Goal: Task Accomplishment & Management: Complete application form

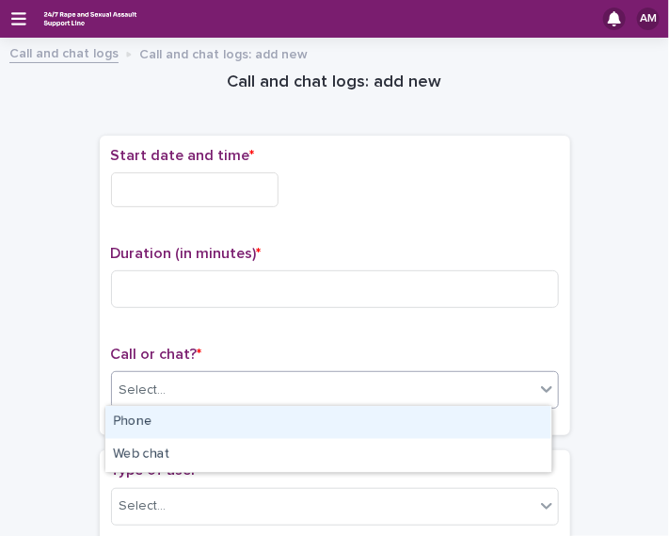
click at [232, 423] on div "Phone" at bounding box center [328, 422] width 446 height 33
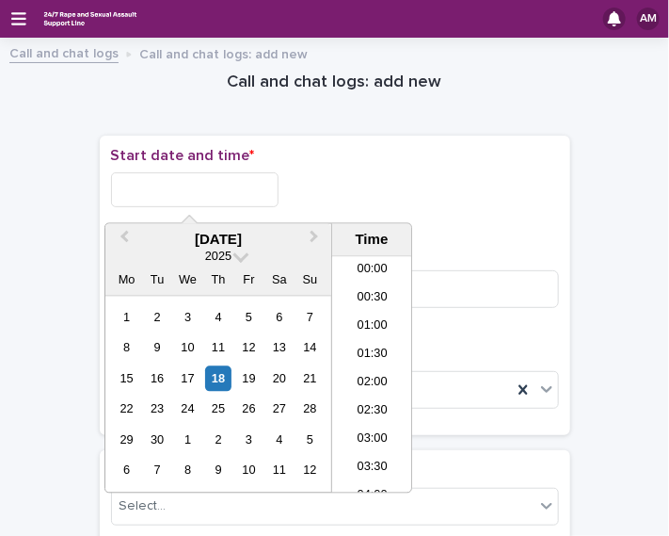
click at [182, 196] on input "text" at bounding box center [195, 189] width 168 height 35
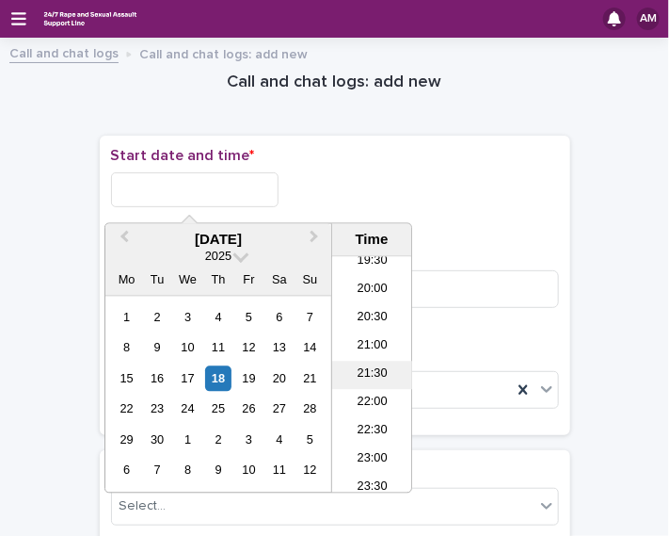
click at [372, 379] on li "21:30" at bounding box center [372, 375] width 80 height 28
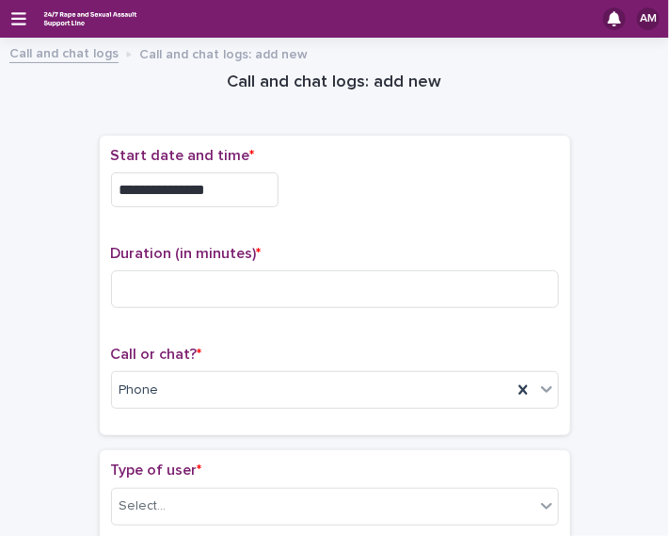
click at [244, 191] on input "**********" at bounding box center [195, 189] width 168 height 35
click at [431, 164] on p "Start date and time *" at bounding box center [335, 156] width 448 height 18
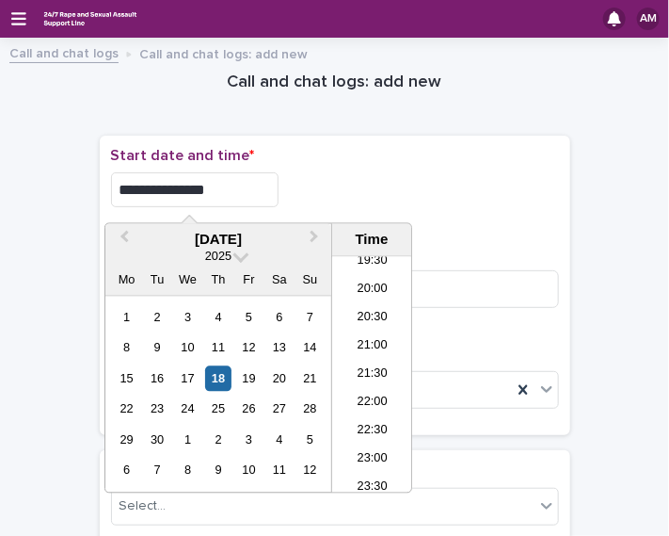
click at [275, 185] on input "**********" at bounding box center [195, 189] width 168 height 35
type input "**********"
click at [437, 147] on p "Start date and time *" at bounding box center [335, 156] width 448 height 18
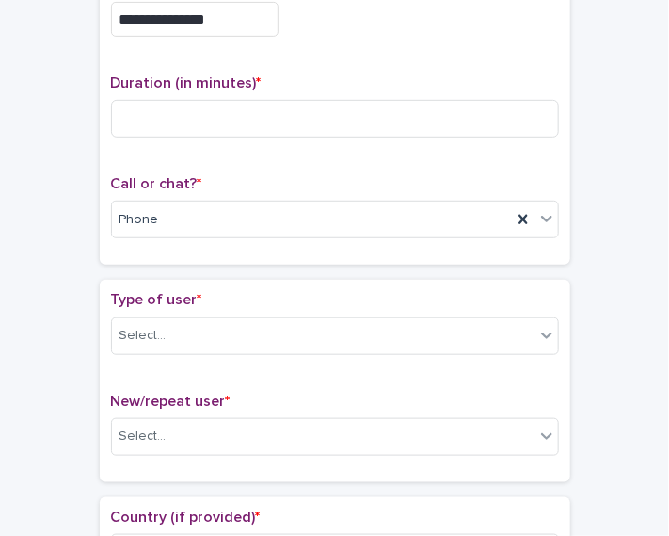
scroll to position [178, 0]
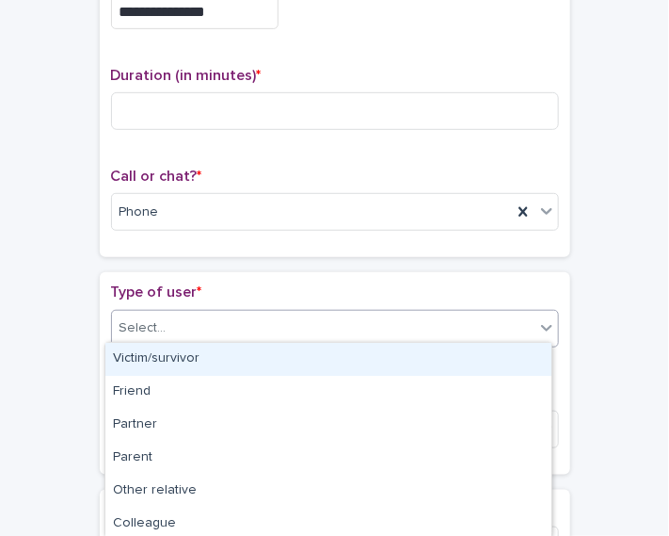
click at [430, 328] on div "Select..." at bounding box center [323, 327] width 423 height 31
click at [409, 349] on div "Victim/survivor" at bounding box center [328, 359] width 446 height 33
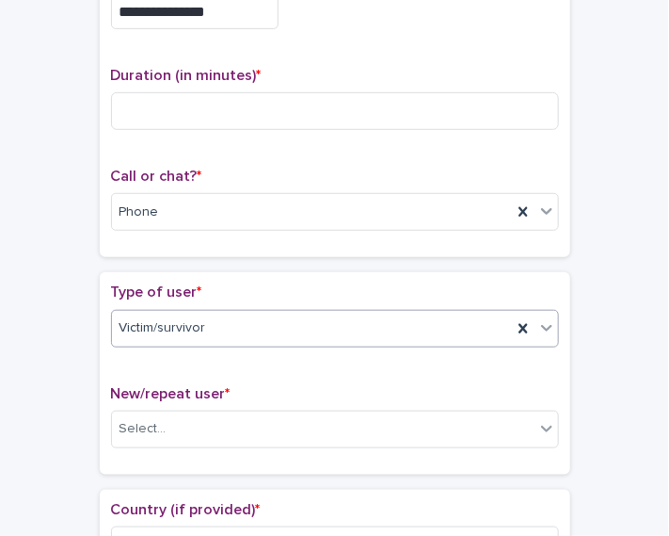
click at [365, 448] on div "New/repeat user * Select..." at bounding box center [335, 424] width 448 height 78
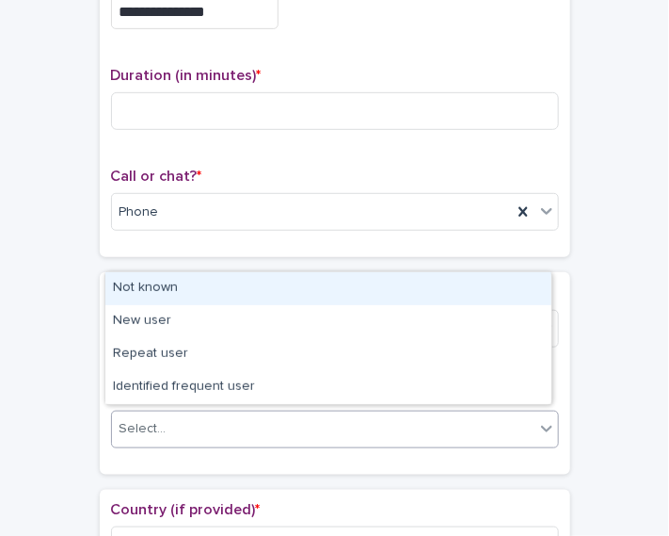
click at [359, 438] on div "Select..." at bounding box center [323, 428] width 423 height 31
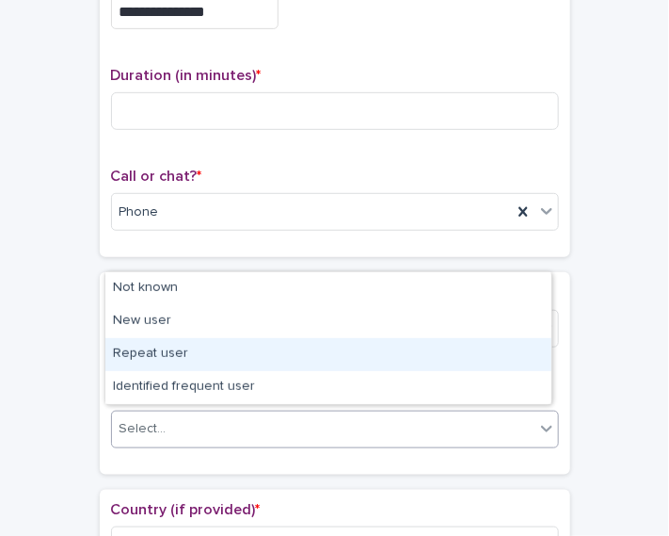
click at [317, 367] on div "Repeat user" at bounding box center [328, 354] width 446 height 33
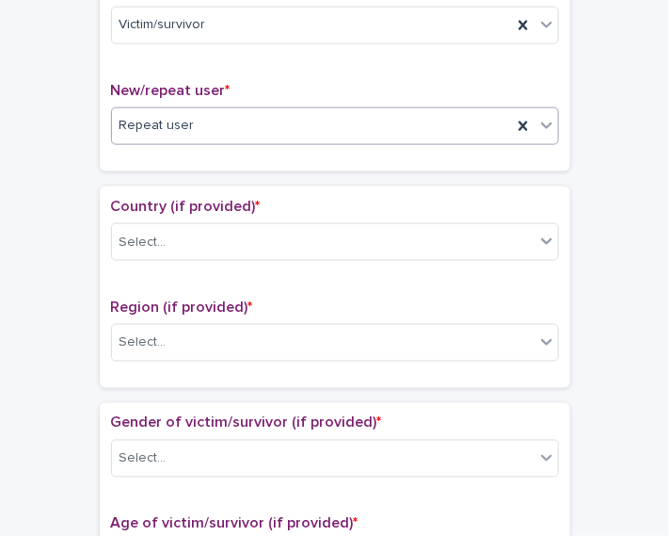
scroll to position [503, 0]
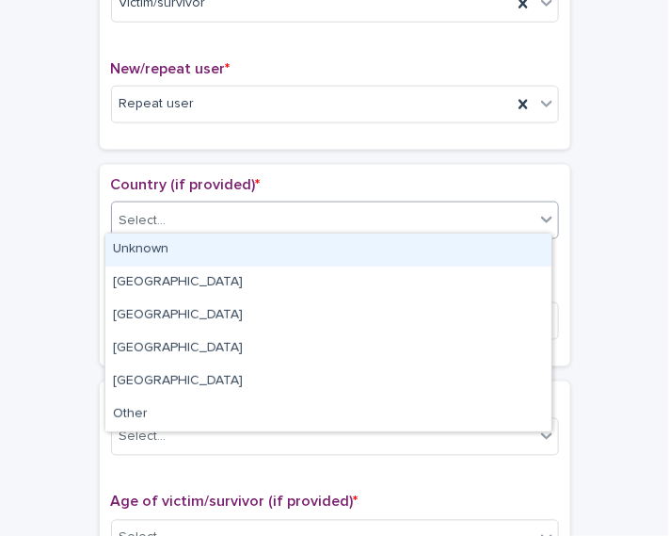
click at [537, 216] on icon at bounding box center [546, 219] width 19 height 19
click at [486, 235] on div "Unknown" at bounding box center [328, 249] width 446 height 33
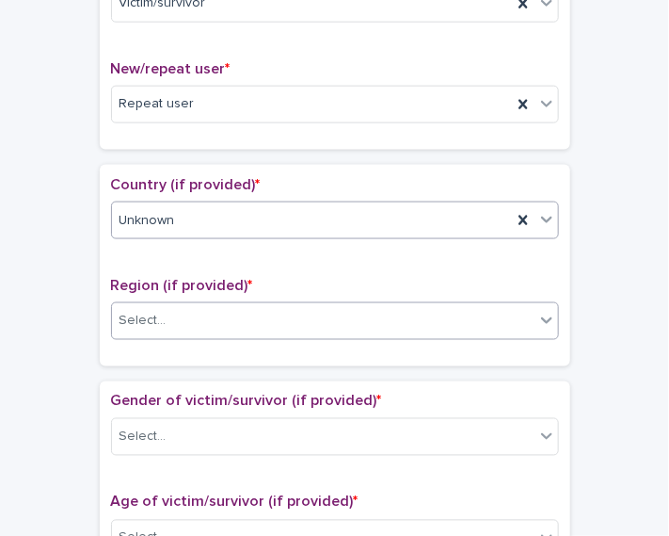
click at [420, 324] on div "Select..." at bounding box center [323, 321] width 423 height 31
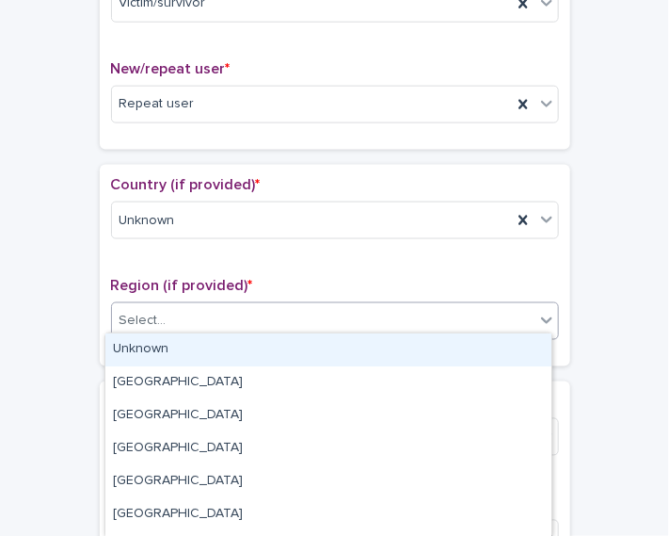
click at [396, 352] on div "Unknown" at bounding box center [328, 349] width 446 height 33
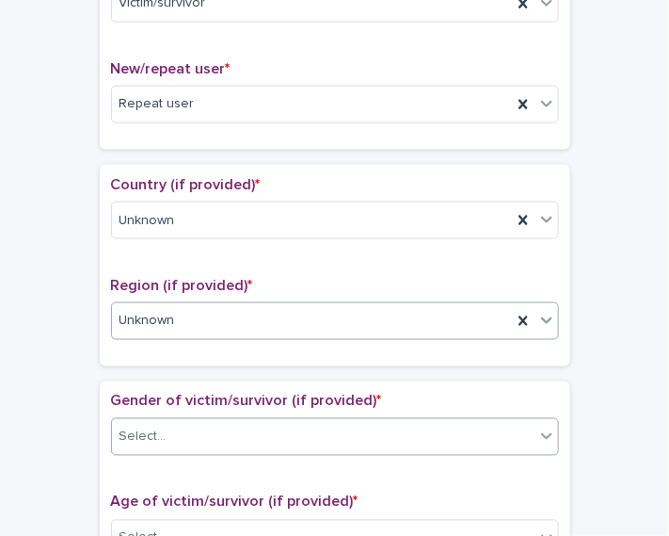
click at [376, 444] on div "Select..." at bounding box center [335, 437] width 448 height 38
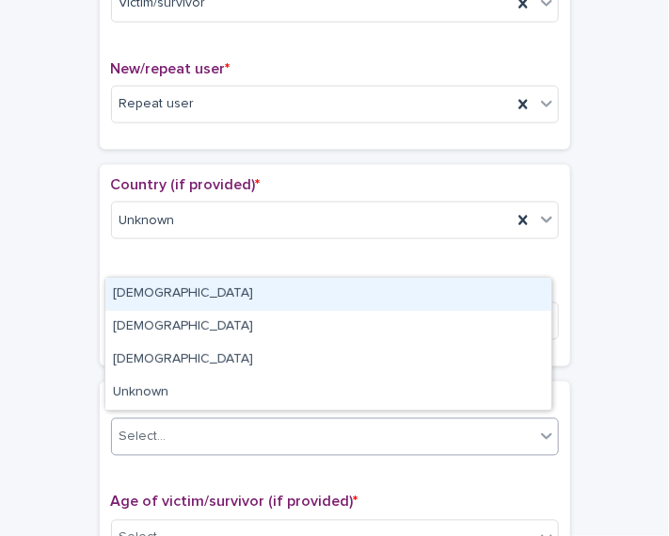
click at [351, 307] on div "Female" at bounding box center [328, 294] width 446 height 33
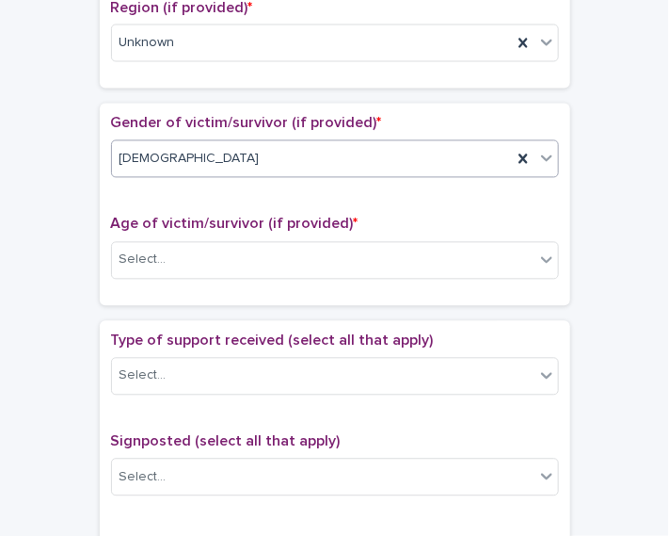
scroll to position [785, 0]
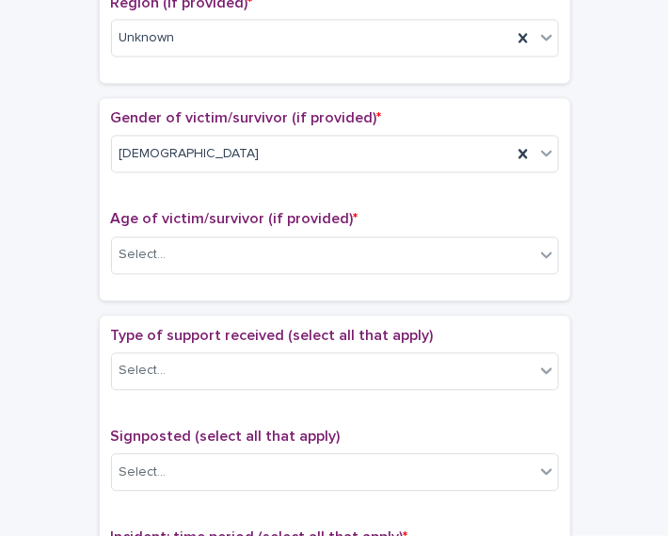
click at [476, 224] on div "Age of victim/survivor (if provided) * Select..." at bounding box center [335, 250] width 448 height 78
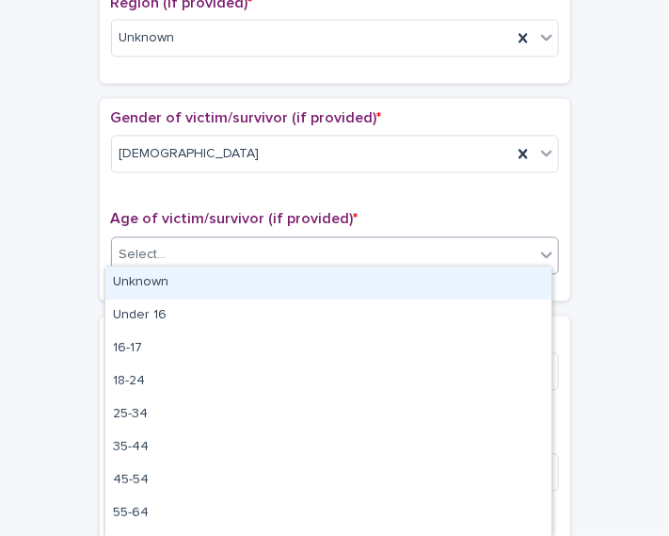
click at [457, 252] on div "Select..." at bounding box center [323, 255] width 423 height 31
click at [436, 277] on div "Unknown" at bounding box center [328, 282] width 446 height 33
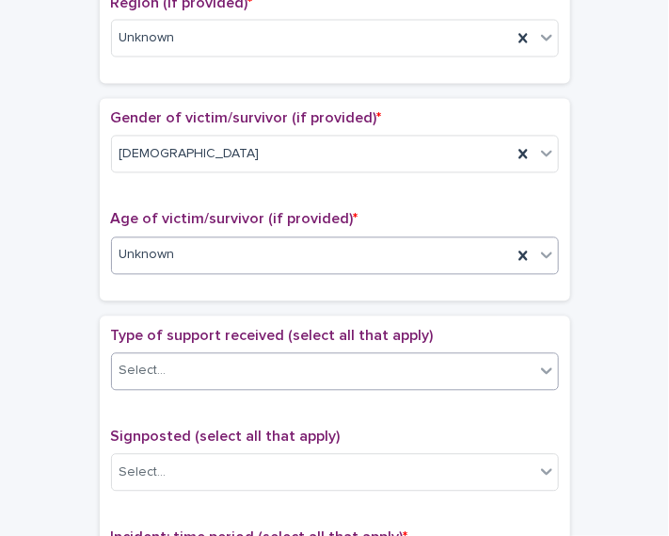
click at [397, 373] on div "Select..." at bounding box center [323, 371] width 423 height 31
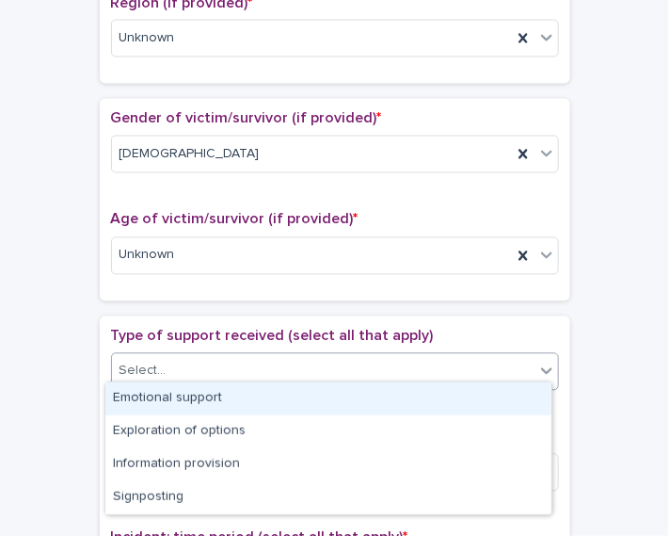
click at [378, 404] on div "Emotional support" at bounding box center [328, 398] width 446 height 33
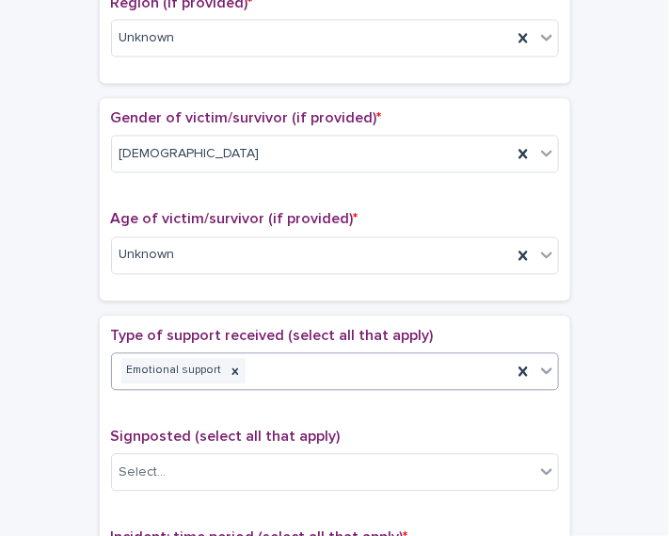
scroll to position [972, 0]
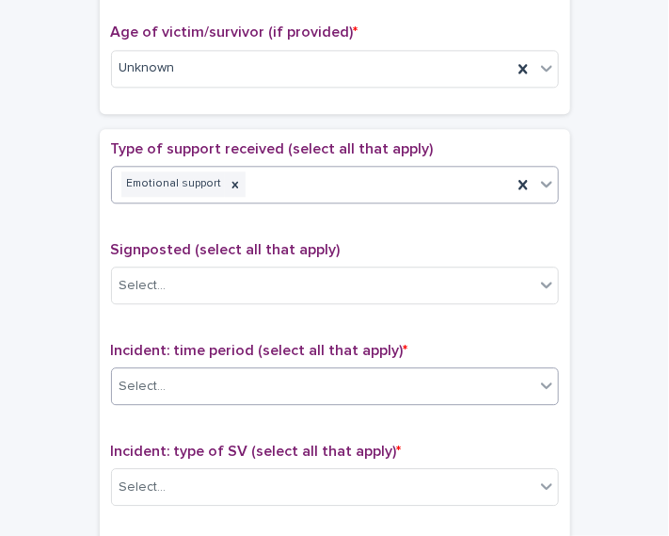
click at [473, 376] on div "Select..." at bounding box center [323, 386] width 423 height 31
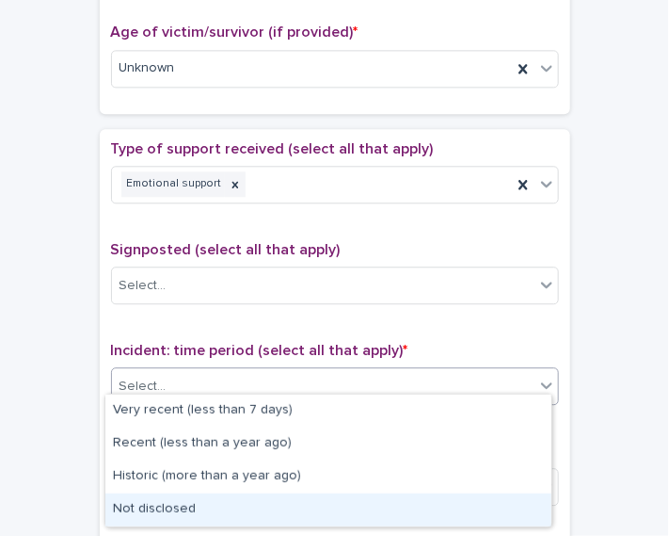
click at [345, 514] on div "Not disclosed" at bounding box center [328, 509] width 446 height 33
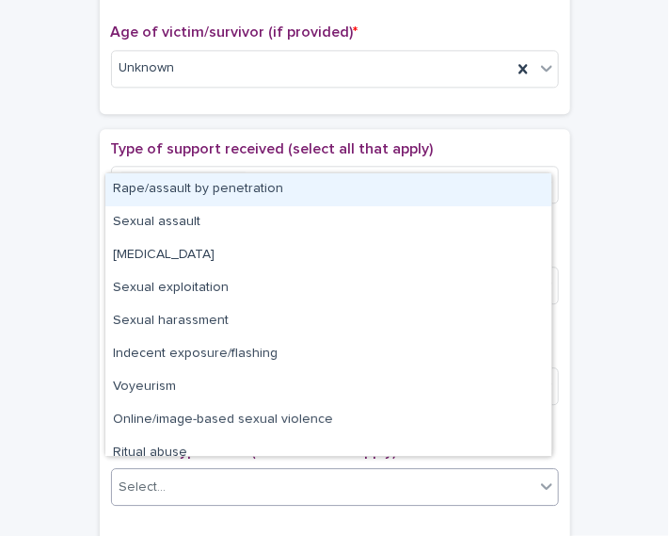
click at [369, 488] on div "Select..." at bounding box center [323, 487] width 423 height 31
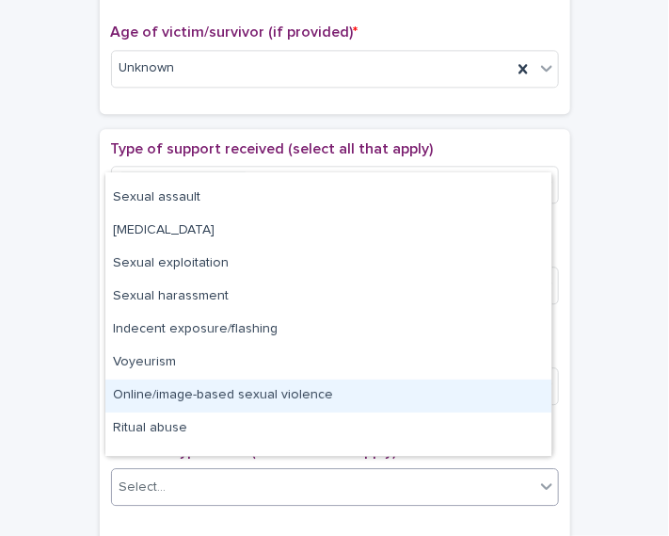
scroll to position [47, 0]
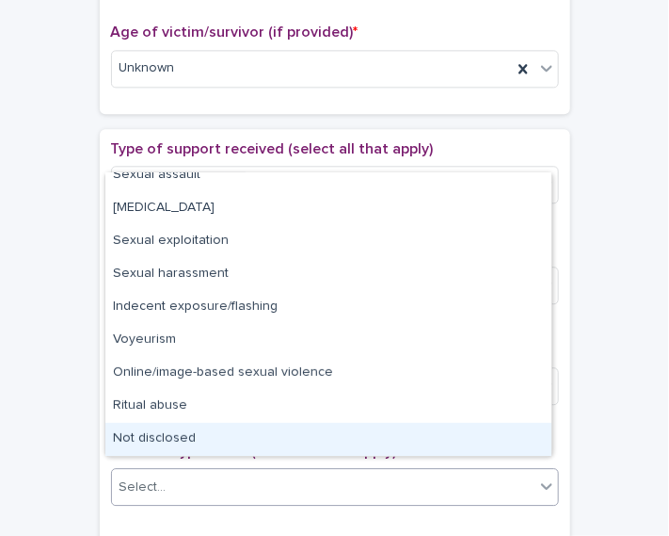
click at [520, 430] on div "Not disclosed" at bounding box center [328, 439] width 446 height 33
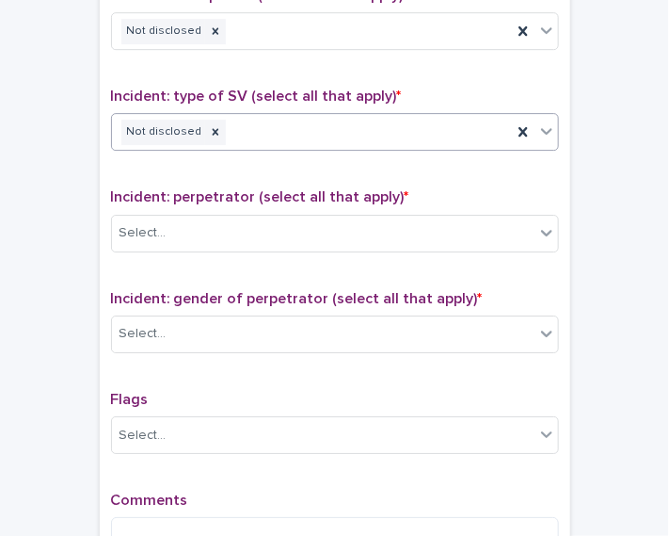
scroll to position [1341, 0]
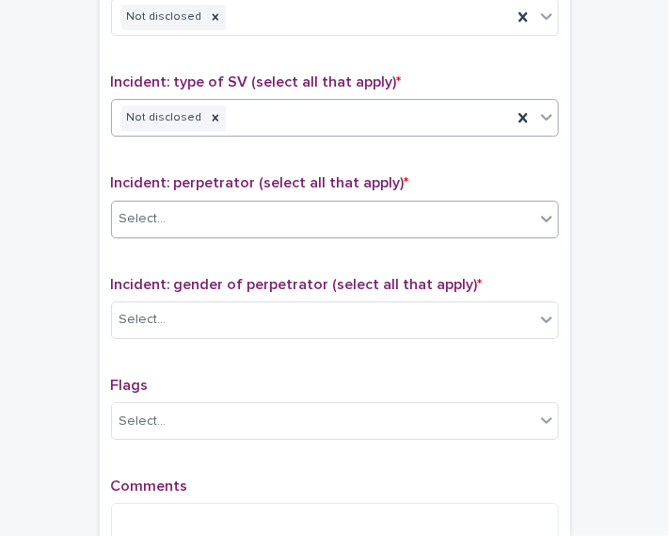
click at [496, 218] on div "Select..." at bounding box center [323, 218] width 423 height 31
drag, startPoint x: 539, startPoint y: 452, endPoint x: 381, endPoint y: 215, distance: 285.1
click at [381, 215] on div "Select..." at bounding box center [323, 218] width 423 height 31
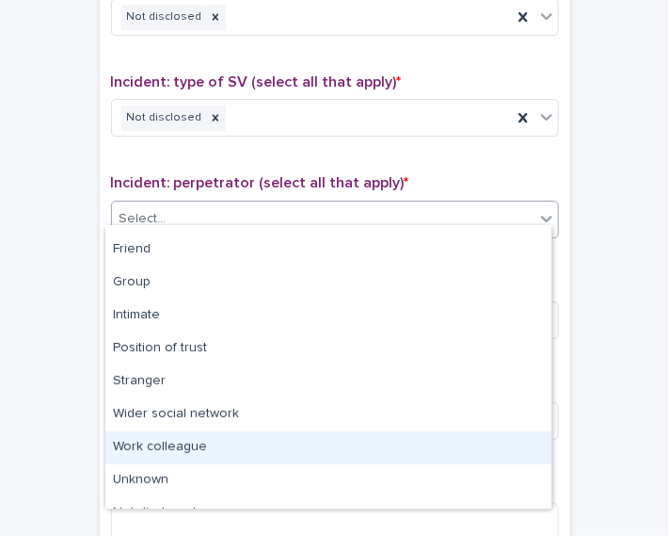
scroll to position [79, 0]
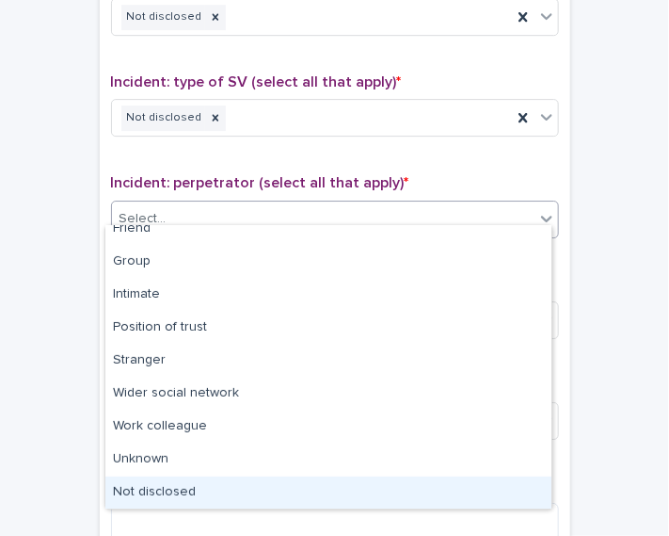
click at [490, 489] on div "Not disclosed" at bounding box center [328, 492] width 446 height 33
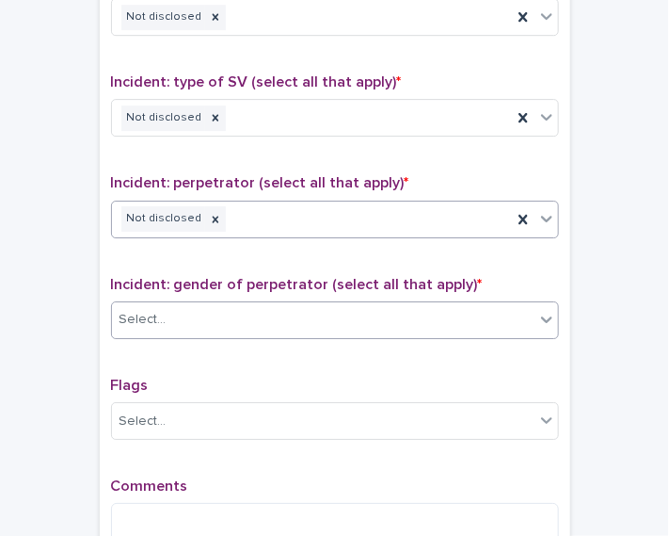
click at [468, 313] on div "Select..." at bounding box center [323, 319] width 423 height 31
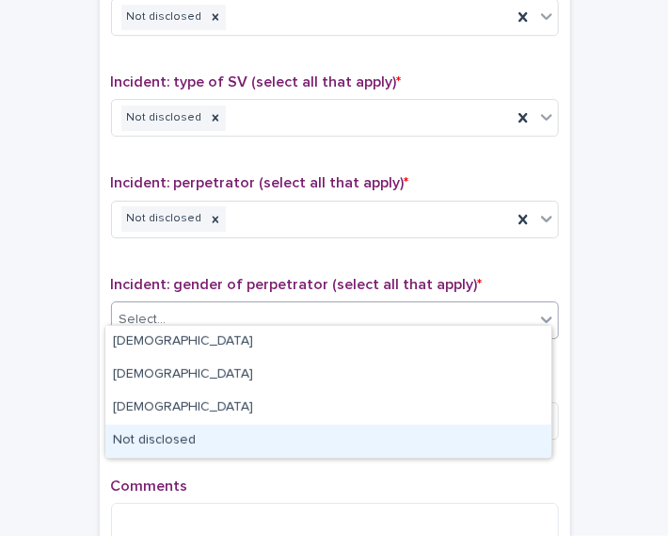
click at [451, 435] on div "Not disclosed" at bounding box center [328, 440] width 446 height 33
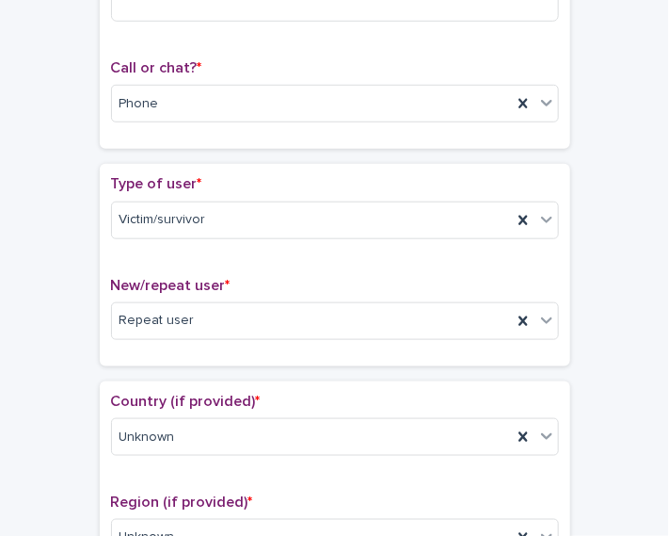
scroll to position [0, 0]
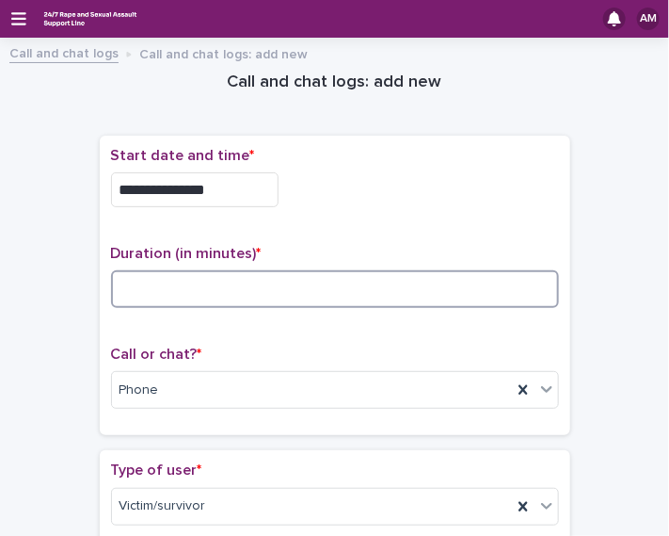
click at [352, 276] on input at bounding box center [335, 289] width 448 height 38
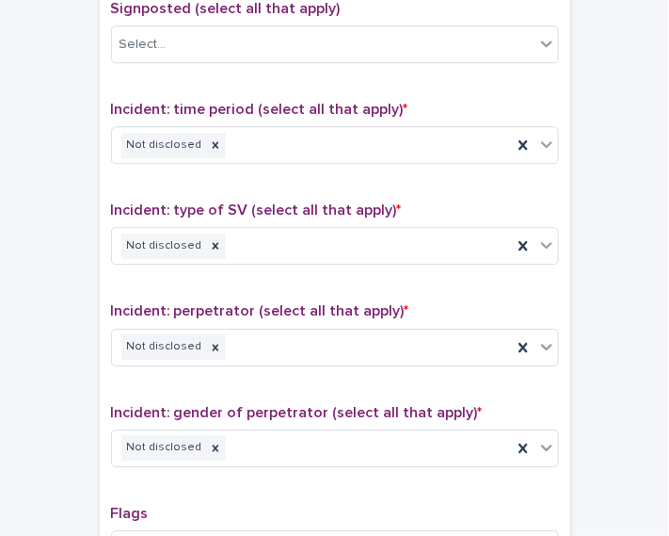
scroll to position [1552, 0]
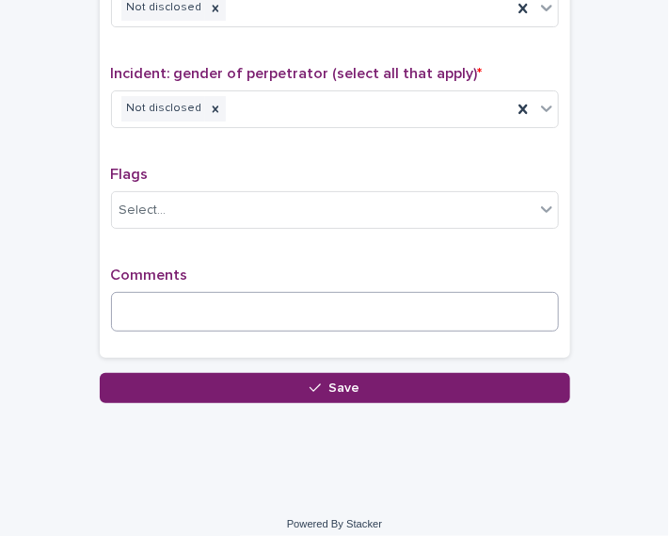
type input "**"
click at [281, 312] on textarea at bounding box center [335, 312] width 448 height 40
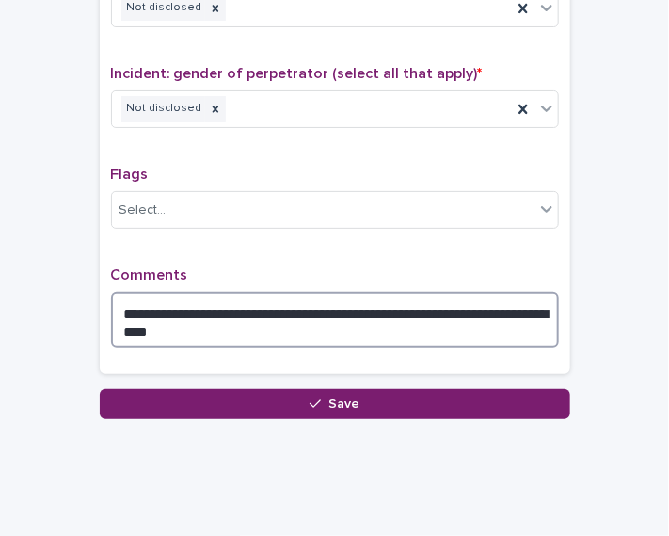
type textarea "**********"
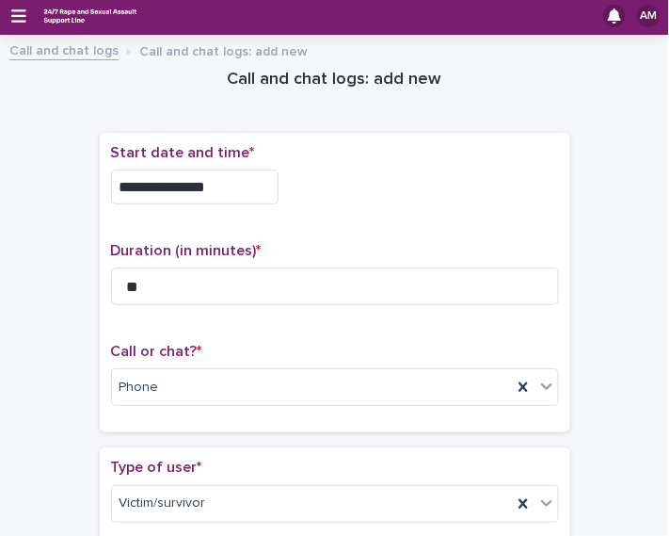
scroll to position [1568, 0]
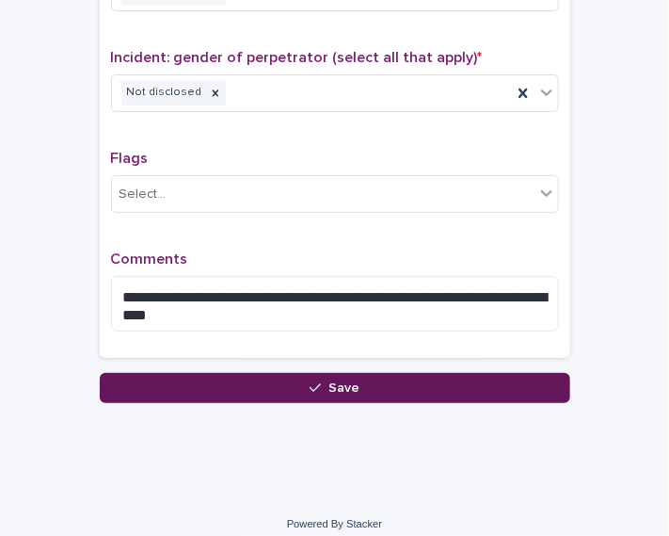
click at [483, 387] on button "Save" at bounding box center [335, 388] width 471 height 30
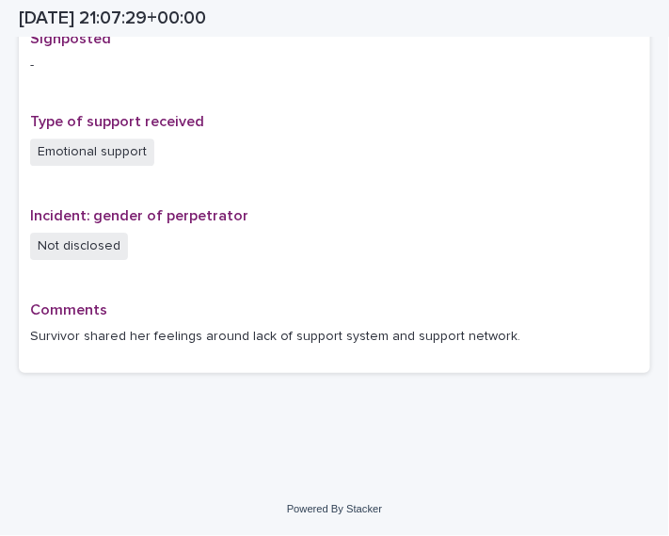
scroll to position [1251, 0]
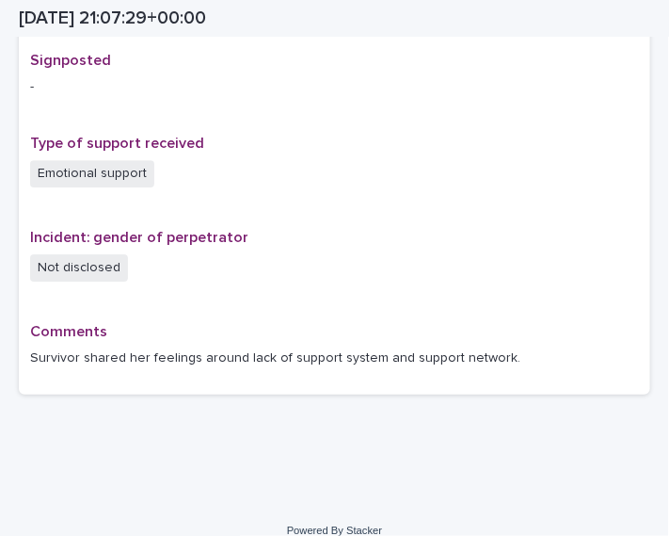
drag, startPoint x: 223, startPoint y: 2, endPoint x: 313, endPoint y: 108, distance: 139.6
click at [313, 108] on div "Signposted -" at bounding box center [334, 82] width 609 height 60
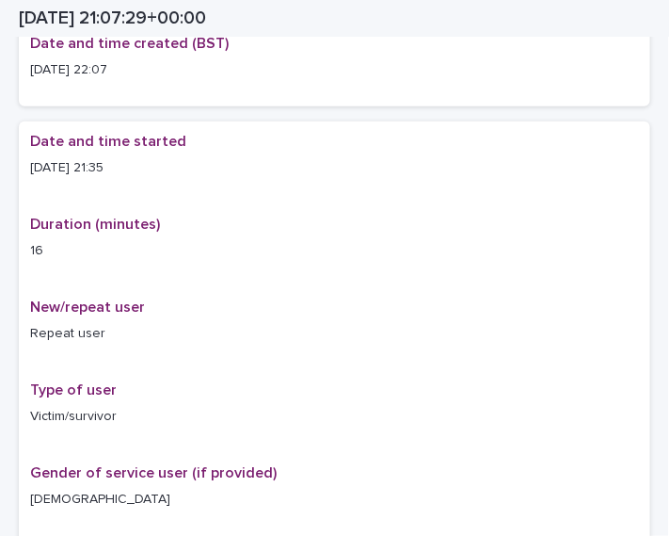
scroll to position [0, 0]
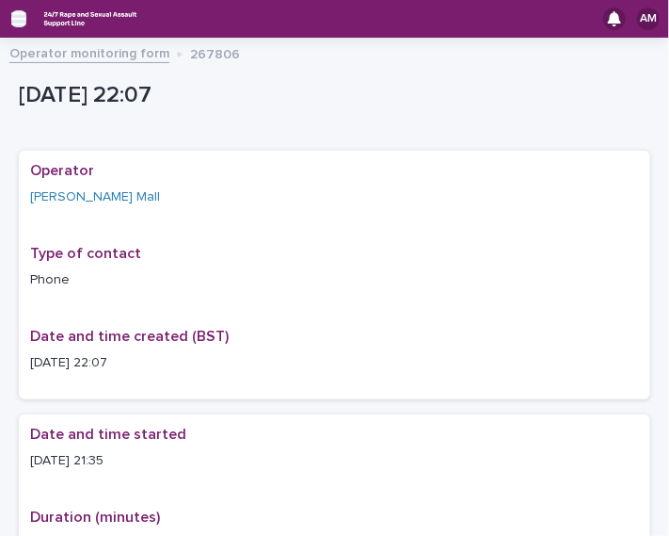
click at [23, 19] on icon "button" at bounding box center [18, 18] width 15 height 13
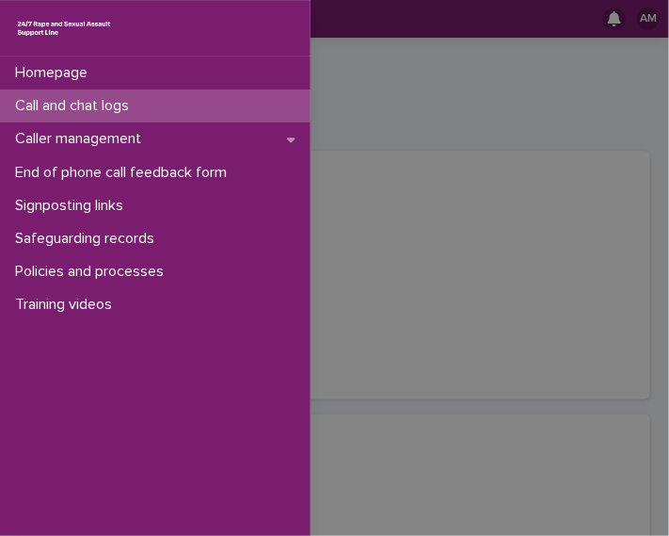
click at [105, 107] on p "Call and chat logs" at bounding box center [76, 106] width 136 height 18
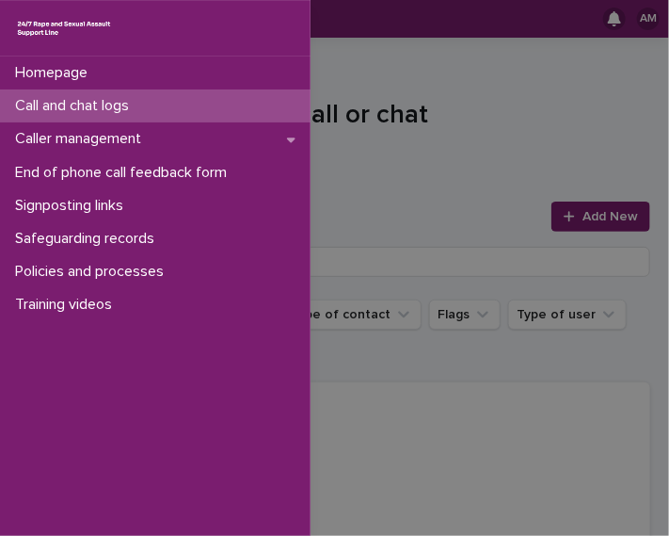
click at [536, 139] on div "Homepage Call and chat logs Caller management End of phone call feedback form S…" at bounding box center [334, 268] width 669 height 536
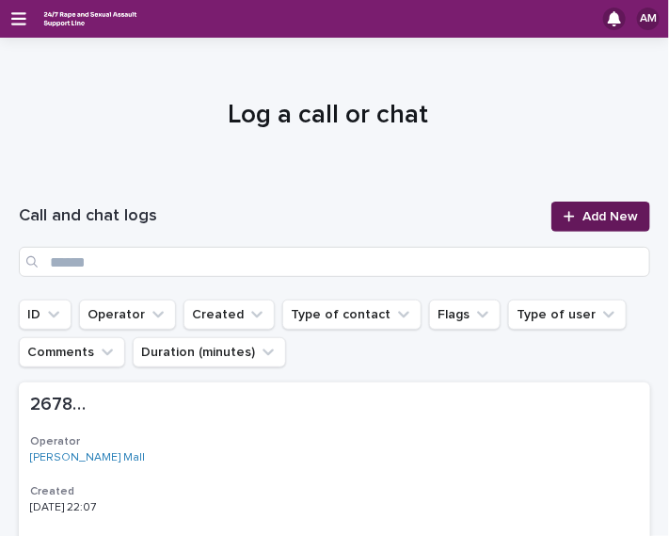
click at [572, 227] on link "Add New" at bounding box center [601, 216] width 99 height 30
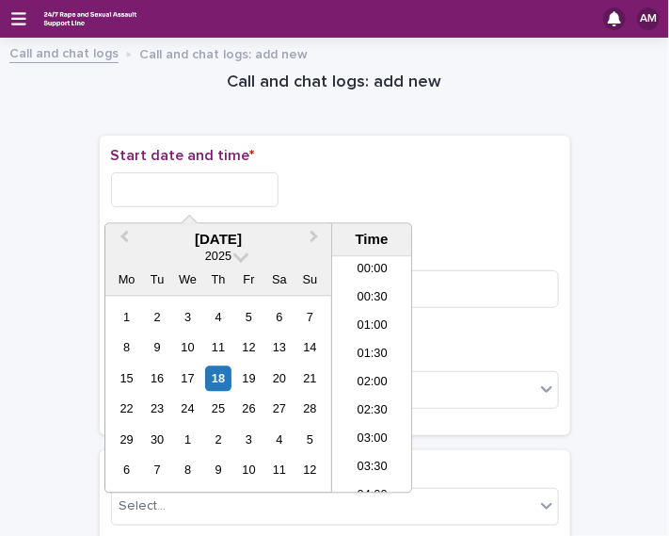
click at [217, 178] on input "text" at bounding box center [195, 189] width 168 height 35
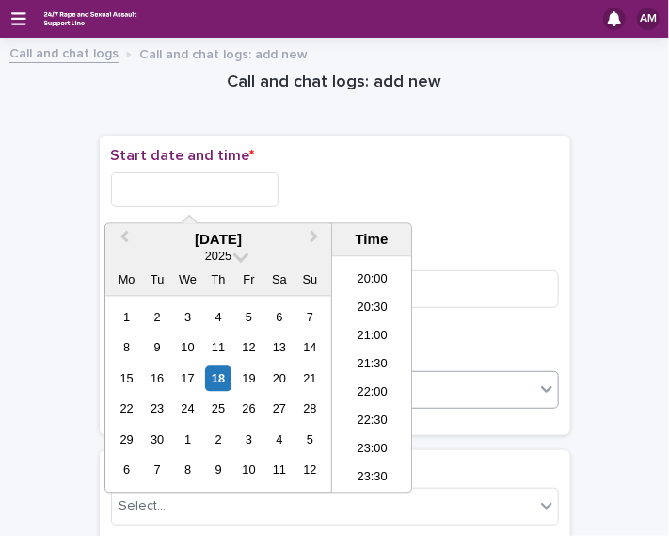
drag, startPoint x: 361, startPoint y: 392, endPoint x: 352, endPoint y: 395, distance: 9.8
click at [352, 395] on li "22:00" at bounding box center [372, 394] width 80 height 28
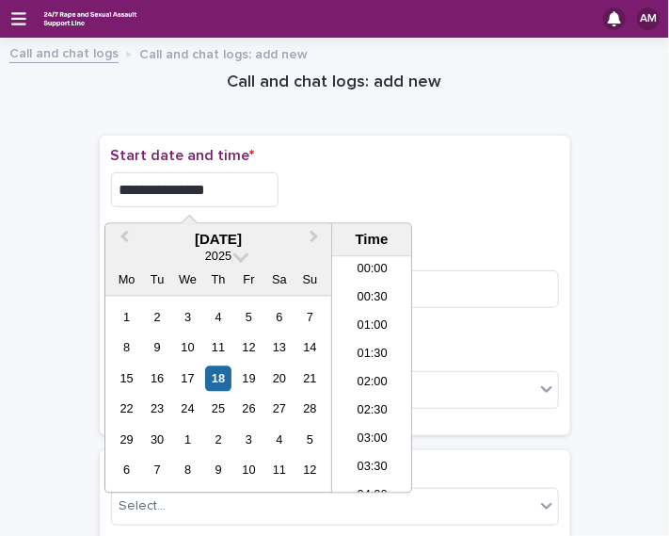
click at [216, 178] on input "**********" at bounding box center [195, 189] width 168 height 35
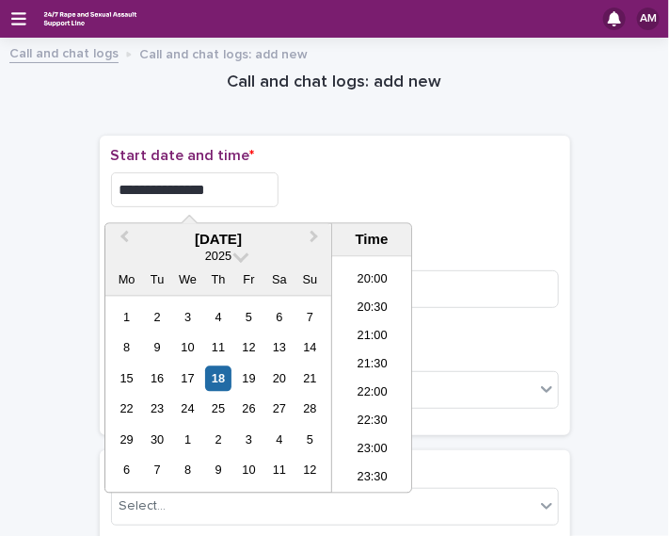
type input "**********"
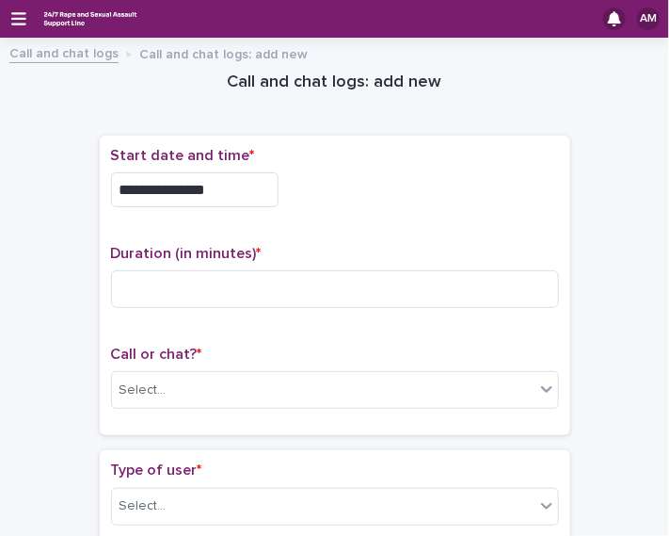
click at [363, 184] on div "**********" at bounding box center [335, 189] width 448 height 35
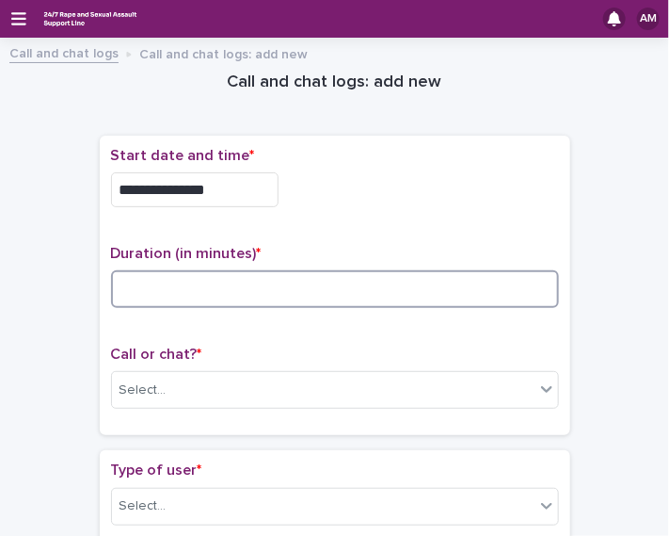
click at [223, 294] on input at bounding box center [335, 289] width 448 height 38
type input "*"
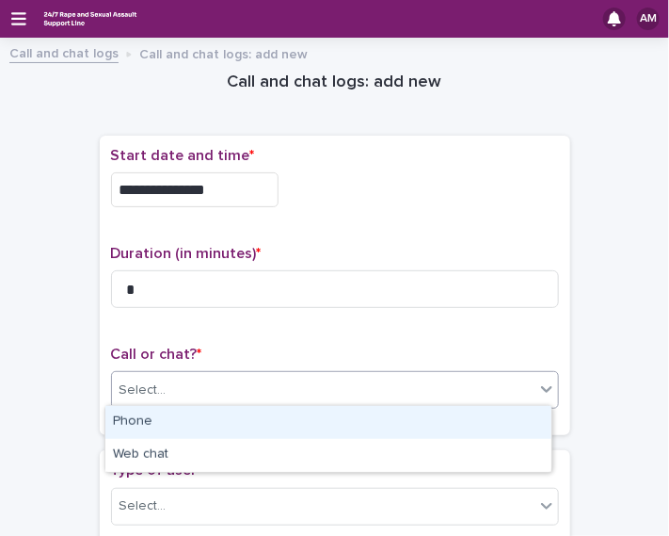
click at [250, 389] on div "Select..." at bounding box center [323, 390] width 423 height 31
click at [235, 423] on div "Phone" at bounding box center [328, 422] width 446 height 33
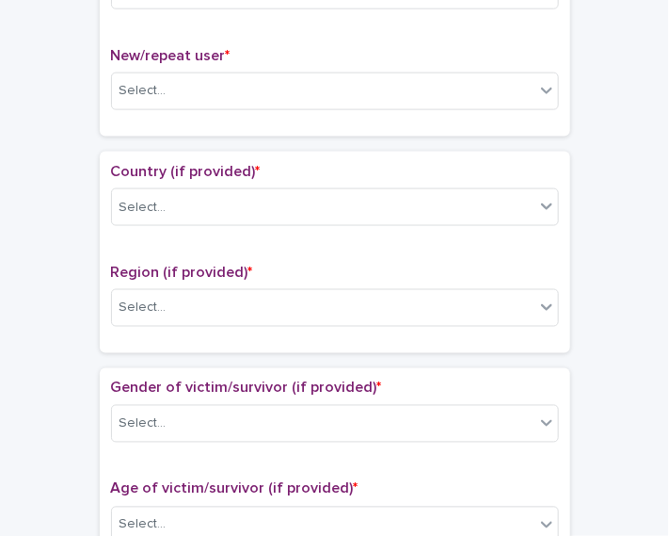
scroll to position [522, 0]
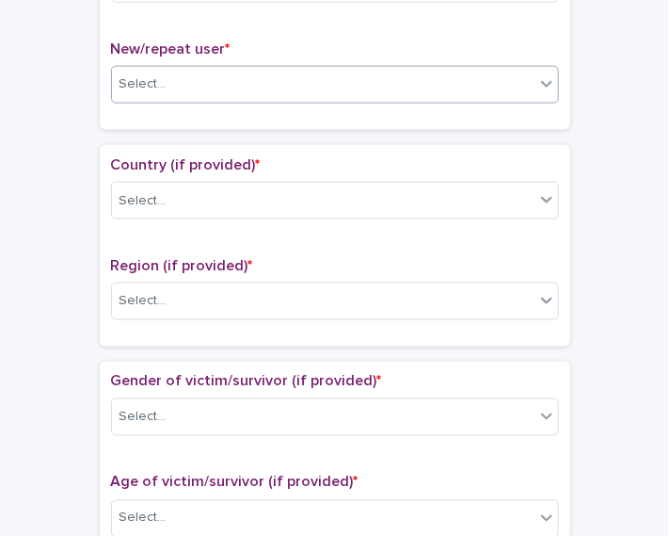
click at [479, 77] on div "Select..." at bounding box center [323, 84] width 423 height 31
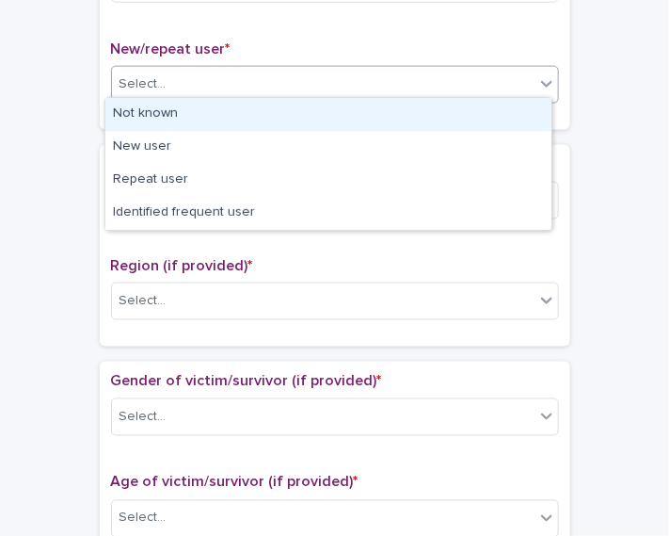
click at [450, 108] on div "Not known" at bounding box center [328, 114] width 446 height 33
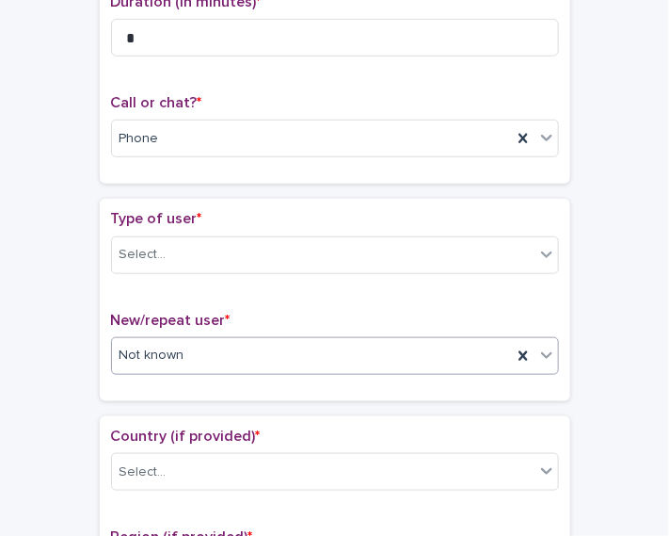
scroll to position [235, 0]
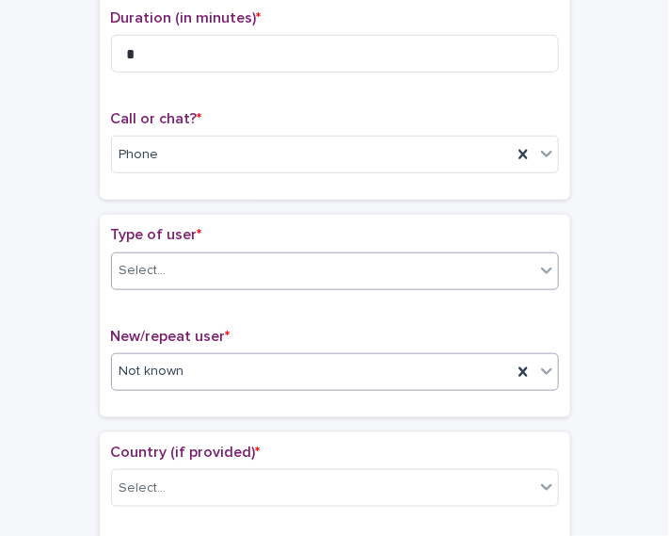
click at [537, 264] on icon at bounding box center [546, 270] width 19 height 19
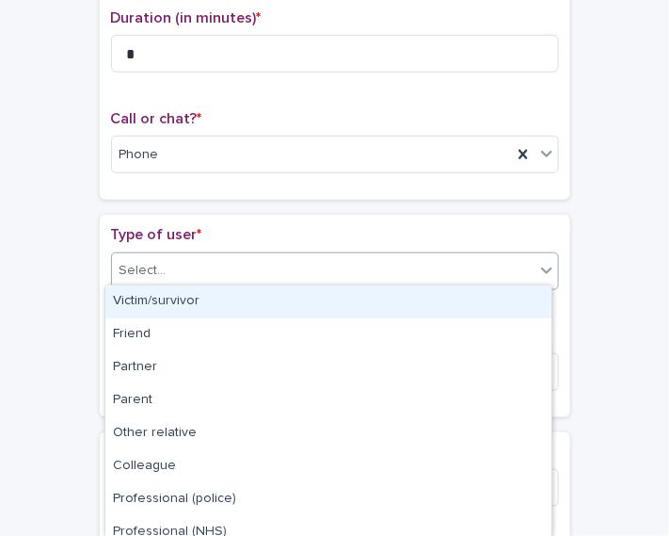
scroll to position [219, 0]
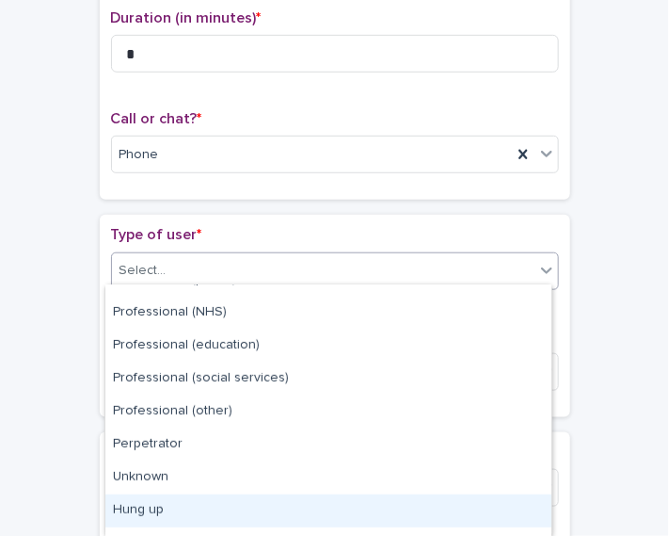
click at [484, 500] on div "Hung up" at bounding box center [328, 510] width 446 height 33
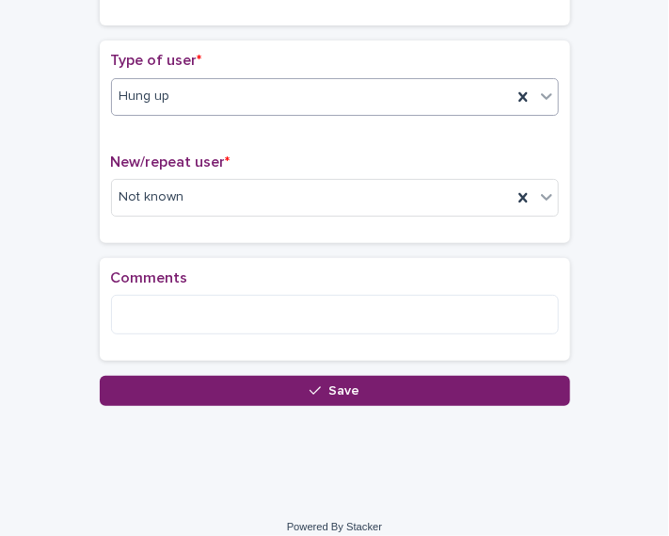
scroll to position [421, 0]
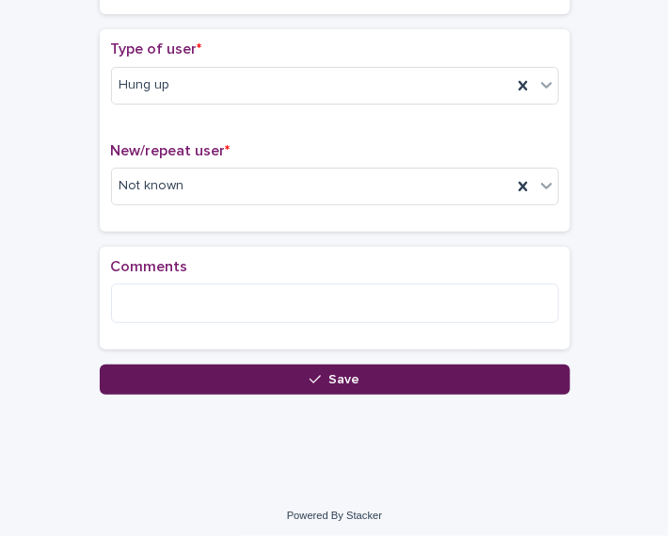
click at [486, 376] on button "Save" at bounding box center [335, 379] width 471 height 30
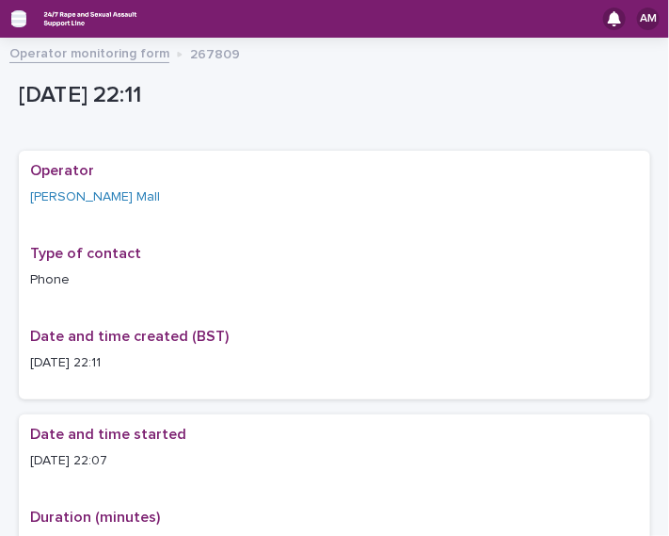
click at [16, 21] on icon "button" at bounding box center [18, 18] width 15 height 17
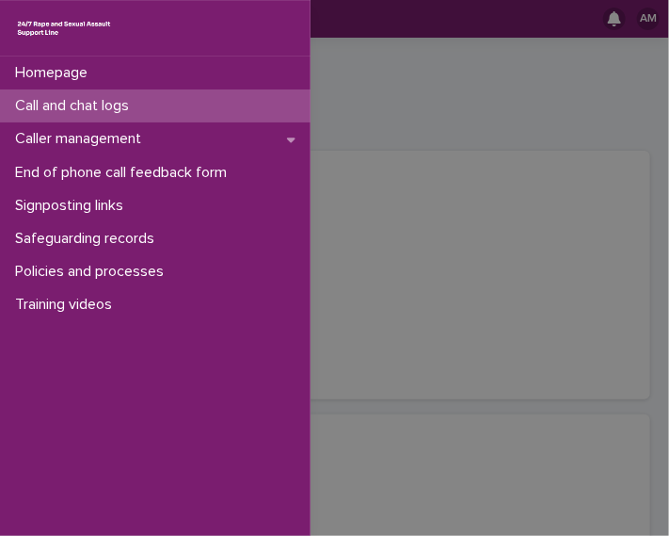
click at [97, 106] on p "Call and chat logs" at bounding box center [76, 106] width 136 height 18
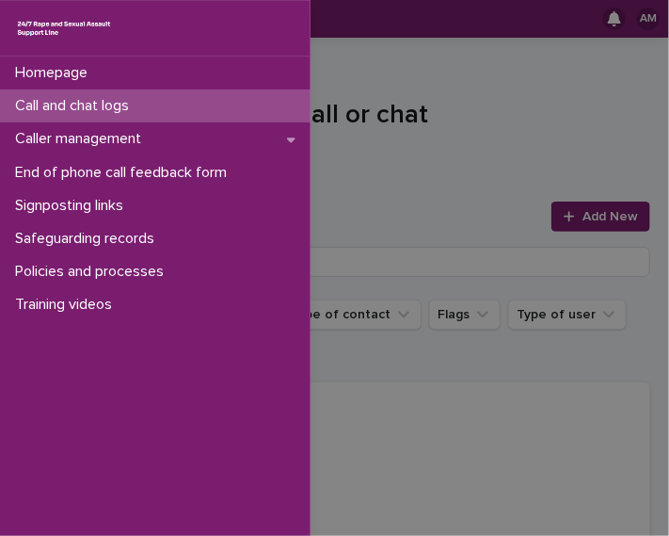
click at [454, 142] on div "Homepage Call and chat logs Caller management End of phone call feedback form S…" at bounding box center [334, 268] width 669 height 536
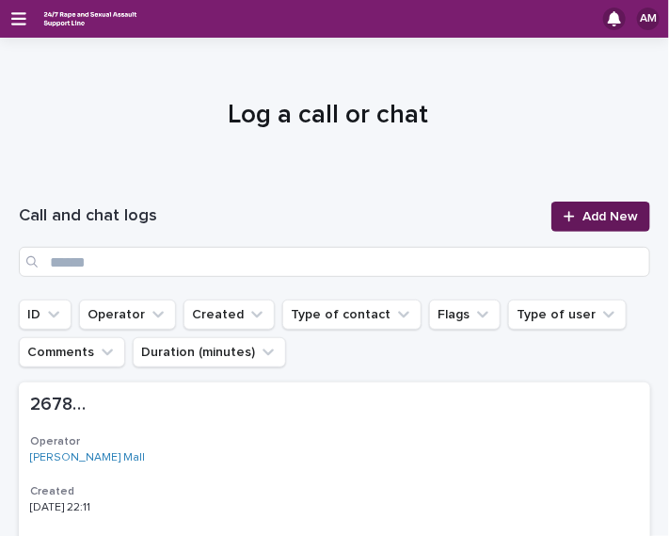
click at [603, 225] on link "Add New" at bounding box center [601, 216] width 99 height 30
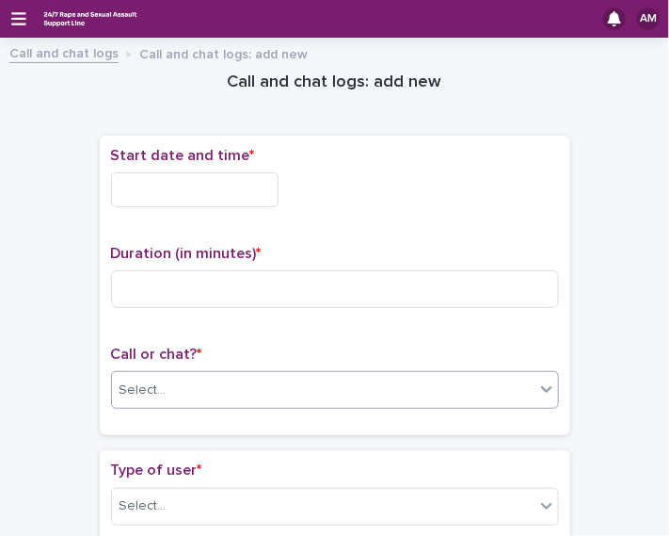
click at [448, 392] on div "Select..." at bounding box center [323, 390] width 423 height 31
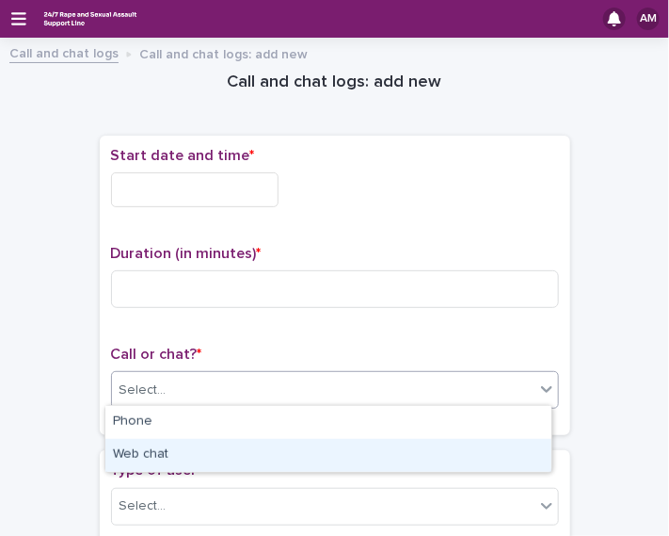
click at [419, 440] on div "Web chat" at bounding box center [328, 455] width 446 height 33
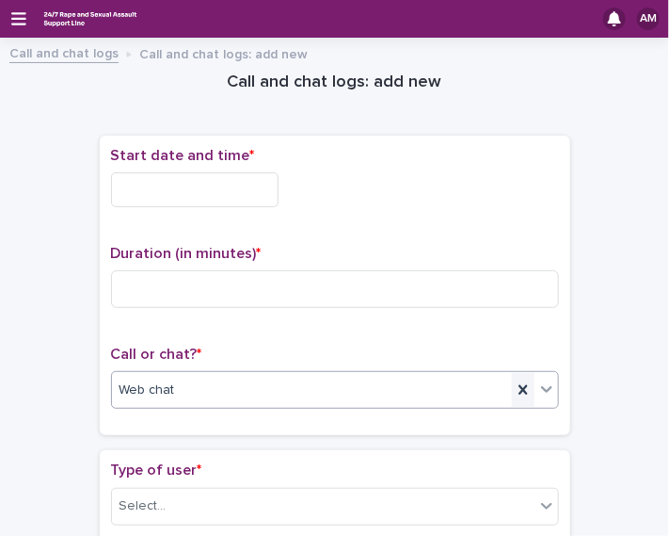
click at [519, 386] on icon at bounding box center [523, 389] width 8 height 9
click at [516, 386] on div "Select..." at bounding box center [323, 390] width 423 height 31
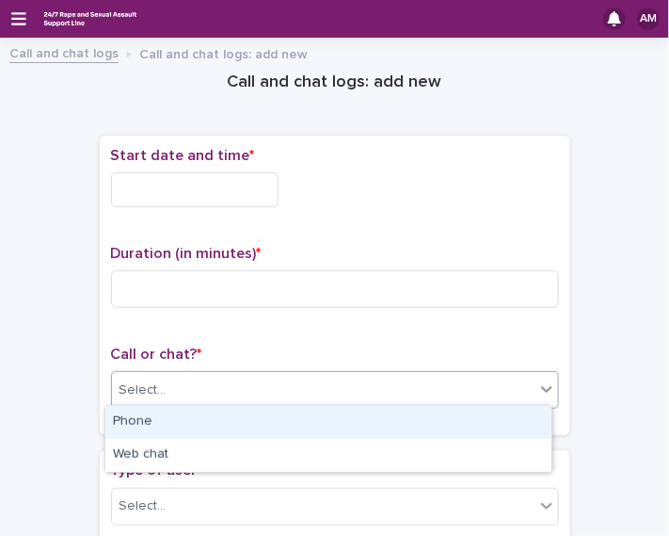
click at [489, 412] on div "Phone" at bounding box center [328, 422] width 446 height 33
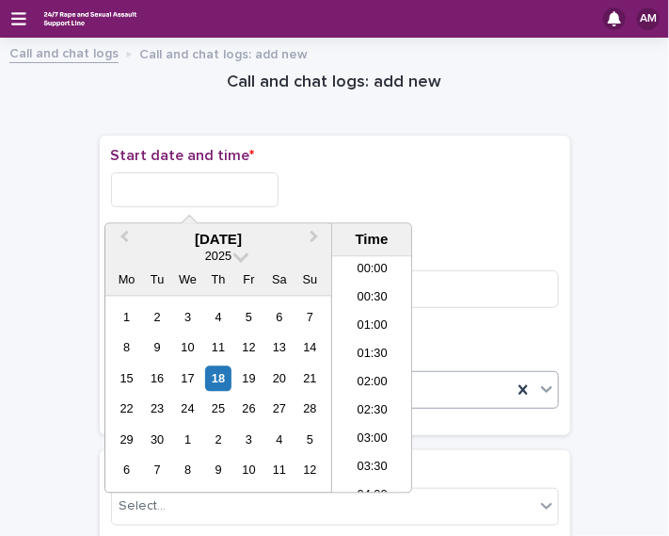
click at [228, 185] on input "text" at bounding box center [195, 189] width 168 height 35
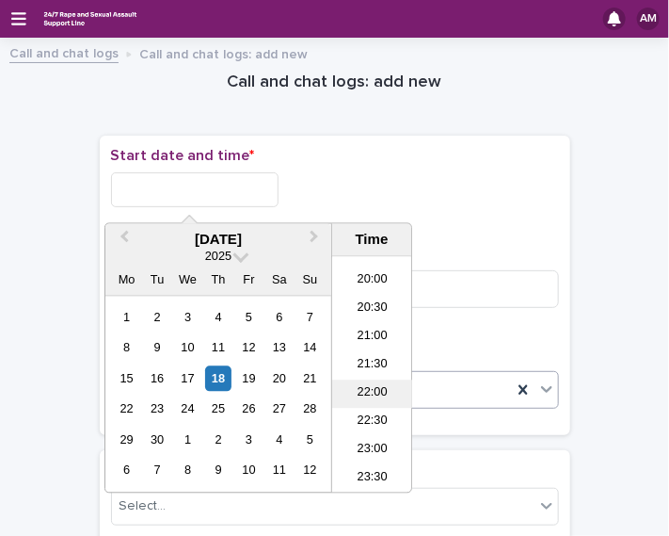
click at [372, 401] on li "22:00" at bounding box center [372, 394] width 80 height 28
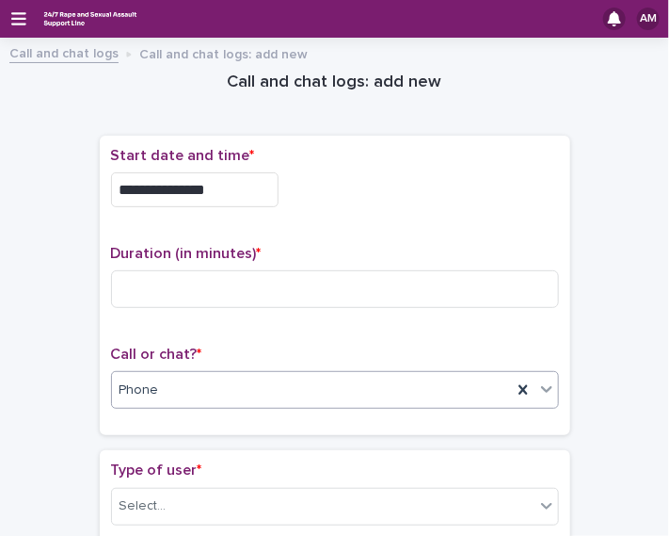
click at [250, 203] on input "**********" at bounding box center [195, 189] width 168 height 35
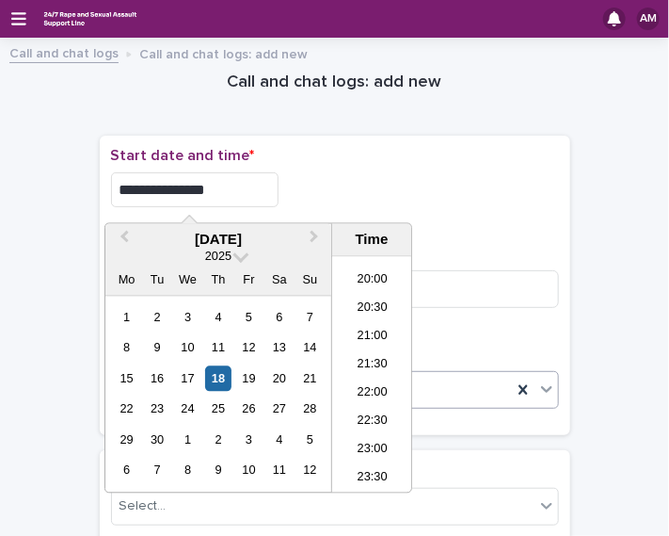
type input "**********"
click at [509, 175] on div "**********" at bounding box center [335, 189] width 448 height 35
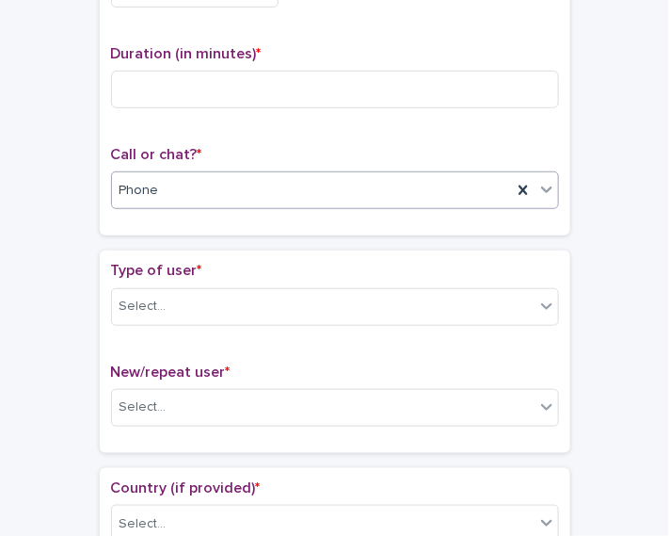
scroll to position [201, 0]
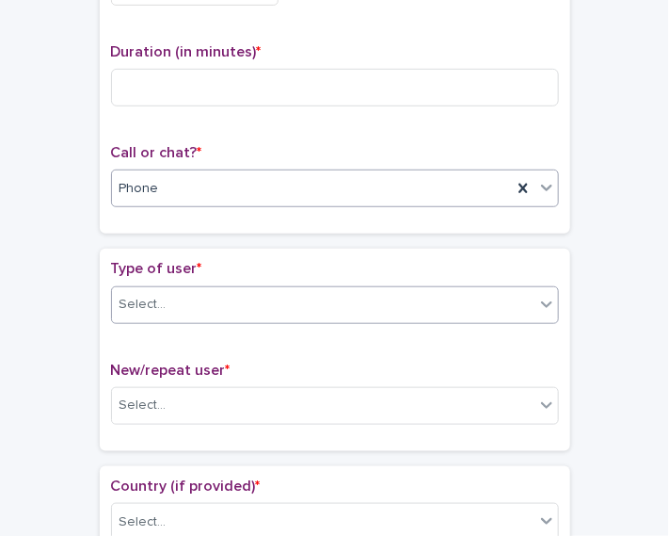
click at [469, 290] on div "Select..." at bounding box center [323, 304] width 423 height 31
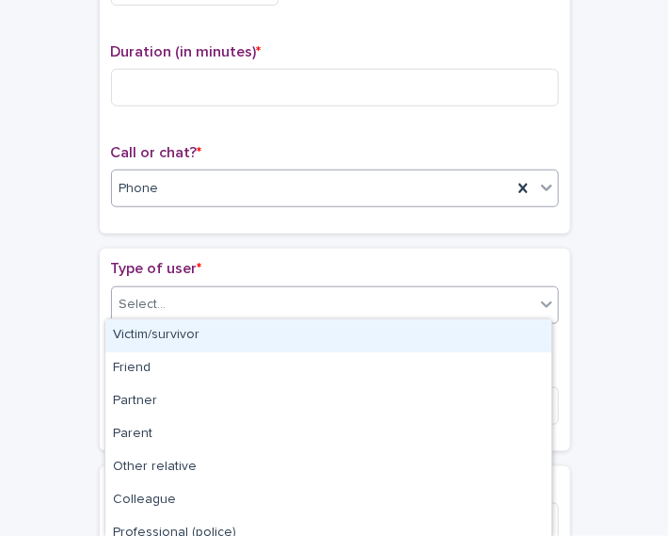
click at [433, 333] on div "Victim/survivor" at bounding box center [328, 335] width 446 height 33
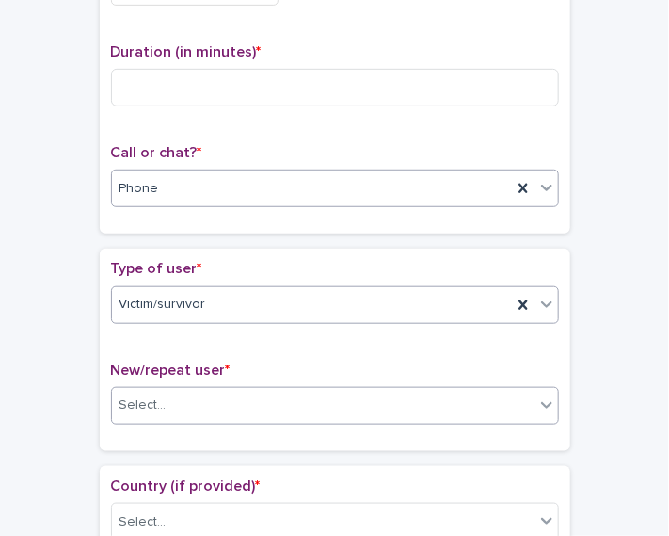
click at [398, 407] on div "Select..." at bounding box center [323, 405] width 423 height 31
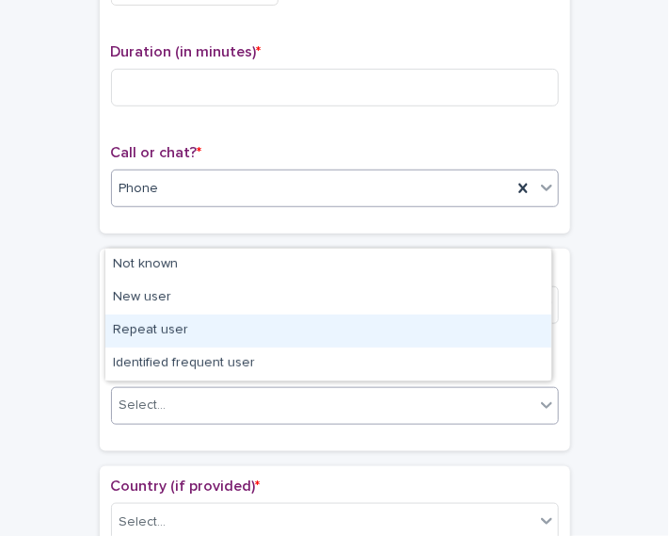
click at [369, 328] on div "Repeat user" at bounding box center [328, 330] width 446 height 33
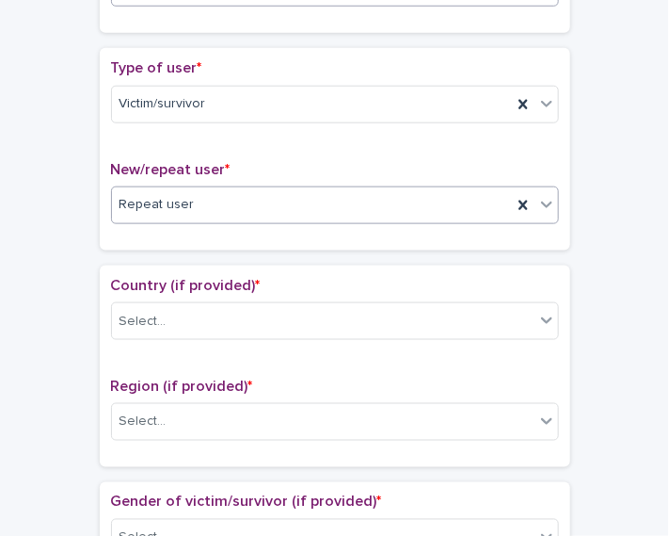
scroll to position [405, 0]
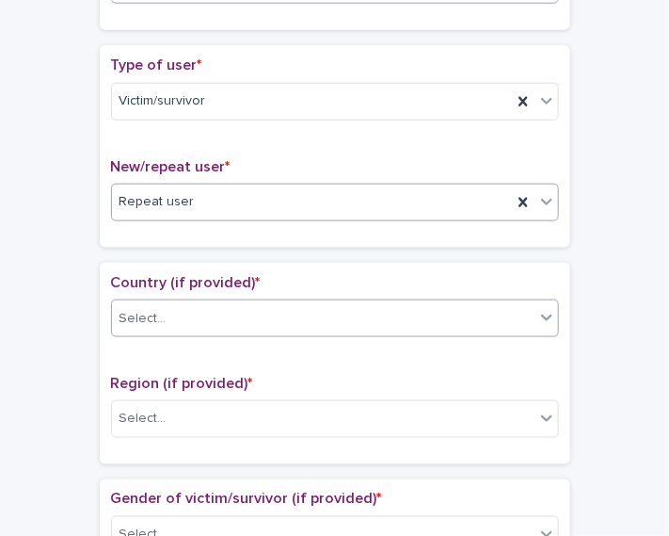
click at [468, 311] on div "Select..." at bounding box center [323, 318] width 423 height 31
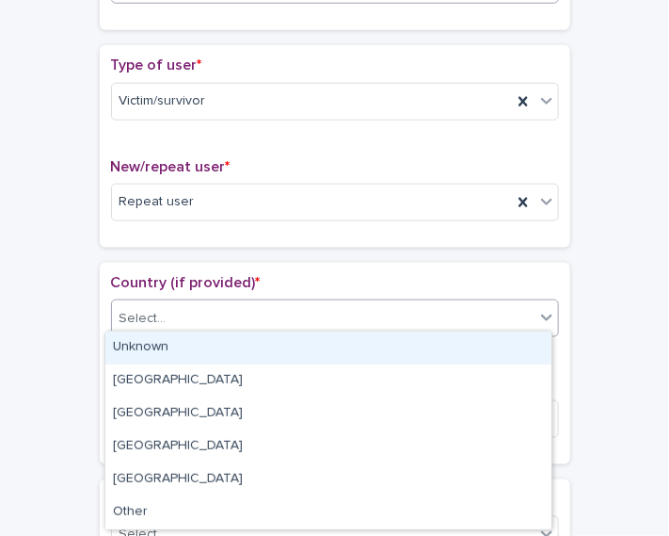
click at [461, 332] on div "Unknown" at bounding box center [328, 347] width 446 height 33
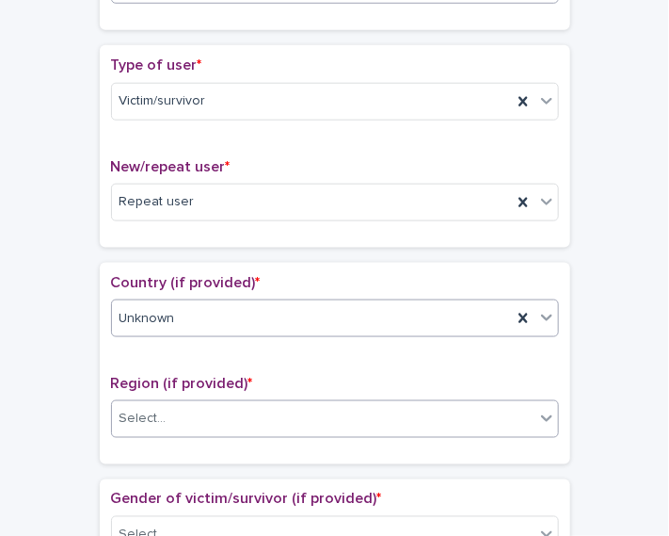
click at [440, 418] on div "Select..." at bounding box center [323, 419] width 423 height 31
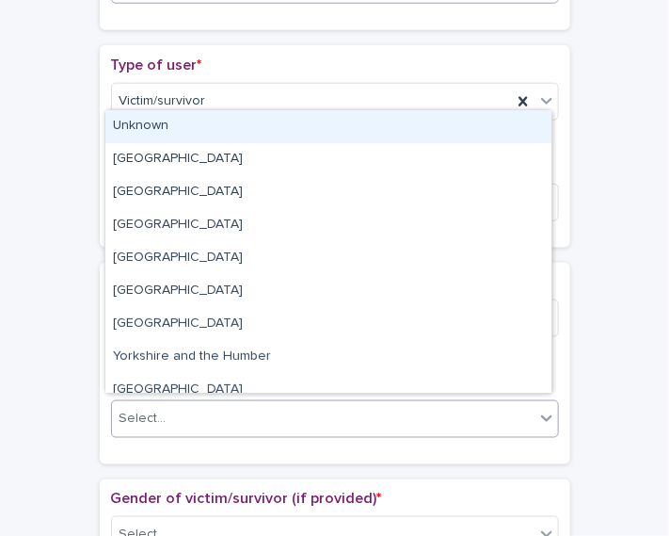
click at [381, 126] on div "Unknown" at bounding box center [328, 126] width 446 height 33
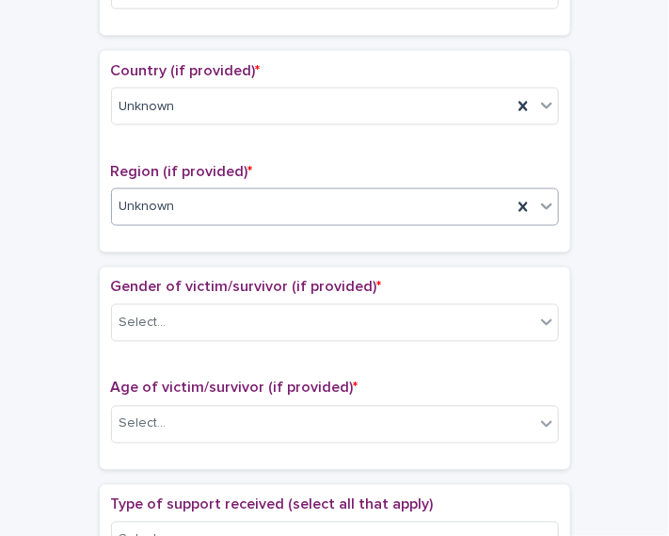
scroll to position [621, 0]
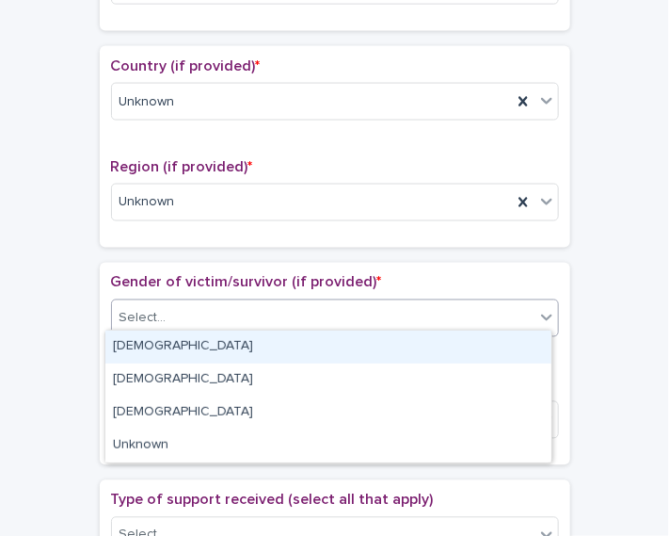
click at [457, 318] on div "Select..." at bounding box center [323, 318] width 423 height 31
click at [444, 338] on div "Female" at bounding box center [328, 346] width 446 height 33
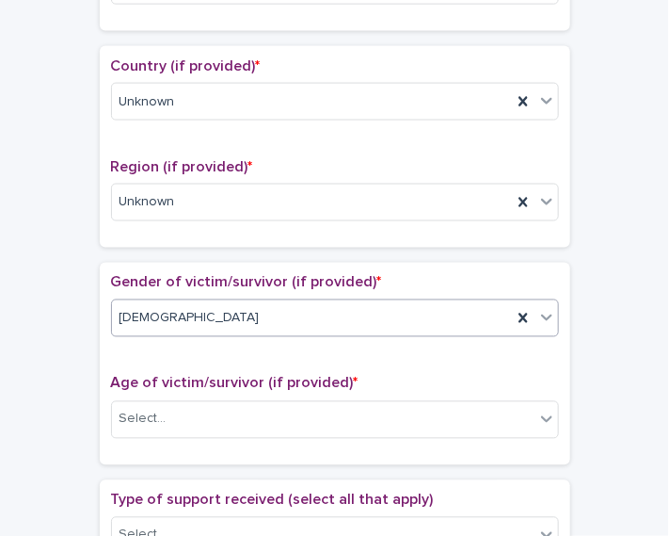
click at [419, 429] on div "Age of victim/survivor (if provided) * Select..." at bounding box center [335, 414] width 448 height 78
click at [412, 420] on div "Select..." at bounding box center [323, 419] width 423 height 31
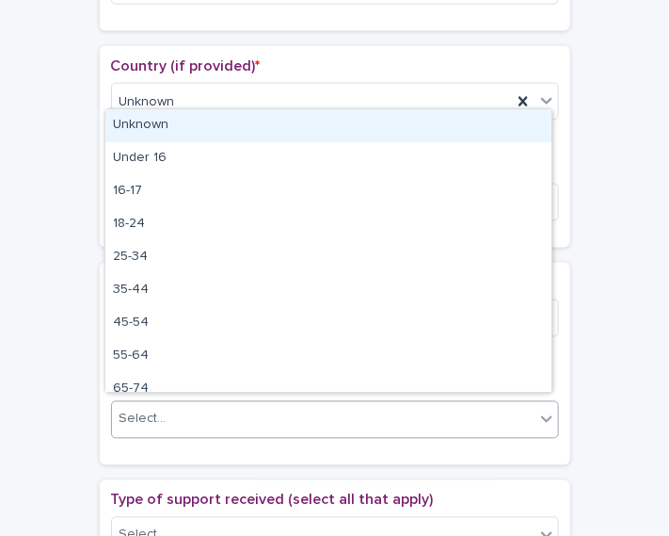
click at [347, 128] on div "Unknown" at bounding box center [328, 125] width 446 height 33
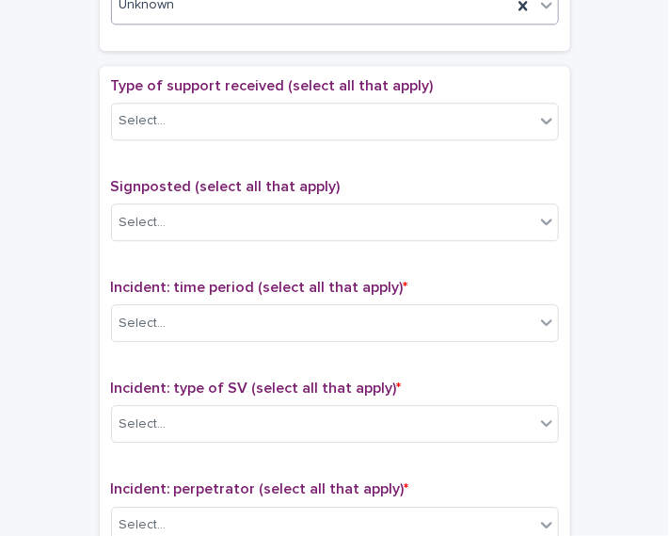
scroll to position [1046, 0]
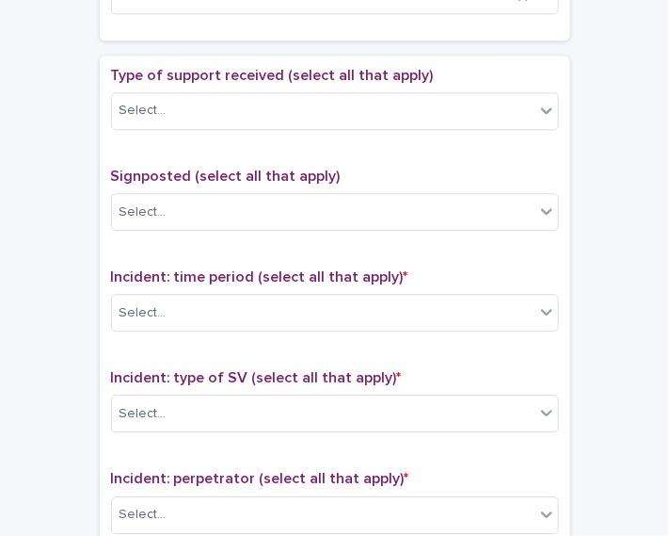
click at [479, 120] on div "Type of support received (select all that apply) Select..." at bounding box center [335, 106] width 448 height 78
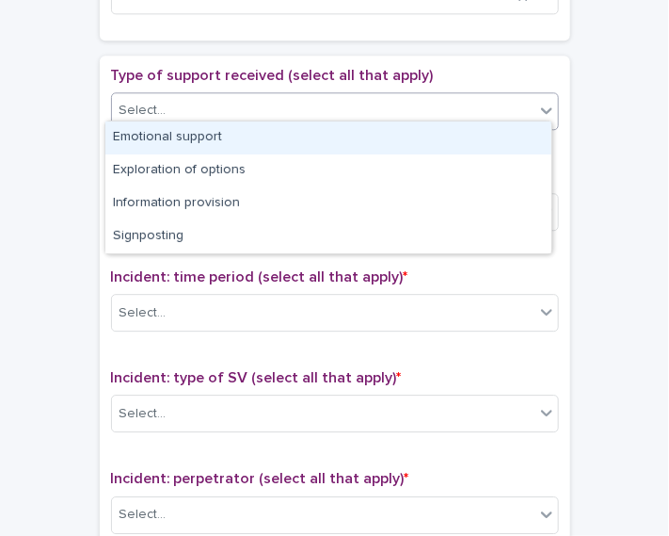
click at [472, 107] on div "Select..." at bounding box center [323, 110] width 423 height 31
click at [443, 138] on div "Emotional support" at bounding box center [328, 137] width 446 height 33
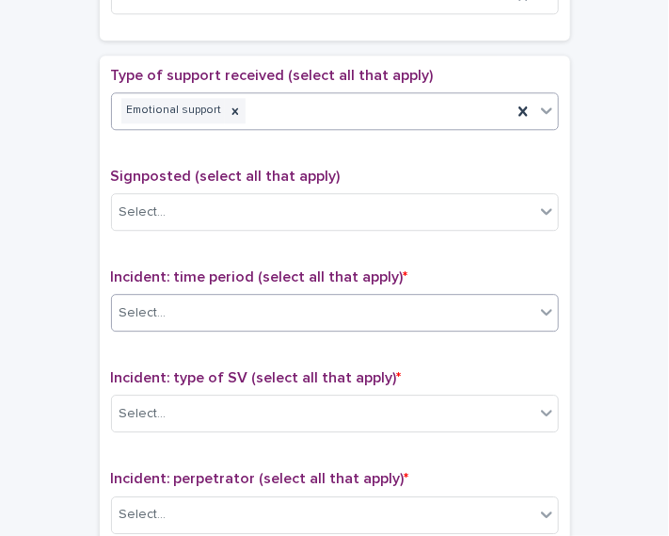
click at [428, 297] on div "Select..." at bounding box center [323, 312] width 423 height 31
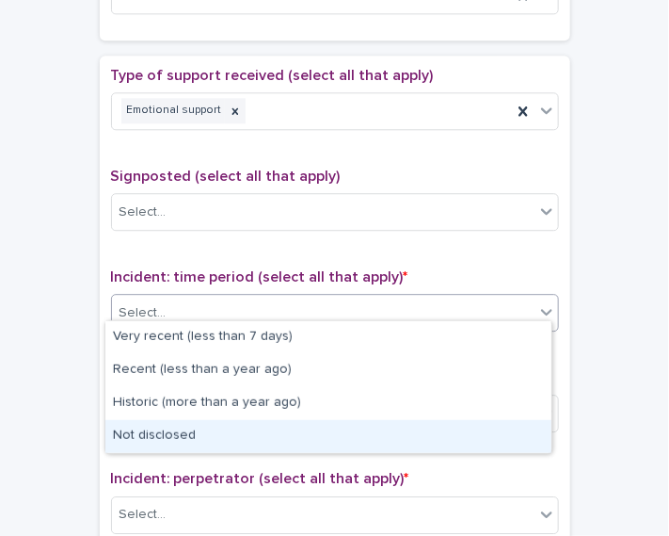
click at [401, 424] on div "Not disclosed" at bounding box center [328, 436] width 446 height 33
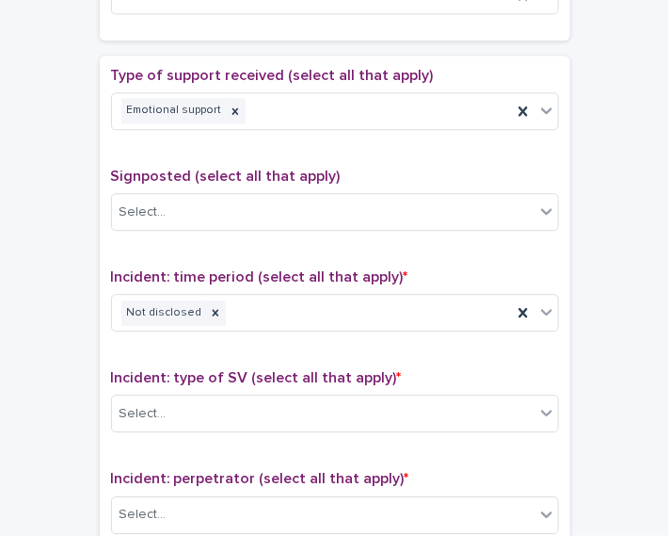
click at [396, 420] on div "Incident: type of SV (select all that apply) * Select..." at bounding box center [335, 408] width 448 height 78
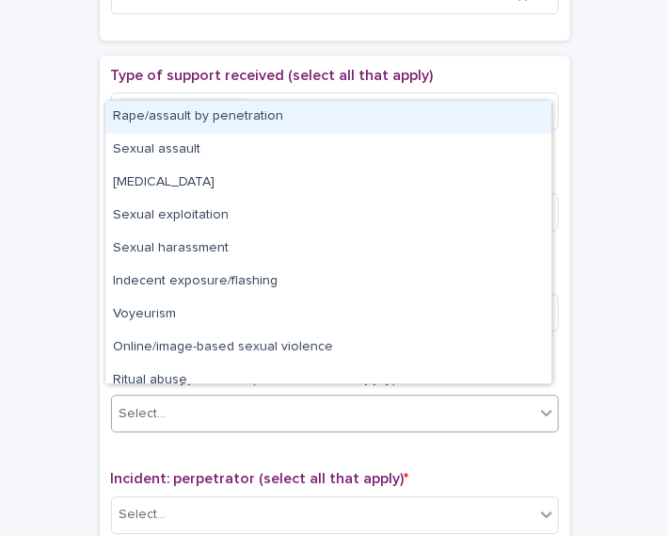
click at [406, 404] on div "Select..." at bounding box center [323, 413] width 423 height 31
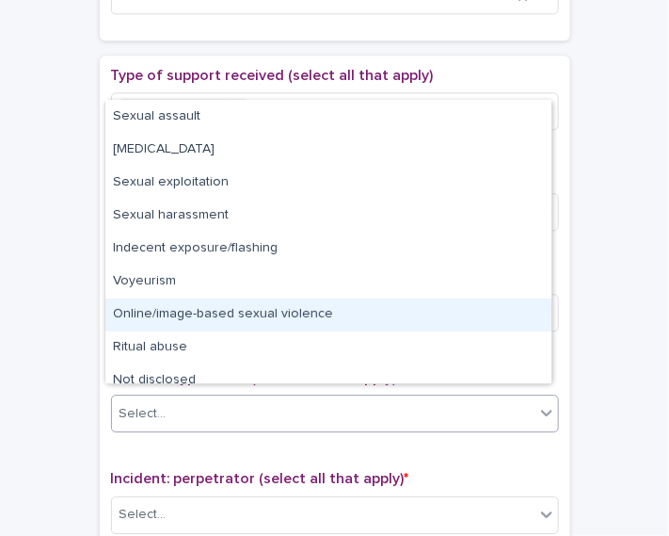
scroll to position [47, 0]
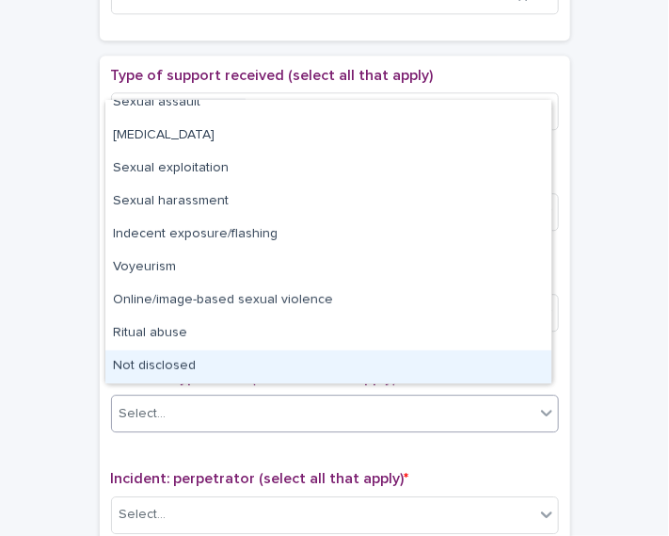
click at [521, 359] on div "Not disclosed" at bounding box center [328, 366] width 446 height 33
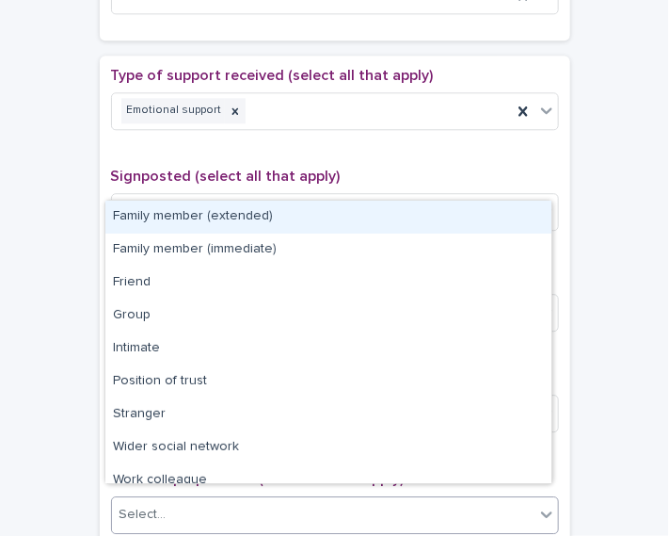
click at [543, 511] on icon at bounding box center [546, 514] width 11 height 7
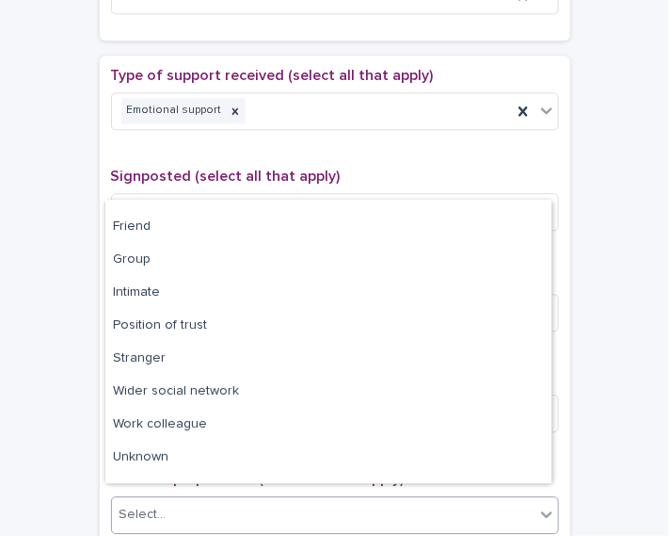
scroll to position [79, 0]
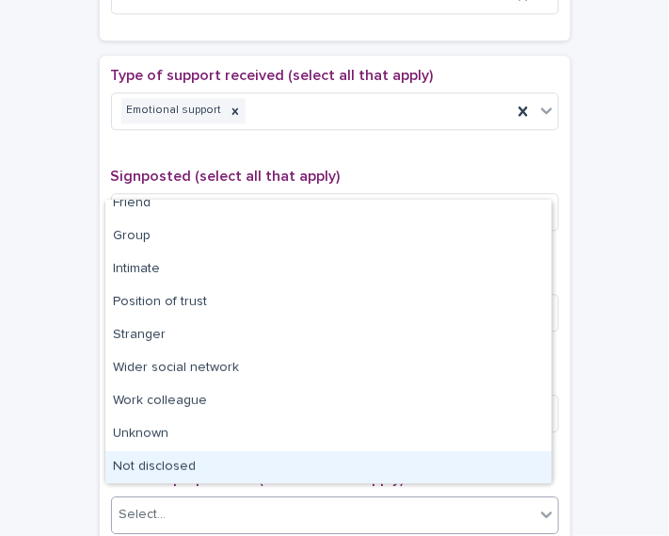
click at [510, 469] on div "Not disclosed" at bounding box center [328, 467] width 446 height 33
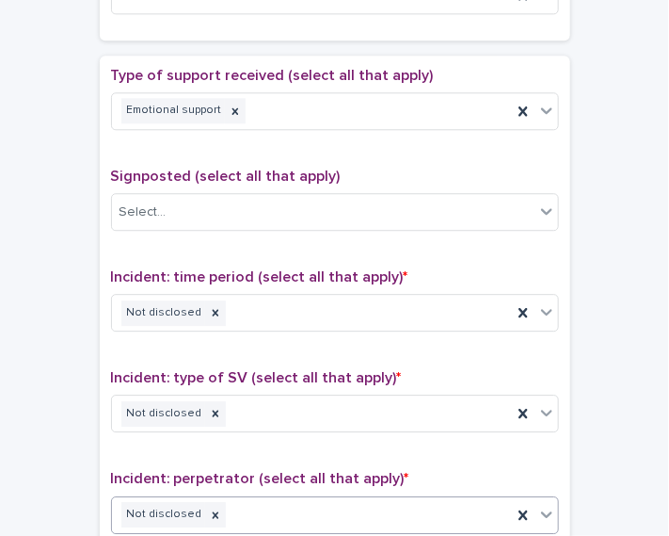
scroll to position [1514, 0]
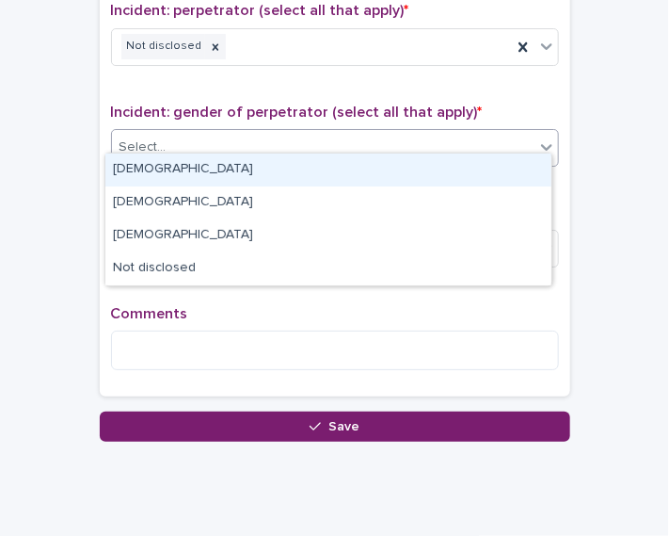
click at [482, 143] on div "Select..." at bounding box center [323, 147] width 423 height 31
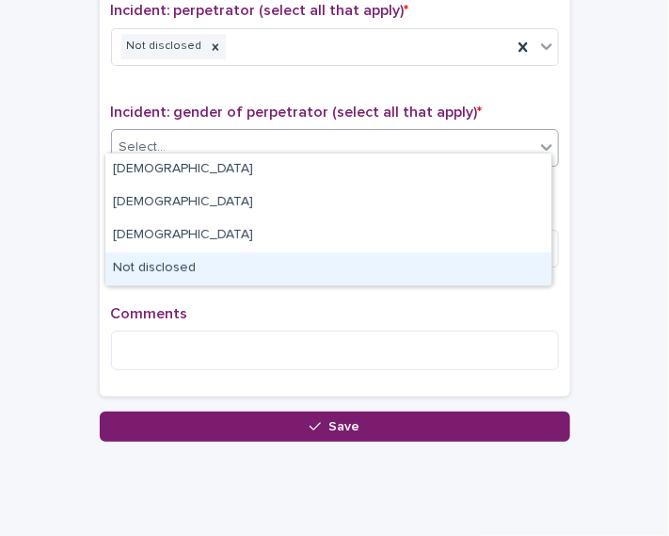
click at [456, 261] on div "Not disclosed" at bounding box center [328, 268] width 446 height 33
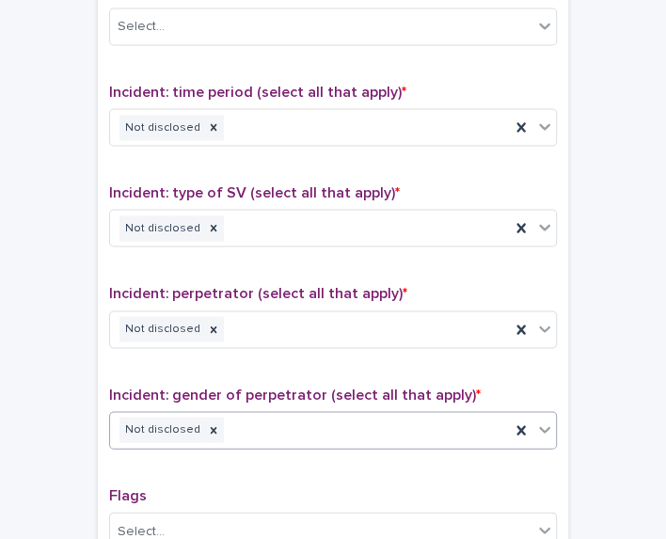
scroll to position [1228, 0]
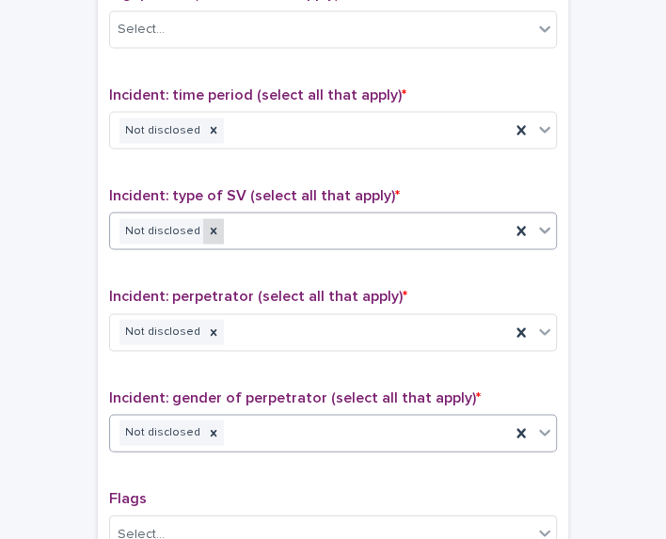
click at [207, 224] on icon at bounding box center [213, 230] width 13 height 13
click at [215, 228] on div "Select..." at bounding box center [321, 231] width 423 height 31
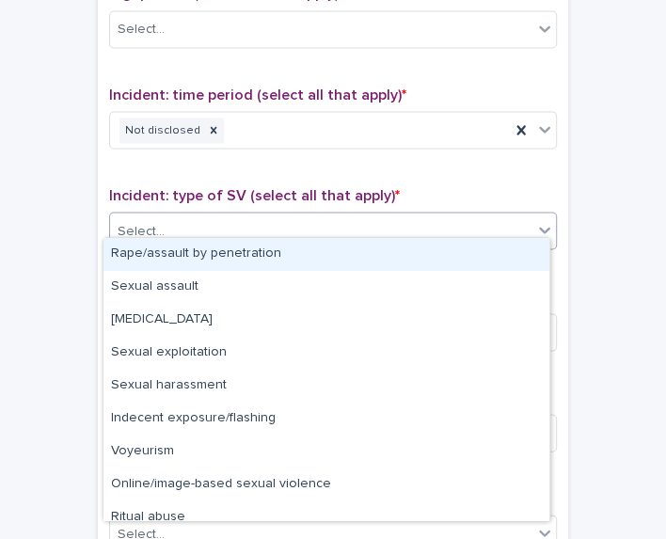
click at [215, 252] on div "Rape/assault by penetration" at bounding box center [327, 254] width 446 height 33
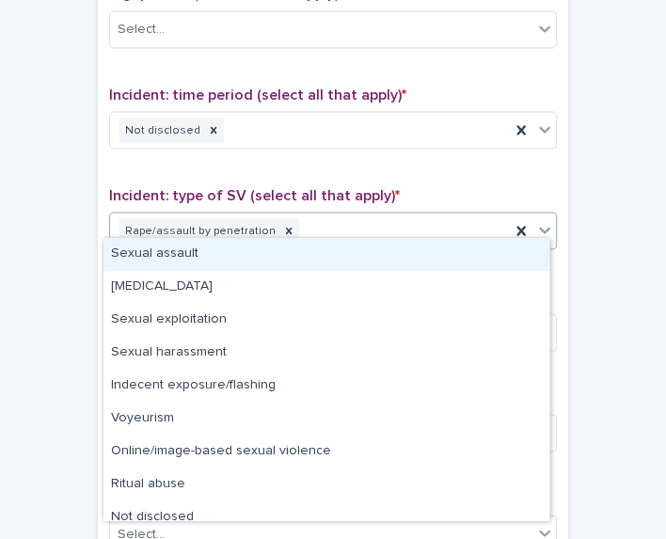
click at [343, 215] on div "Rape/assault by penetration" at bounding box center [310, 231] width 400 height 33
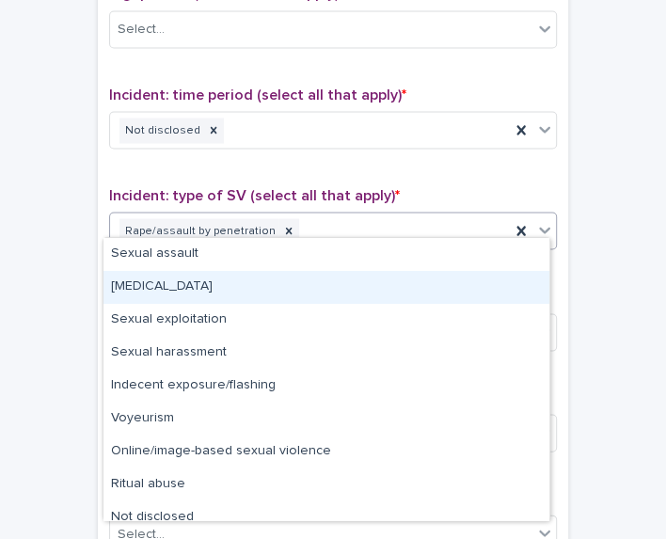
click at [313, 278] on div "Child sexual abuse" at bounding box center [327, 287] width 446 height 33
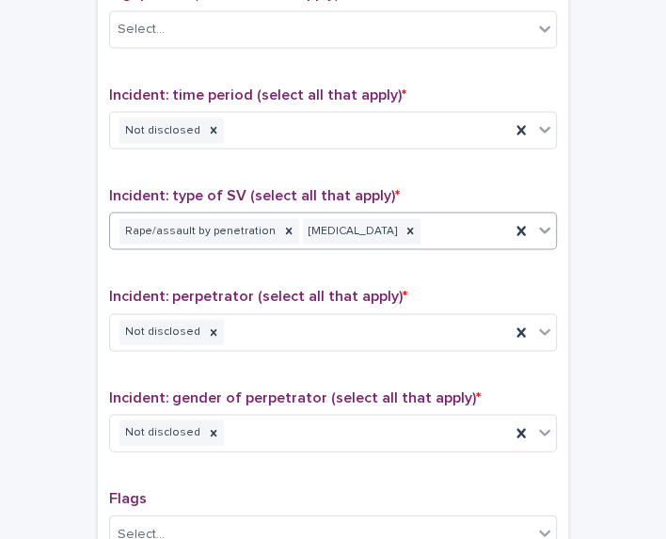
scroll to position [1549, 0]
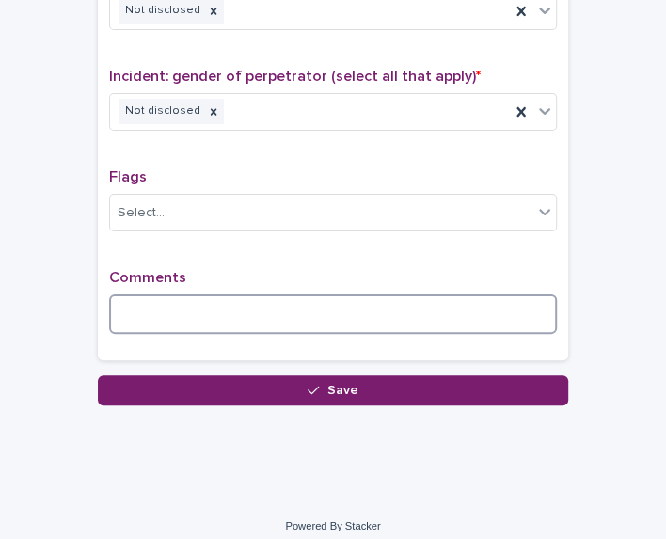
click at [255, 314] on textarea at bounding box center [333, 315] width 448 height 40
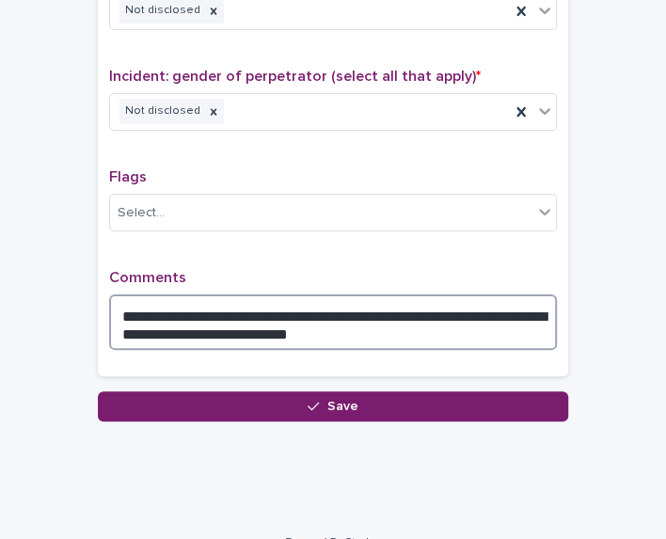
type textarea "**********"
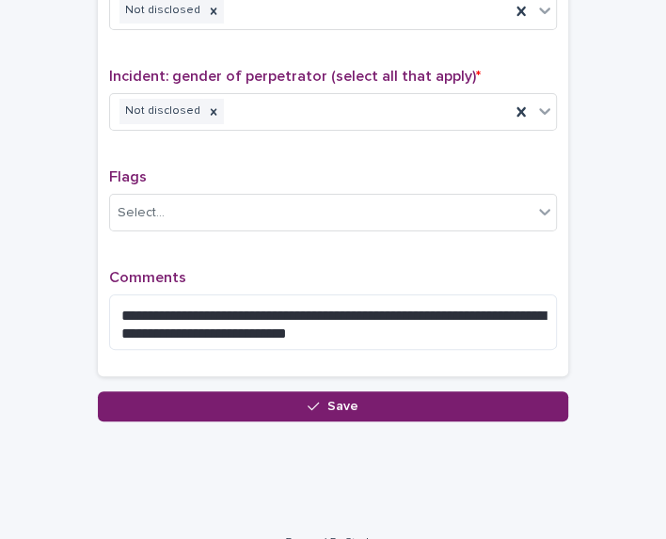
drag, startPoint x: 0, startPoint y: 9, endPoint x: 626, endPoint y: 243, distance: 668.0
drag, startPoint x: 626, startPoint y: 243, endPoint x: 657, endPoint y: 430, distance: 189.9
click at [657, 430] on div "**********" at bounding box center [333, 269] width 666 height 539
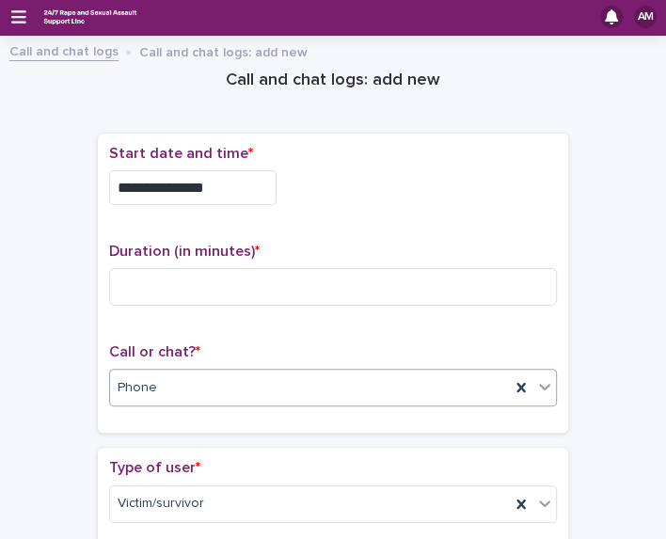
scroll to position [0, 0]
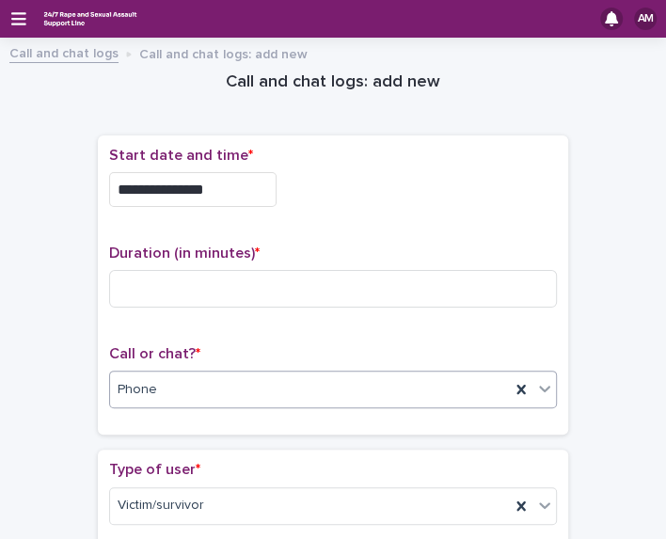
click at [270, 252] on p "Duration (in minutes) *" at bounding box center [333, 254] width 448 height 18
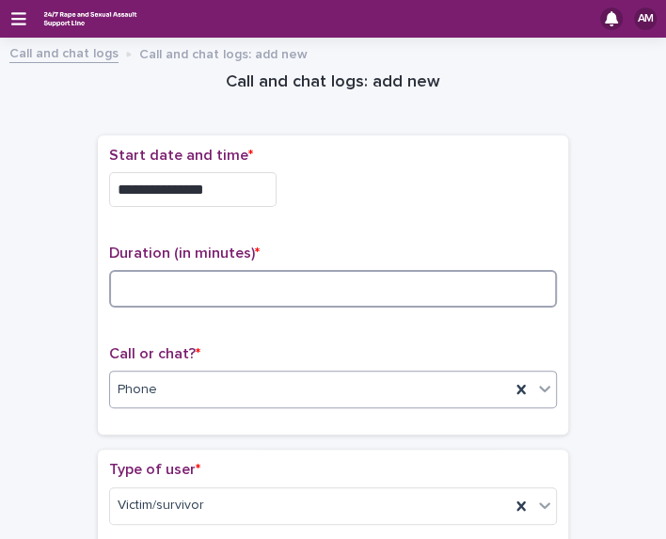
click at [245, 296] on input at bounding box center [333, 289] width 448 height 38
type input "**"
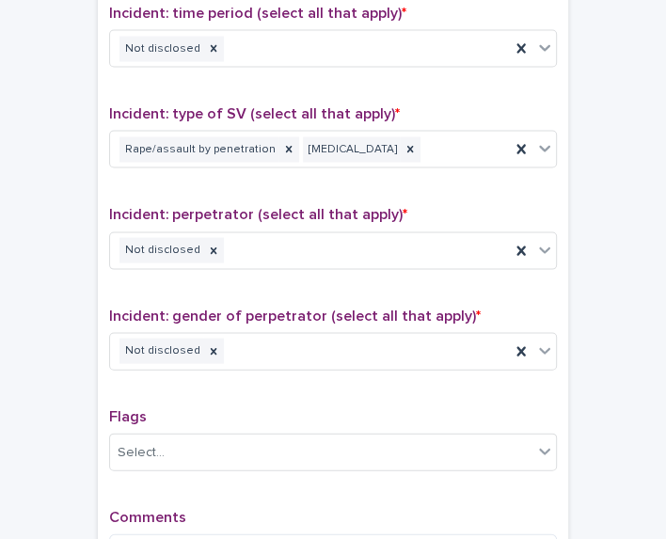
scroll to position [1565, 0]
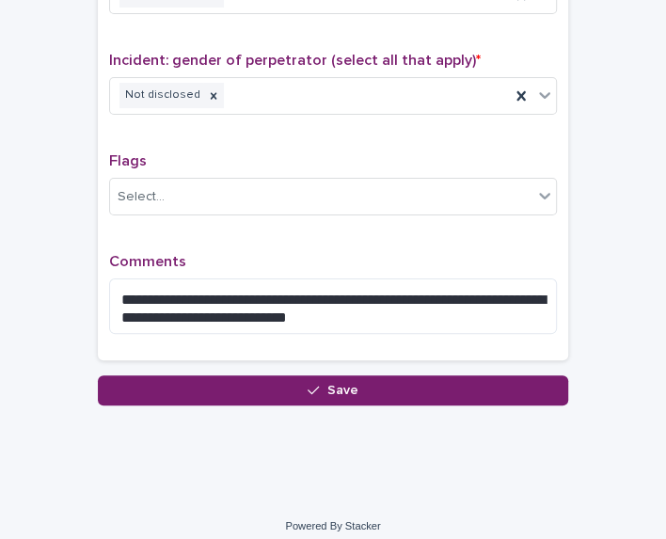
drag, startPoint x: 533, startPoint y: 368, endPoint x: 548, endPoint y: 360, distance: 16.8
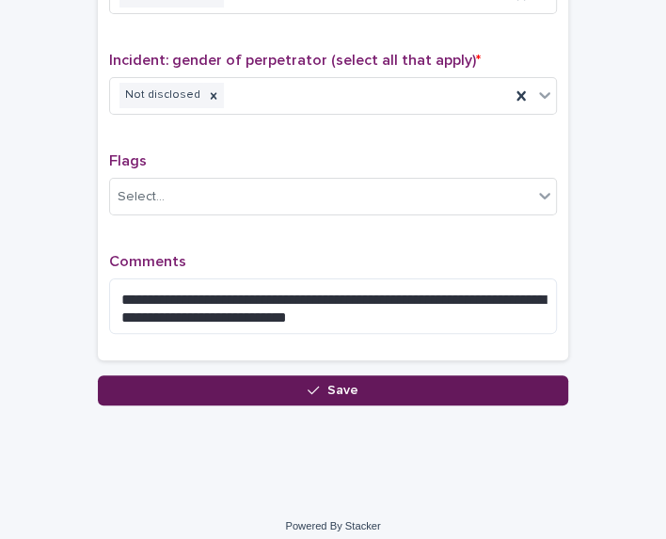
click at [522, 376] on button "Save" at bounding box center [333, 391] width 471 height 30
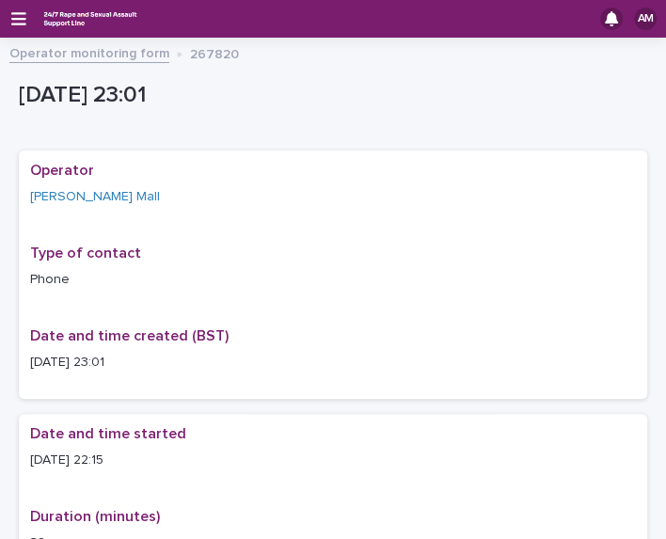
click at [28, 25] on div "AM" at bounding box center [333, 19] width 666 height 38
click at [23, 22] on icon "button" at bounding box center [18, 18] width 15 height 17
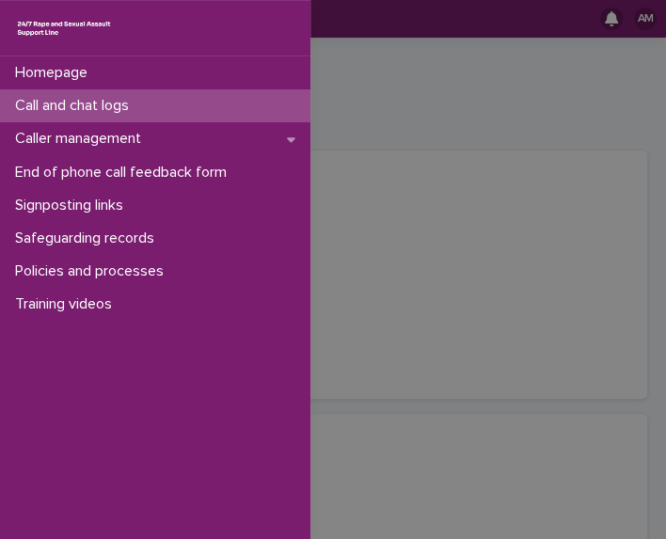
click at [57, 119] on div "Call and chat logs" at bounding box center [155, 105] width 311 height 33
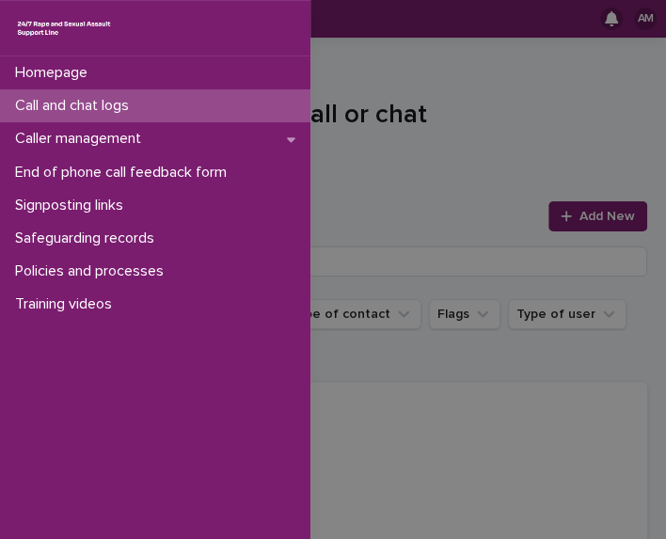
click at [481, 161] on div "Homepage Call and chat logs Caller management End of phone call feedback form S…" at bounding box center [333, 269] width 666 height 539
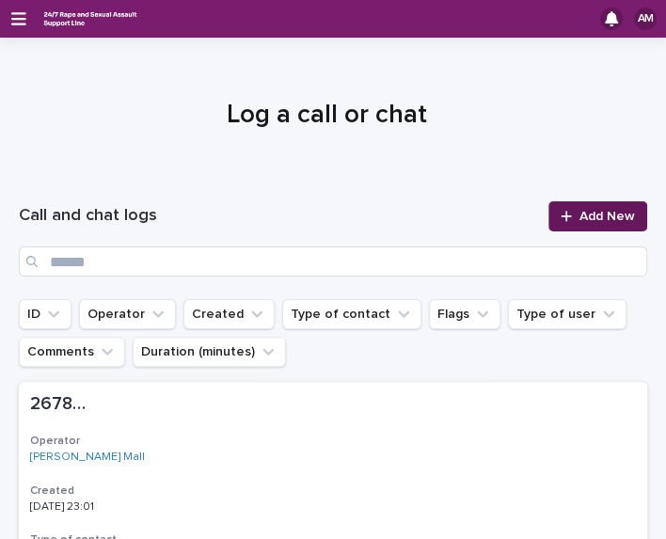
click at [580, 212] on span "Add New" at bounding box center [608, 216] width 56 height 13
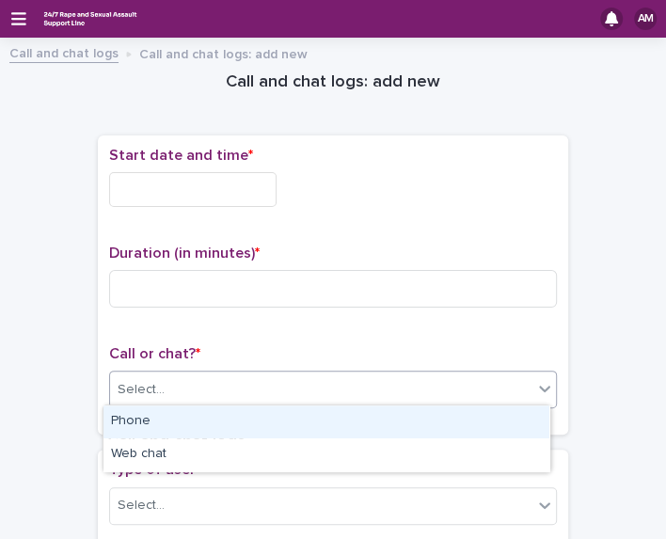
click at [312, 371] on div "Select..." at bounding box center [333, 390] width 448 height 38
click at [296, 422] on div "Phone" at bounding box center [327, 422] width 446 height 33
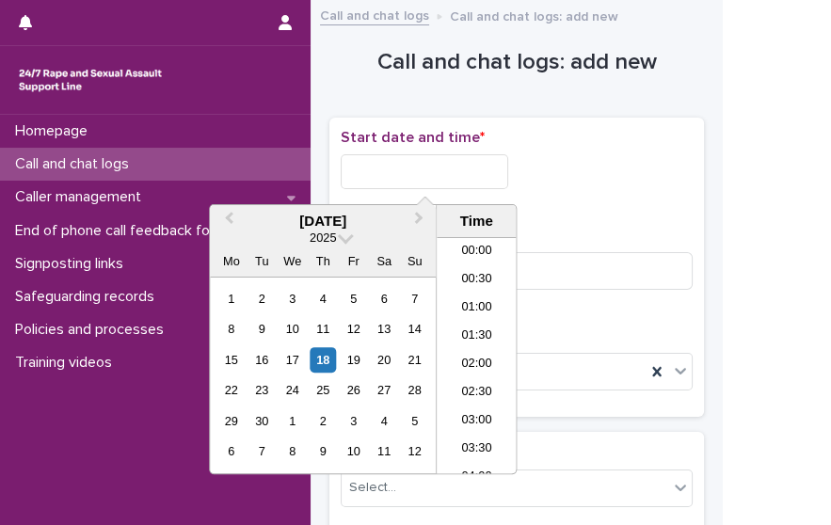
click at [457, 169] on input "text" at bounding box center [425, 171] width 168 height 35
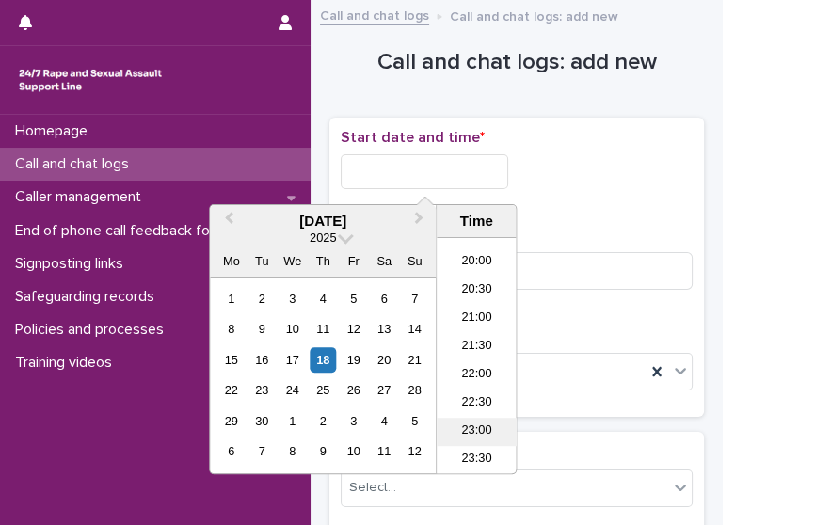
click at [491, 429] on li "23:00" at bounding box center [477, 432] width 80 height 28
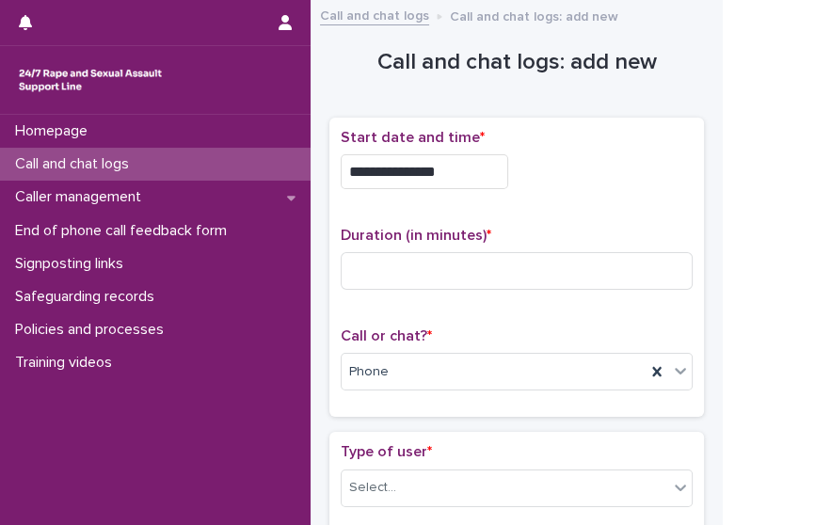
click at [480, 166] on input "**********" at bounding box center [425, 171] width 168 height 35
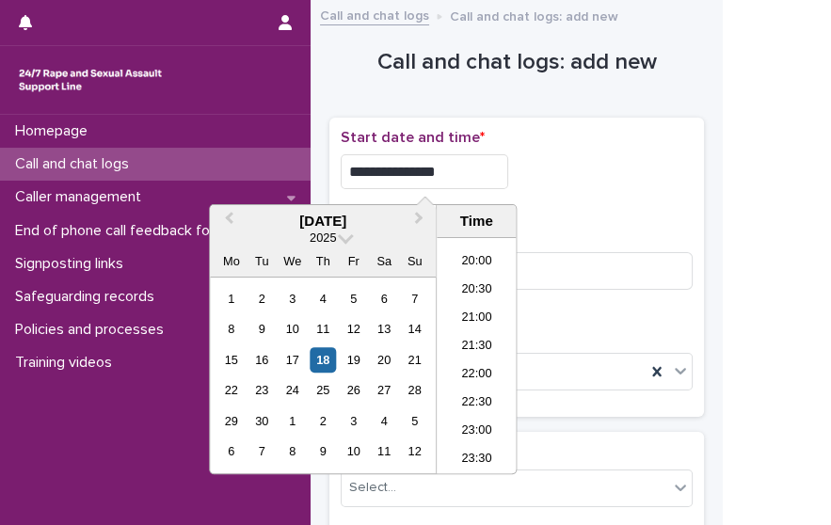
type input "**********"
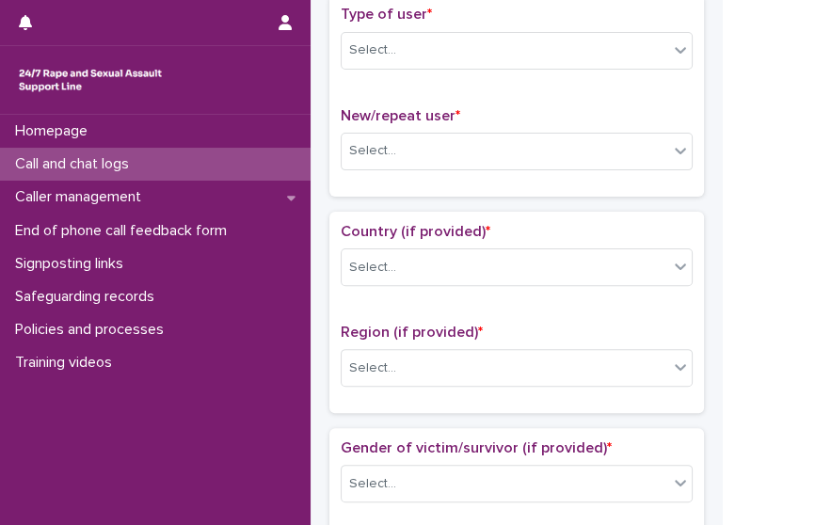
scroll to position [620, 0]
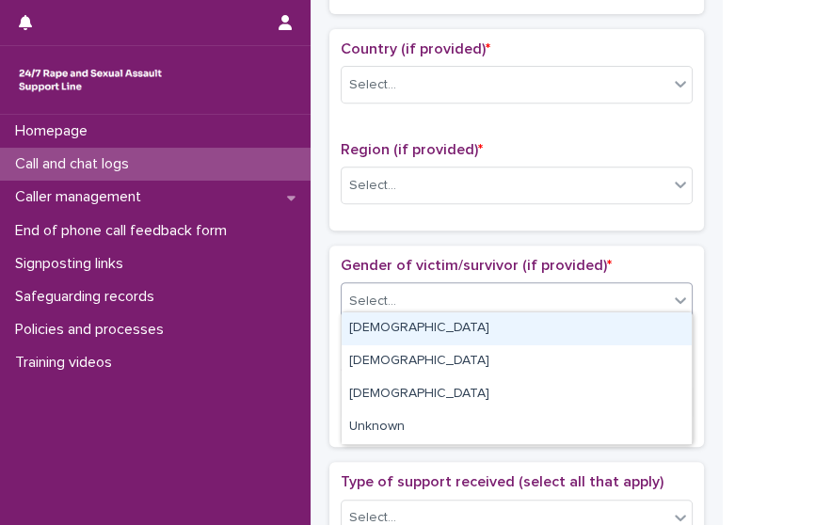
click at [634, 299] on div "Select..." at bounding box center [505, 301] width 327 height 31
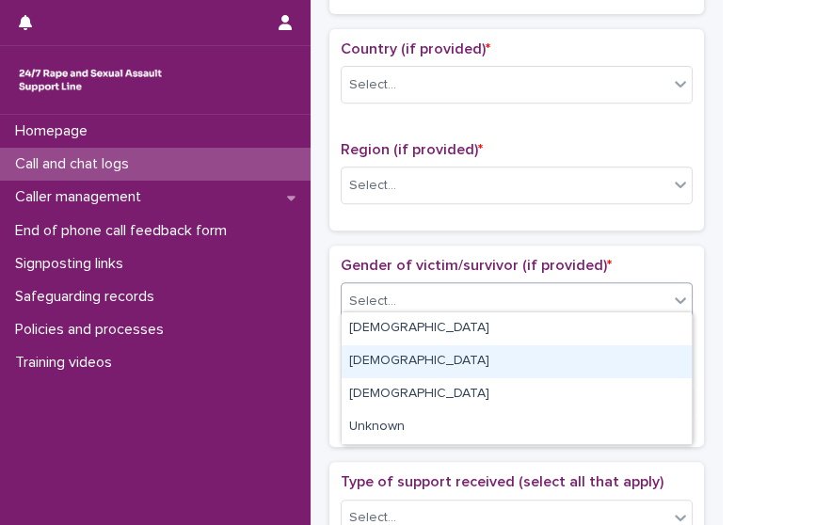
click at [597, 349] on div "Male" at bounding box center [517, 361] width 350 height 33
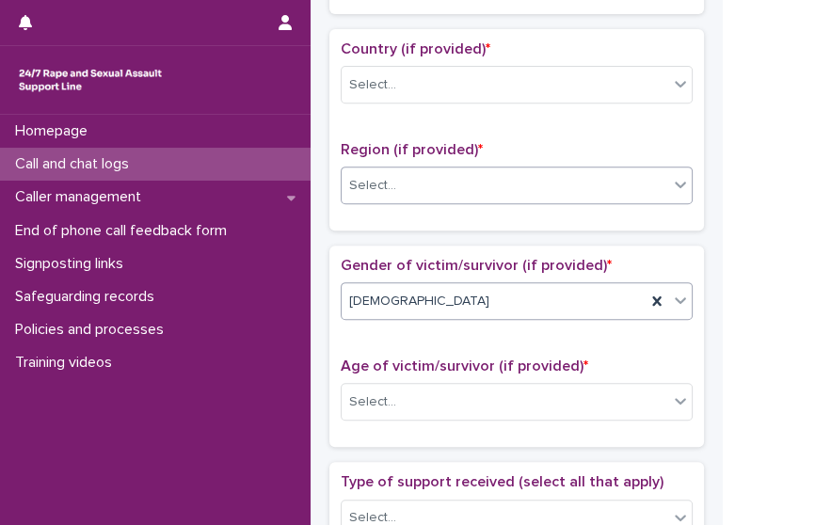
click at [556, 182] on div "Select..." at bounding box center [505, 185] width 327 height 31
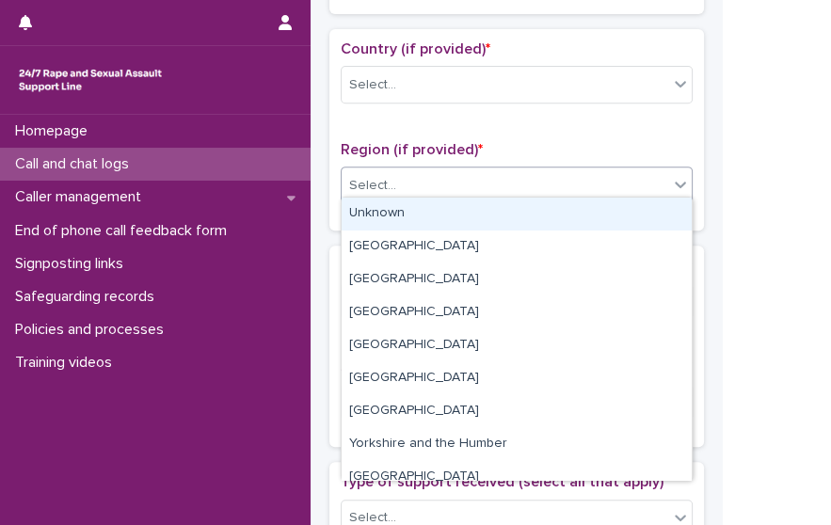
click at [522, 206] on div "Unknown" at bounding box center [517, 214] width 350 height 33
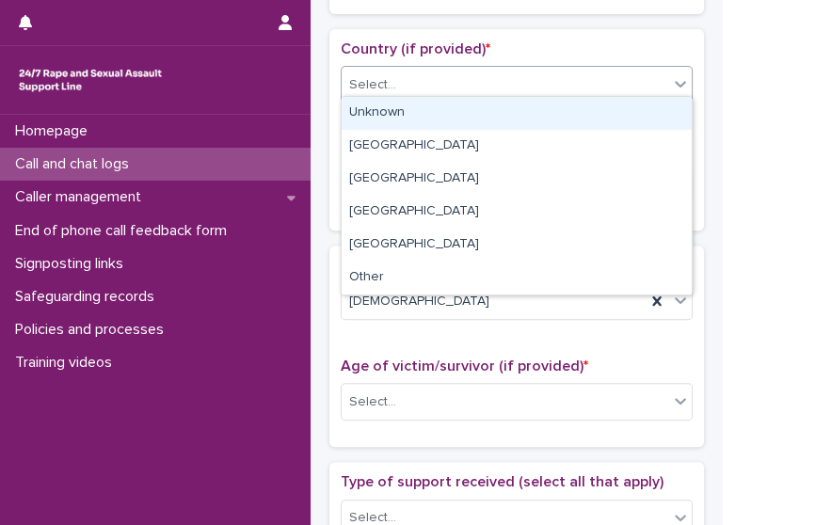
click at [491, 70] on div "Select..." at bounding box center [505, 85] width 327 height 31
click at [477, 102] on div "Unknown" at bounding box center [517, 113] width 350 height 33
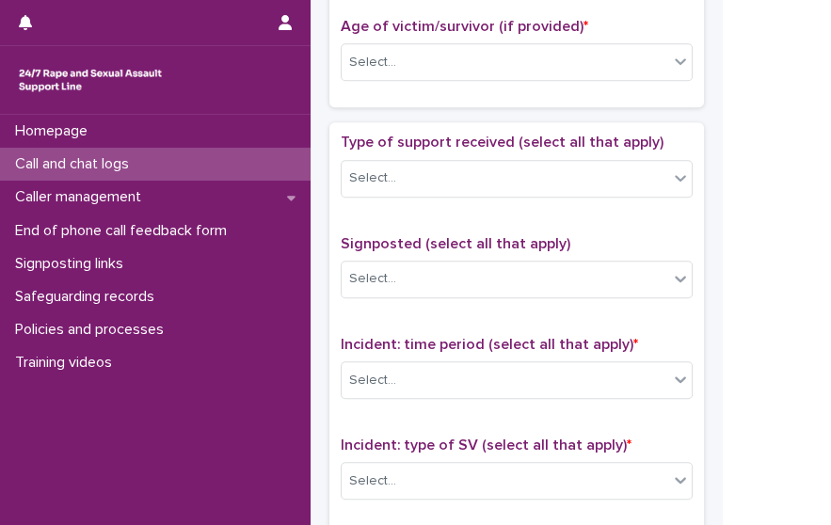
scroll to position [962, 0]
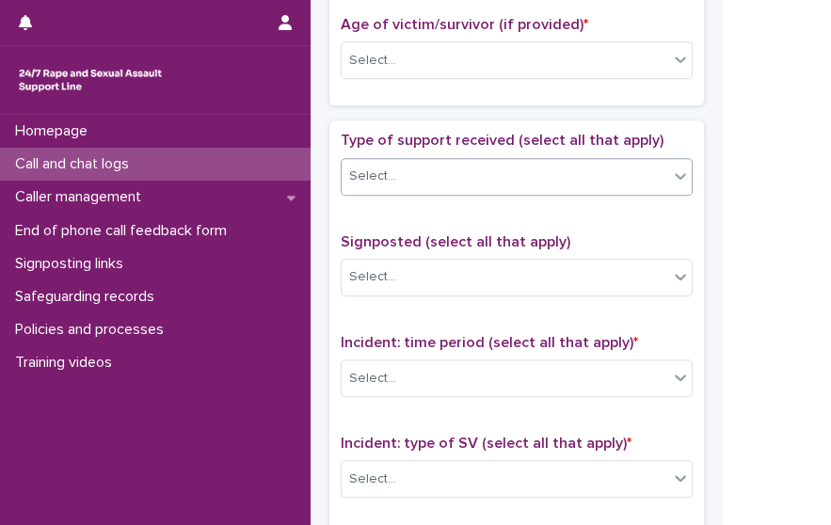
click at [574, 171] on div "Select..." at bounding box center [505, 176] width 327 height 31
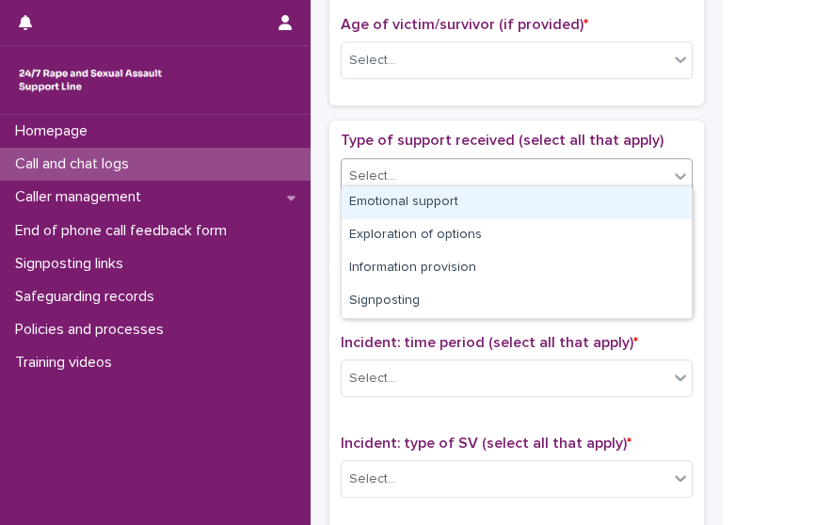
click at [553, 199] on div "Emotional support" at bounding box center [517, 202] width 350 height 33
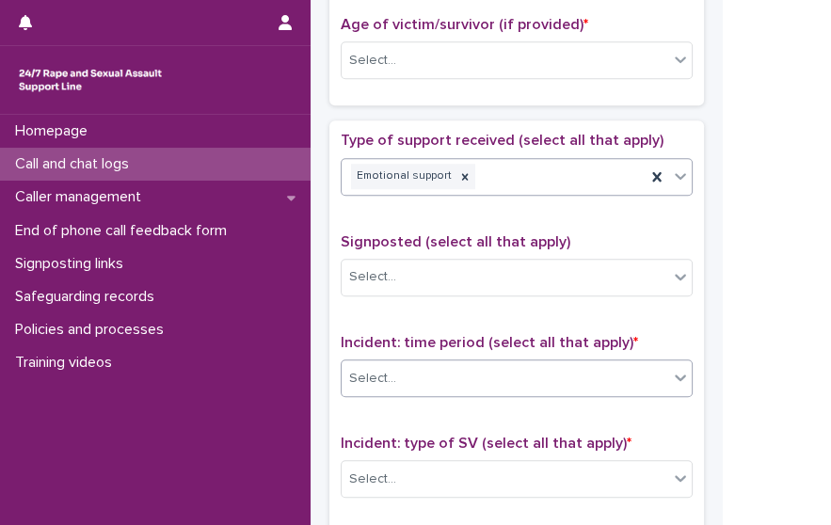
click at [500, 383] on div "Select..." at bounding box center [517, 379] width 352 height 38
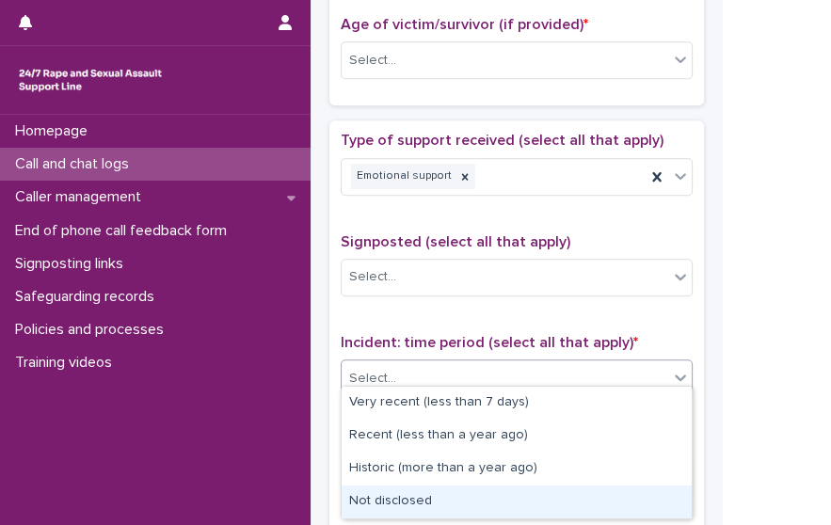
click at [492, 508] on div "Not disclosed" at bounding box center [517, 502] width 350 height 33
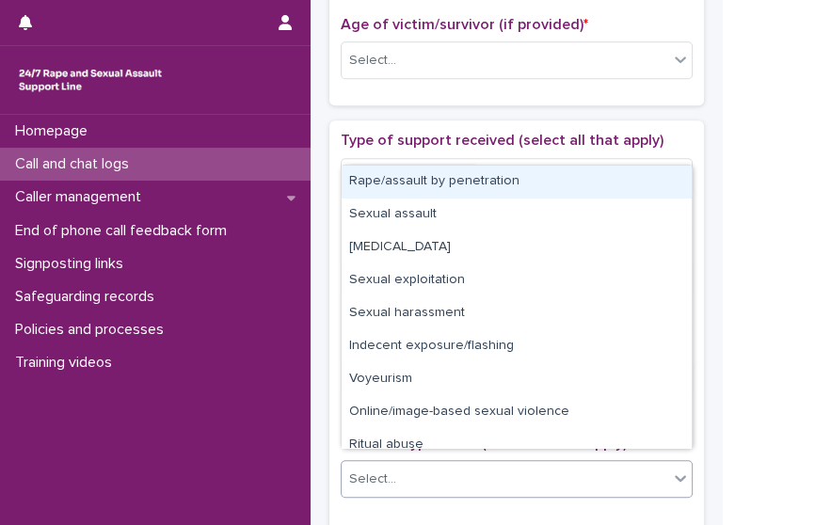
click at [490, 472] on div "Select..." at bounding box center [505, 479] width 327 height 31
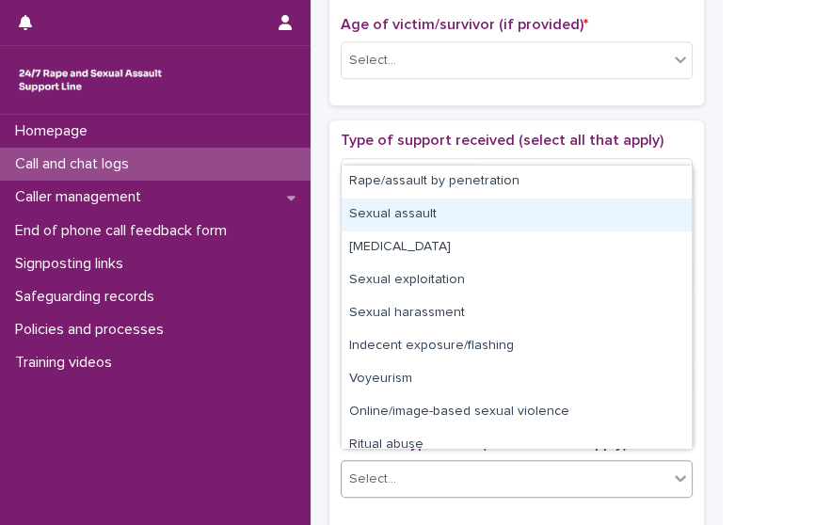
click at [420, 214] on div "Sexual assault" at bounding box center [517, 215] width 350 height 33
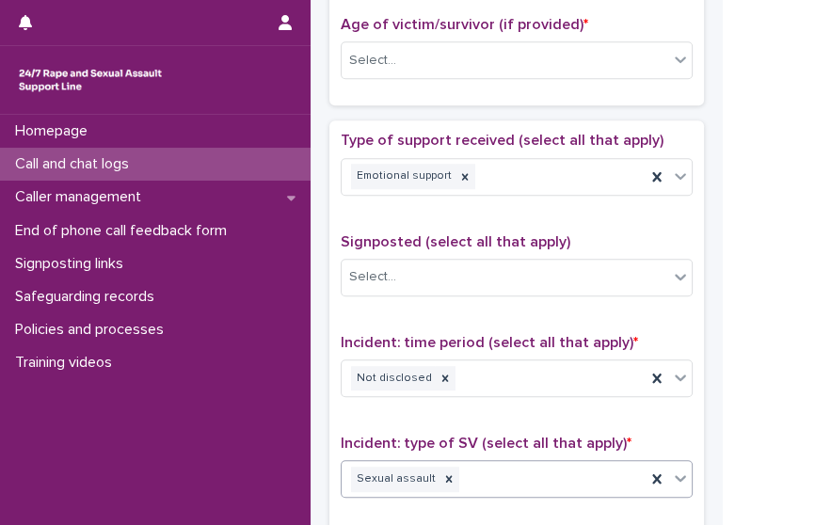
scroll to position [1421, 0]
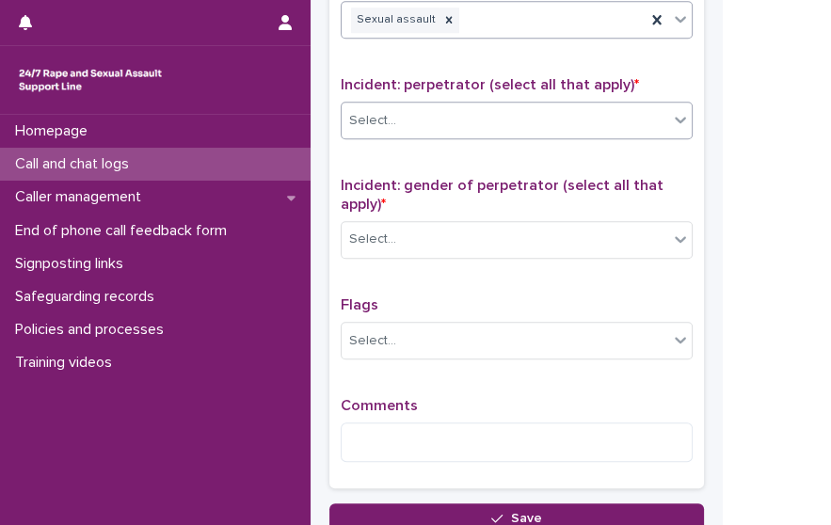
click at [591, 105] on div "Select..." at bounding box center [505, 120] width 327 height 31
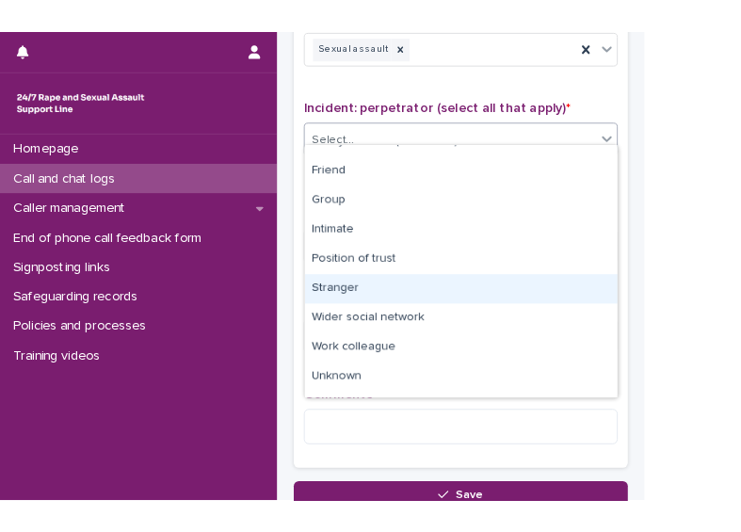
scroll to position [79, 0]
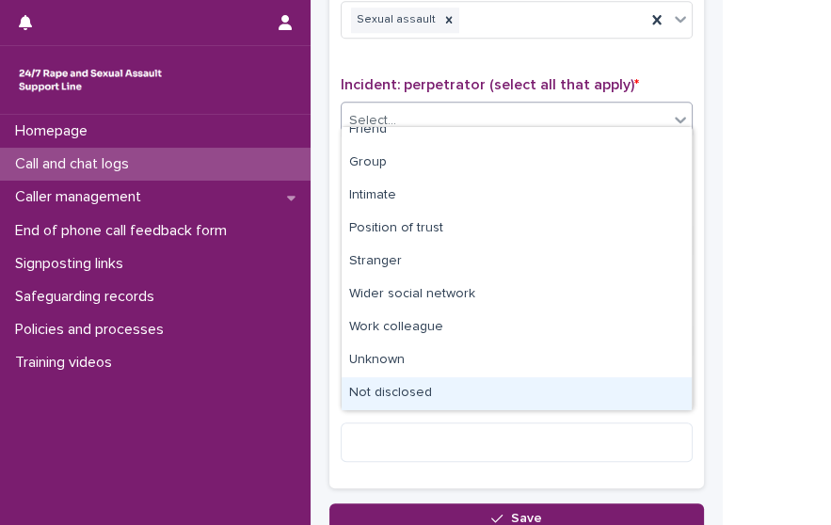
click at [608, 399] on div "Not disclosed" at bounding box center [517, 393] width 350 height 33
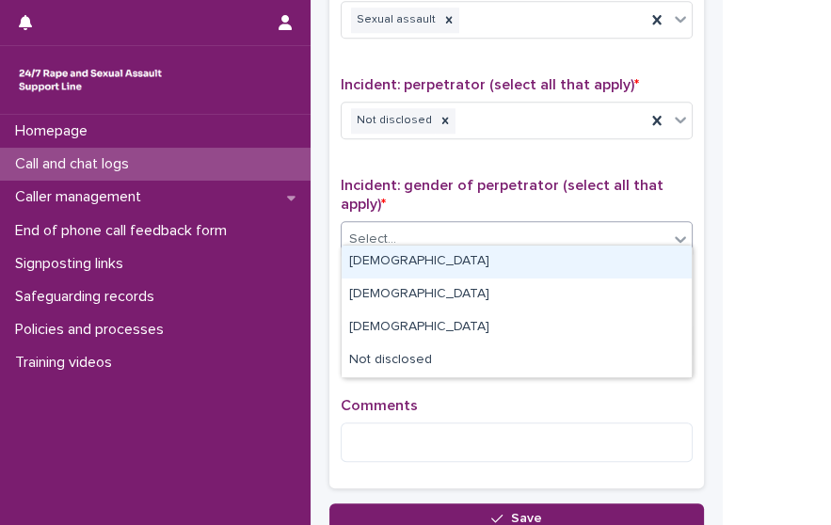
click at [536, 225] on div "Select..." at bounding box center [505, 239] width 327 height 31
click at [507, 264] on div "Male" at bounding box center [517, 262] width 350 height 33
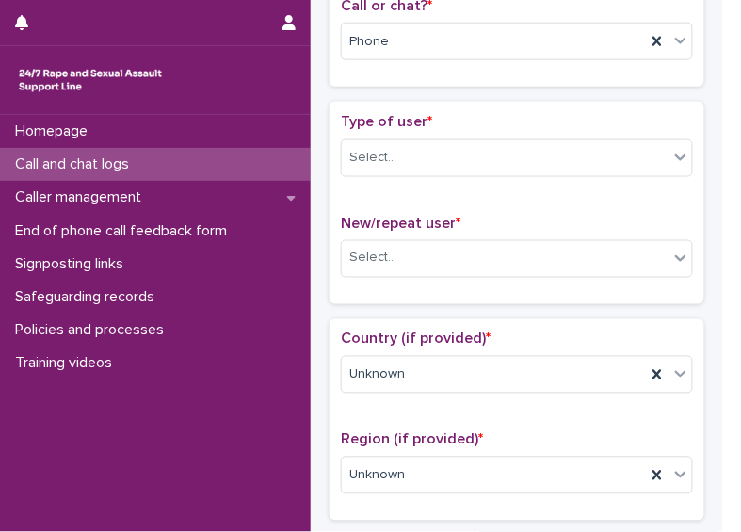
scroll to position [312, 0]
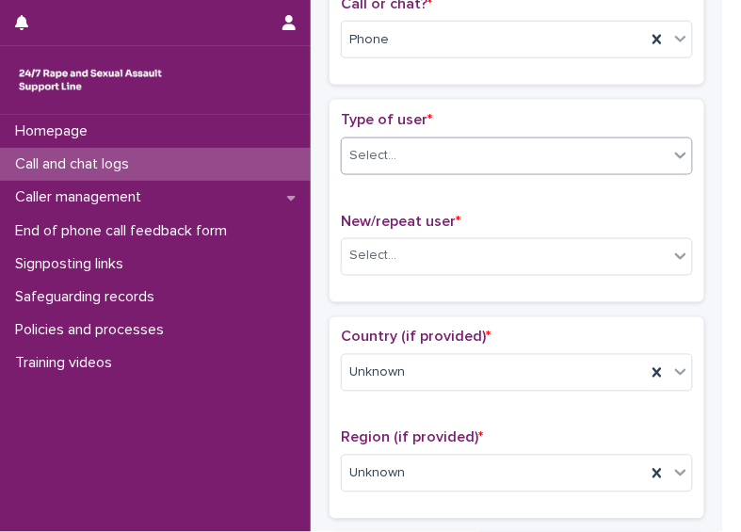
click at [626, 143] on div "Select..." at bounding box center [505, 155] width 327 height 31
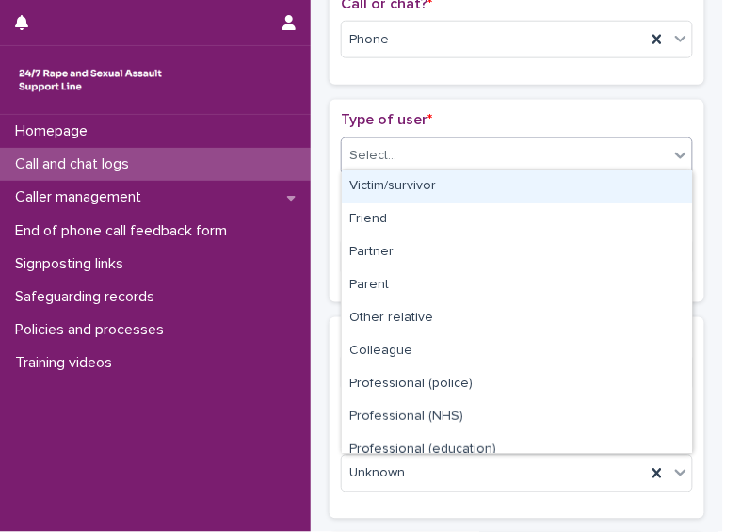
click at [583, 184] on div "Victim/survivor" at bounding box center [517, 186] width 350 height 33
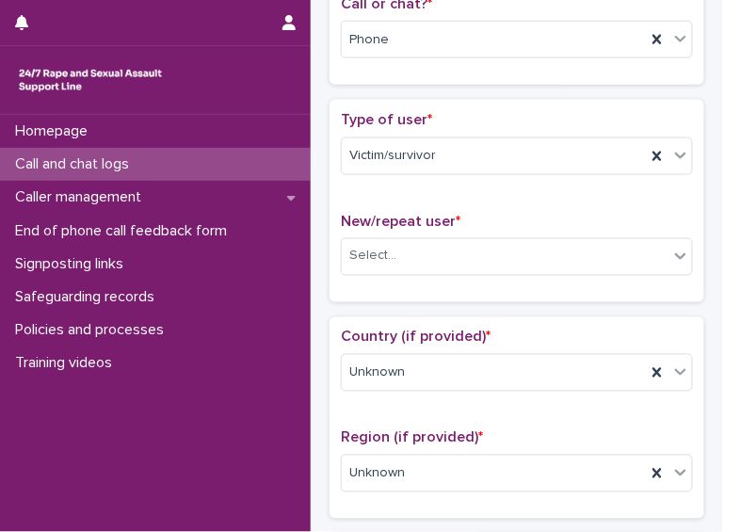
click at [576, 229] on div "New/repeat user * Select..." at bounding box center [517, 252] width 352 height 78
click at [573, 253] on div "Select..." at bounding box center [505, 256] width 327 height 31
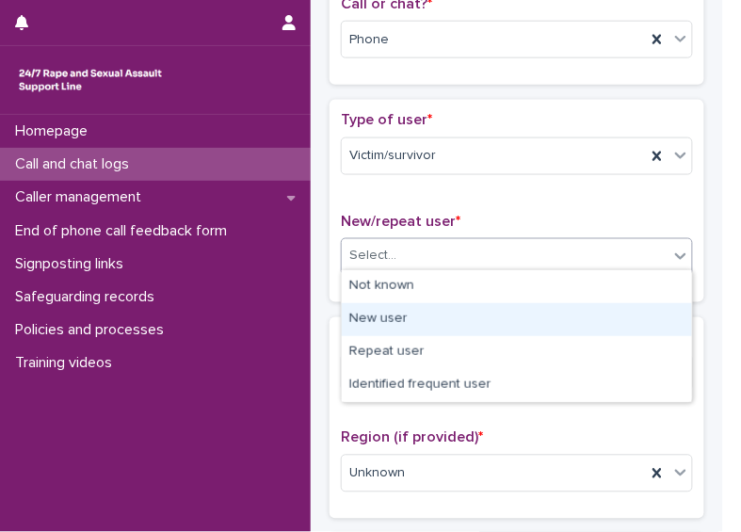
click at [502, 318] on div "New user" at bounding box center [517, 319] width 350 height 33
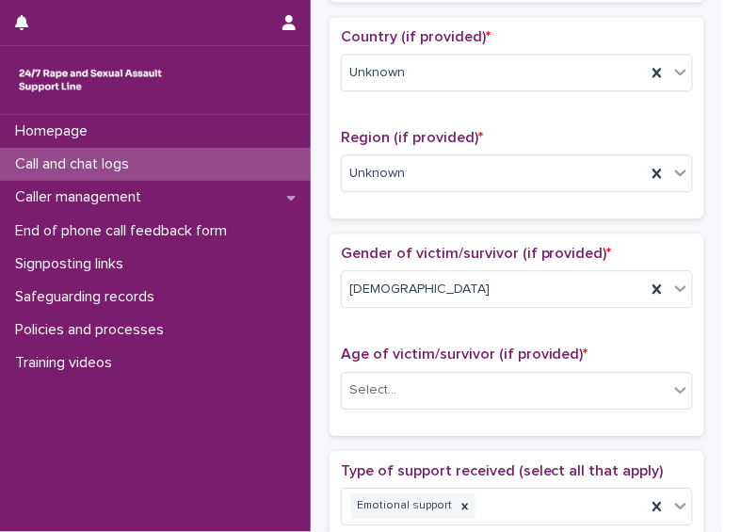
scroll to position [645, 0]
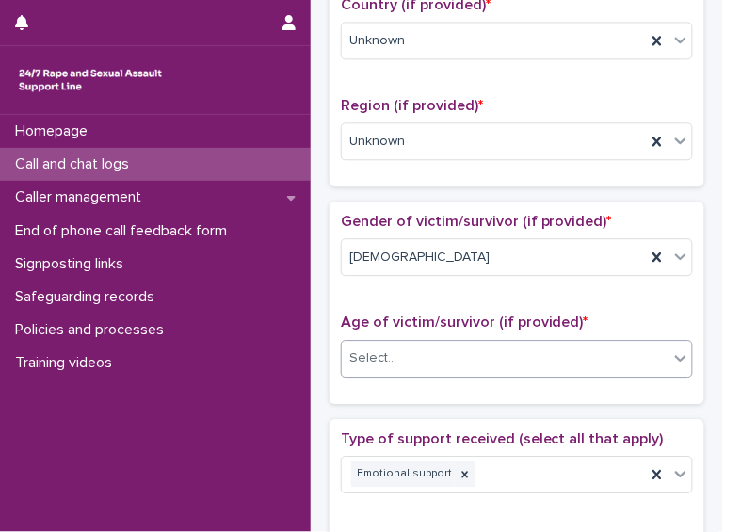
click at [611, 359] on div "Select..." at bounding box center [505, 358] width 327 height 31
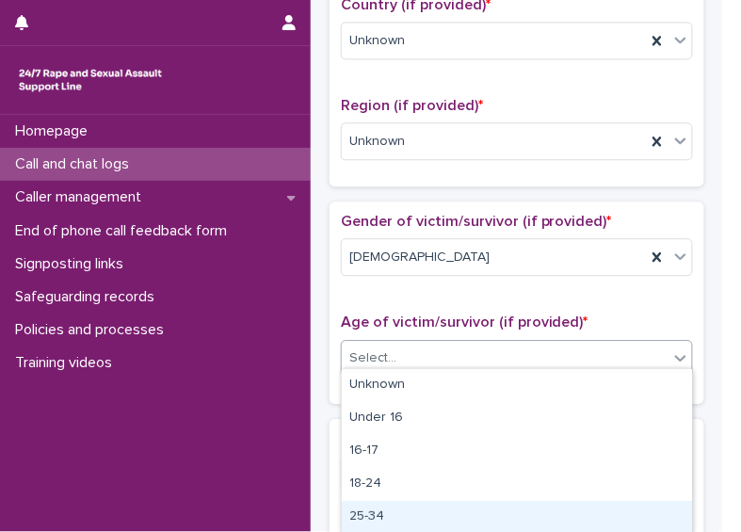
click at [558, 520] on div "25-34" at bounding box center [517, 517] width 350 height 33
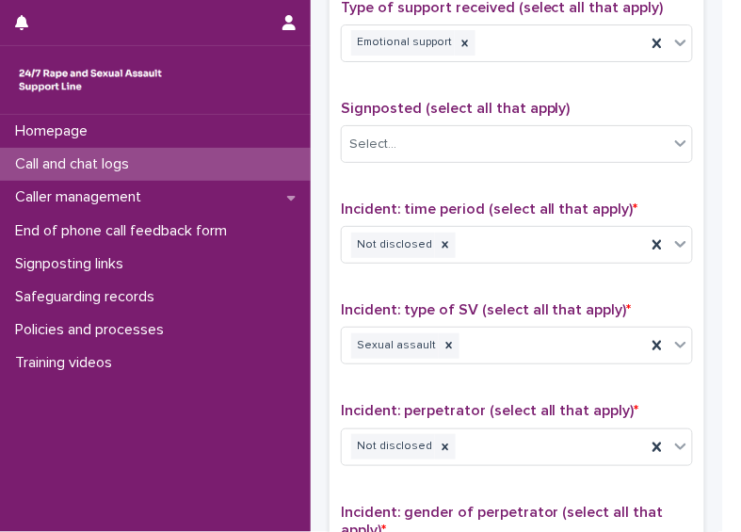
scroll to position [1069, 0]
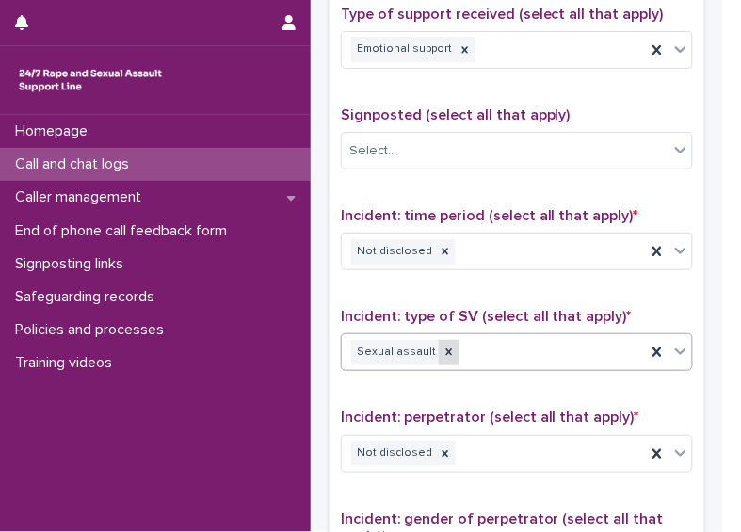
click at [445, 345] on icon at bounding box center [448, 351] width 13 height 13
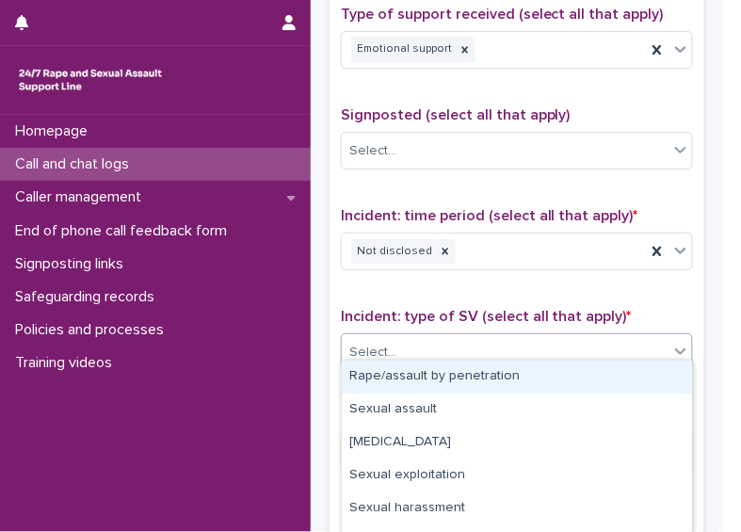
click at [445, 341] on div "Select..." at bounding box center [505, 352] width 327 height 31
click at [425, 381] on div "Rape/assault by penetration" at bounding box center [517, 376] width 350 height 33
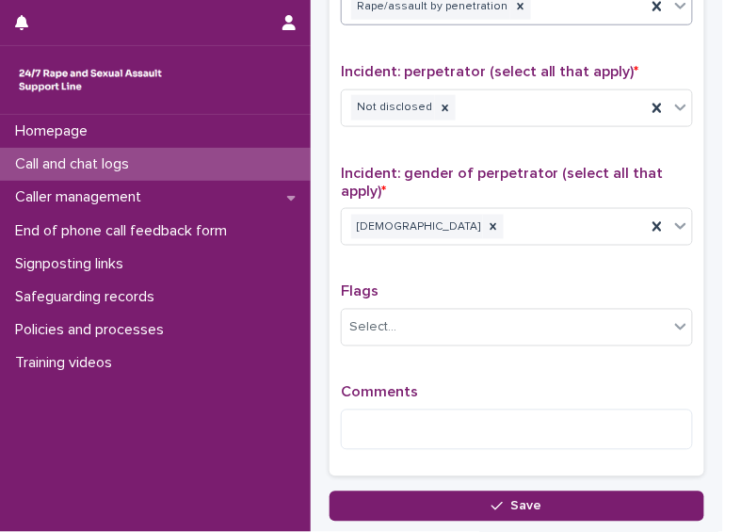
scroll to position [0, 0]
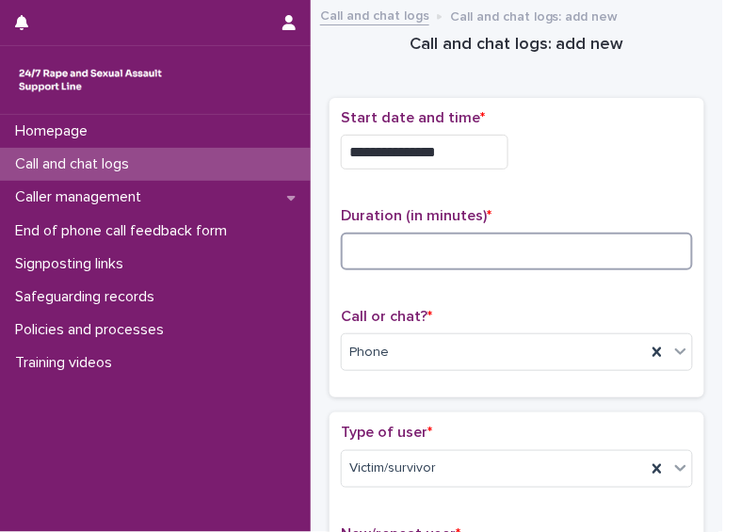
click at [428, 259] on input at bounding box center [517, 251] width 352 height 38
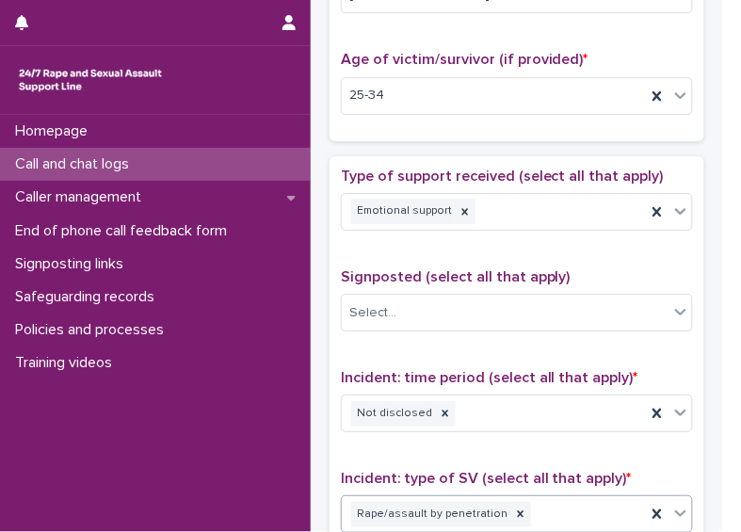
scroll to position [1536, 0]
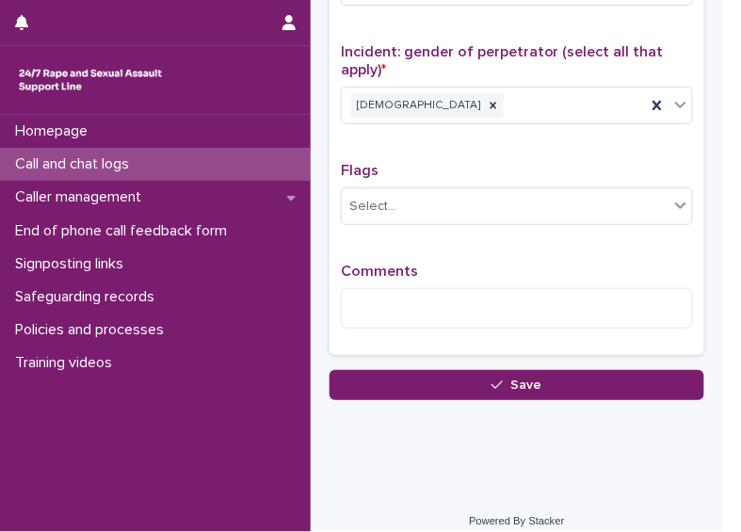
type input "**"
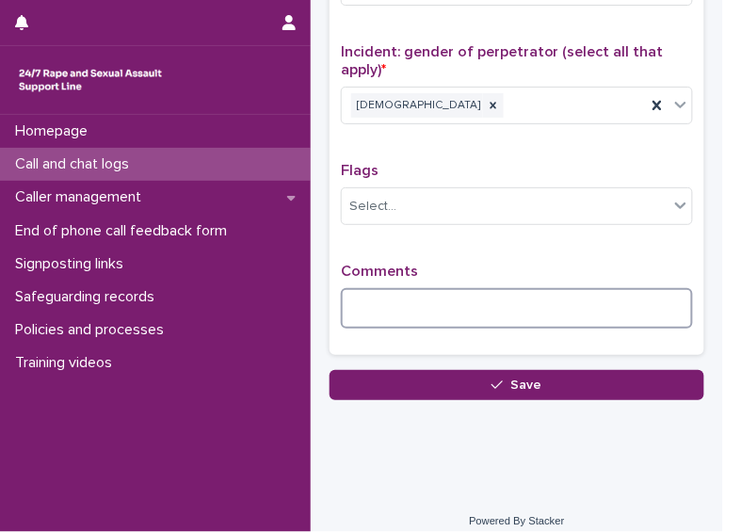
click at [368, 303] on textarea at bounding box center [517, 308] width 352 height 40
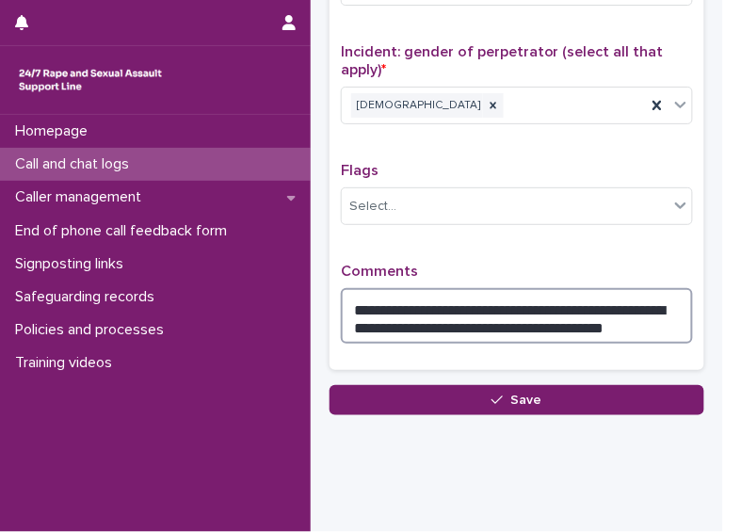
type textarea "**********"
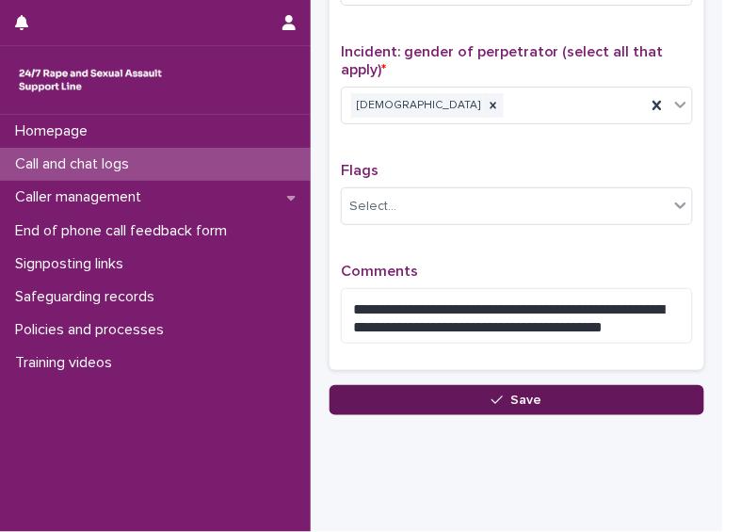
click at [466, 385] on button "Save" at bounding box center [516, 400] width 375 height 30
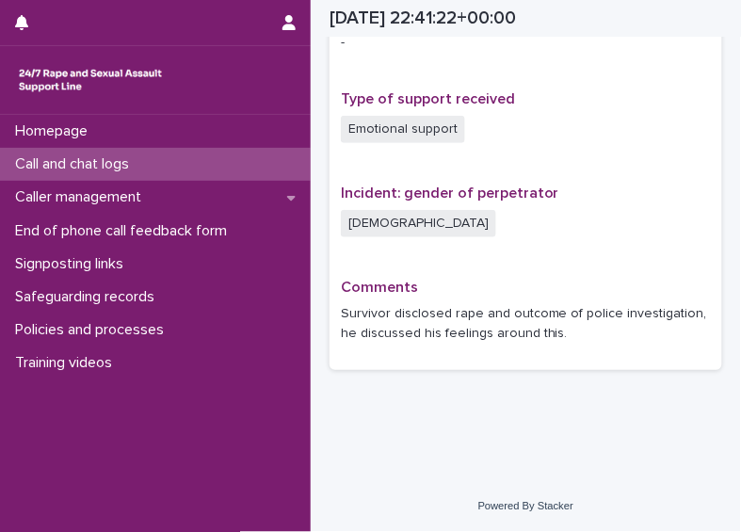
scroll to position [1237, 0]
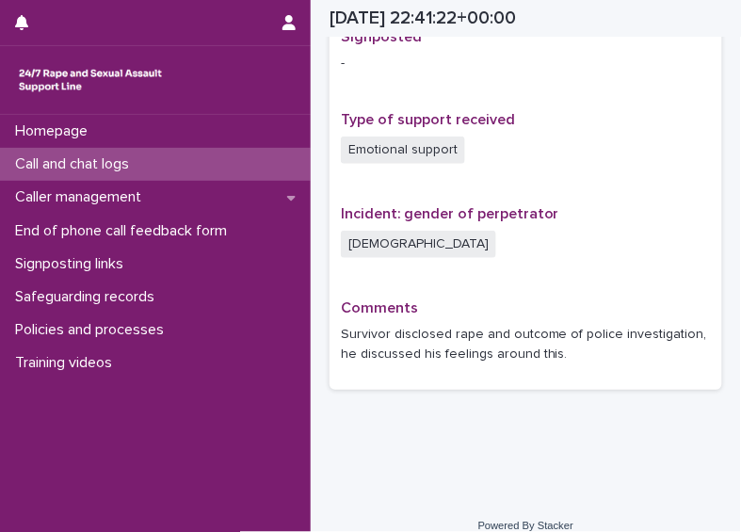
click at [102, 177] on div "Call and chat logs" at bounding box center [155, 164] width 311 height 33
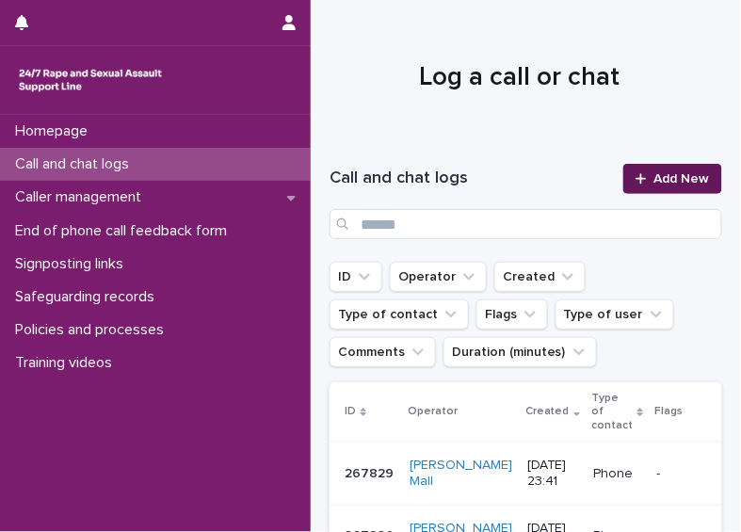
click at [654, 177] on span "Add New" at bounding box center [682, 178] width 56 height 13
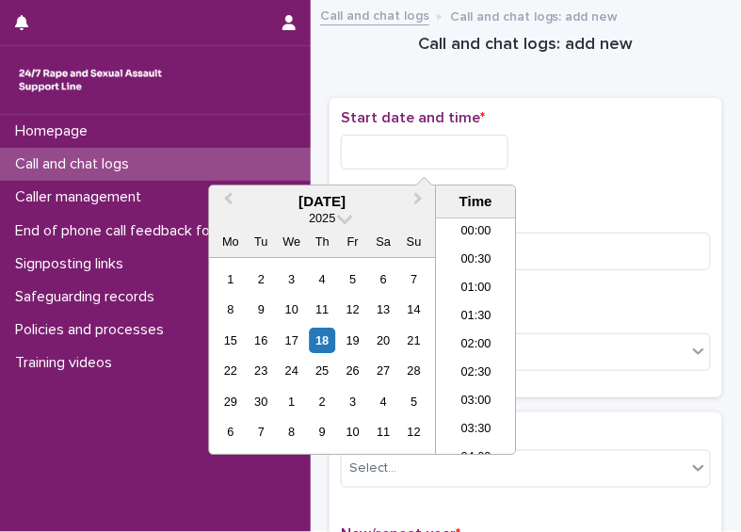
click at [443, 152] on input "text" at bounding box center [425, 152] width 168 height 35
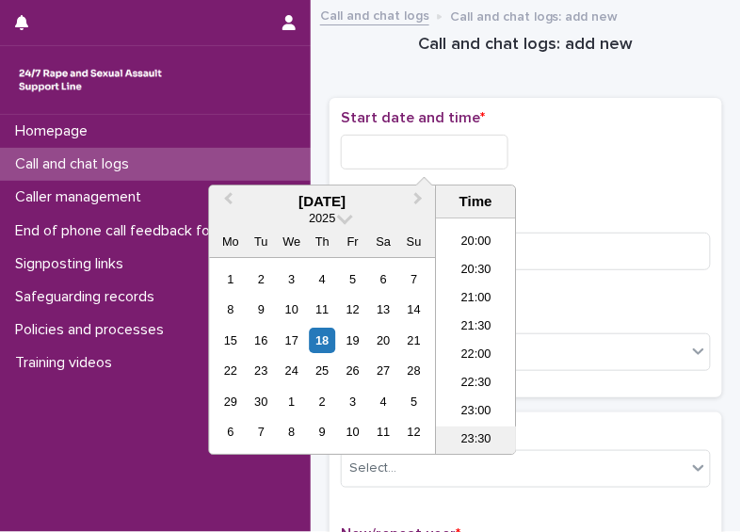
click at [486, 430] on li "23:30" at bounding box center [476, 440] width 80 height 28
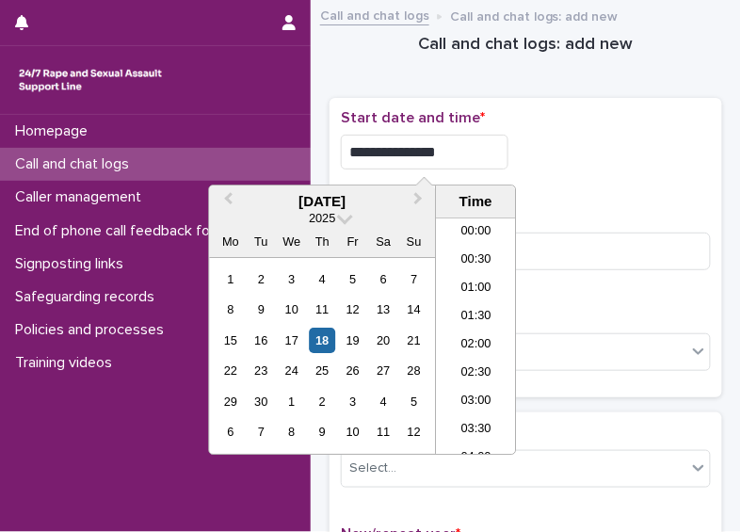
click at [464, 156] on input "**********" at bounding box center [425, 152] width 168 height 35
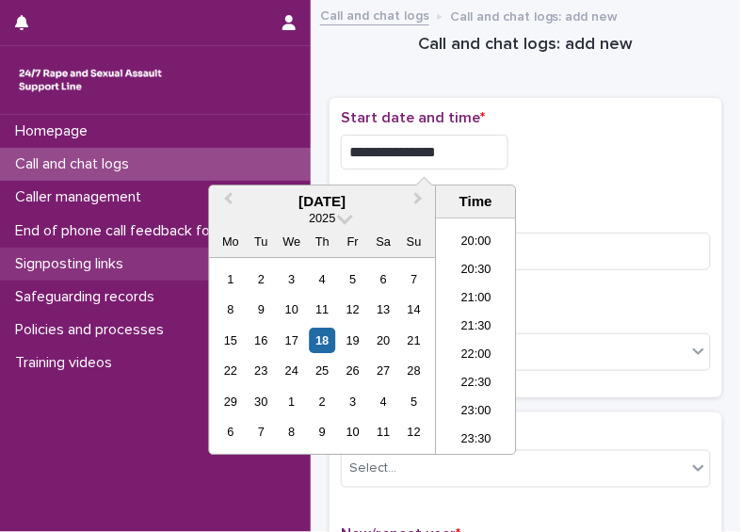
type input "**********"
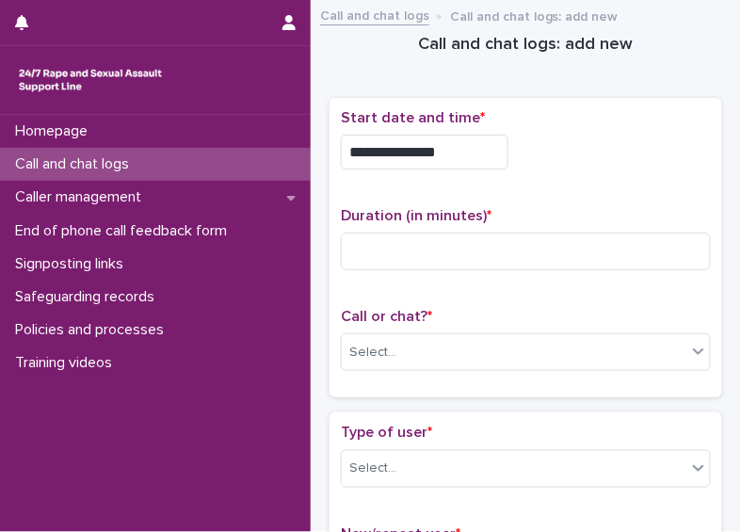
click at [402, 52] on h1 "Call and chat logs: add new" at bounding box center [525, 45] width 392 height 23
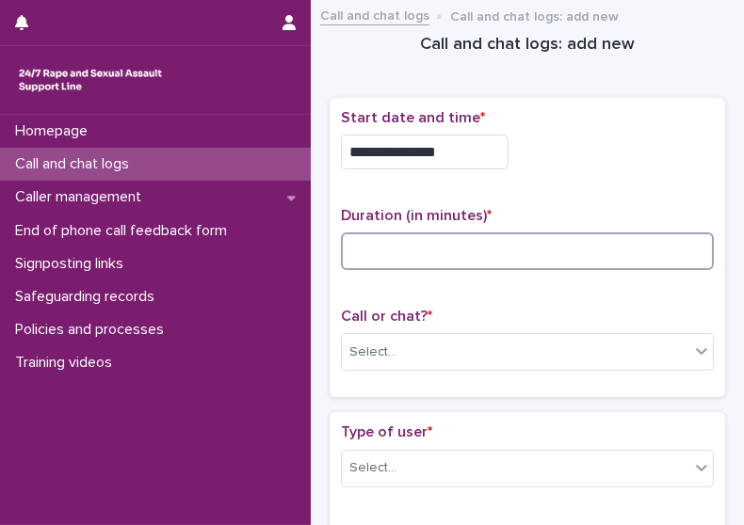
click at [405, 257] on input at bounding box center [527, 251] width 373 height 38
type input "*"
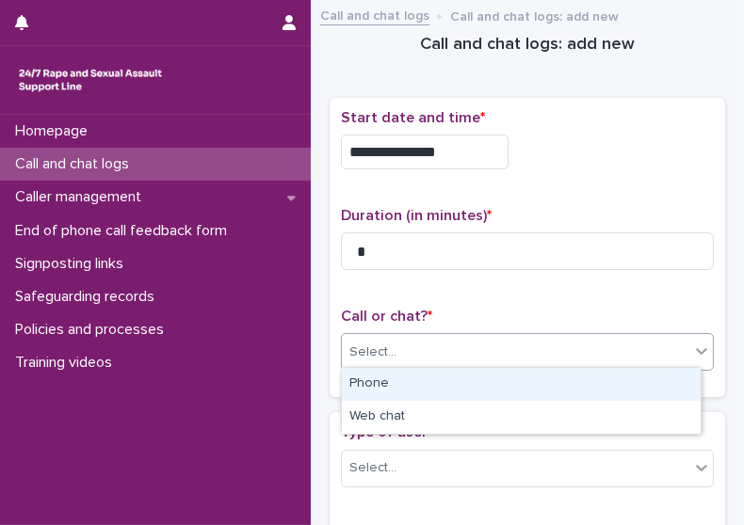
click at [444, 346] on div "Select..." at bounding box center [515, 352] width 347 height 31
click at [436, 378] on div "Phone" at bounding box center [521, 384] width 359 height 33
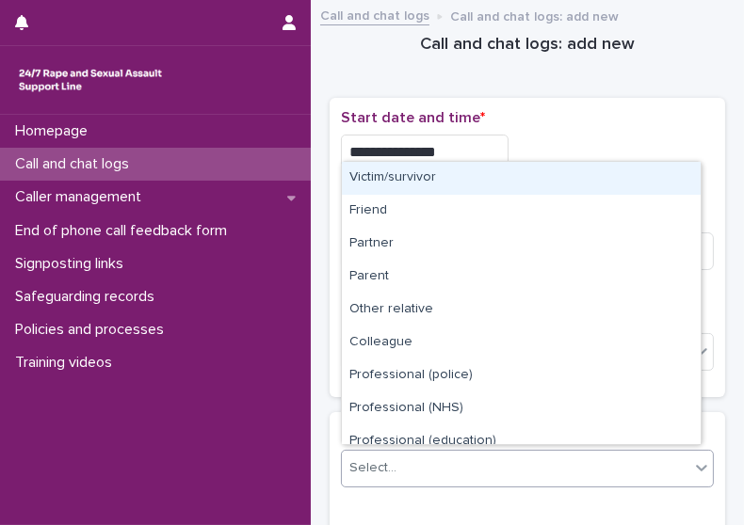
click at [547, 458] on div "Select..." at bounding box center [515, 468] width 347 height 31
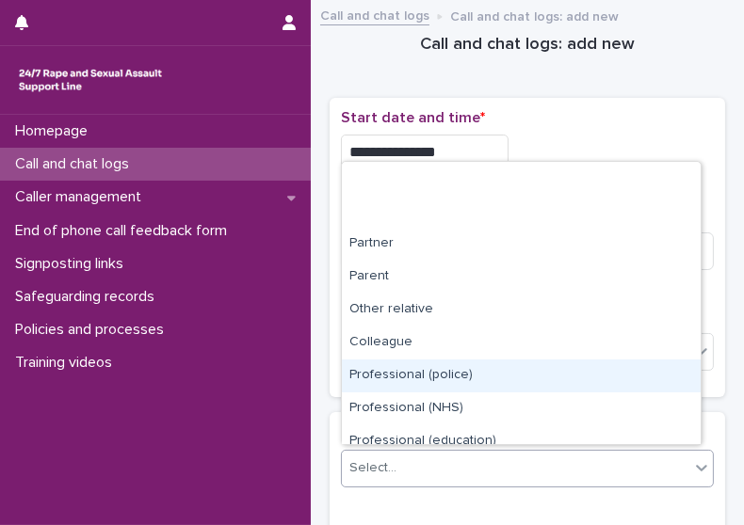
scroll to position [211, 0]
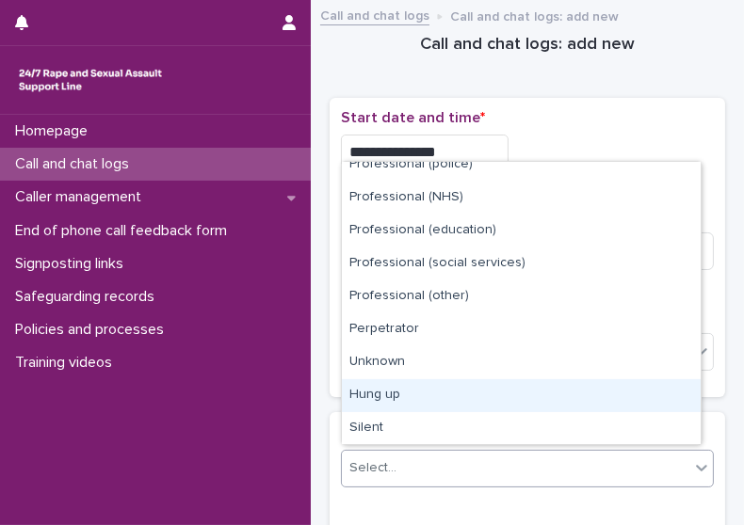
click at [660, 386] on div "Hung up" at bounding box center [521, 395] width 359 height 33
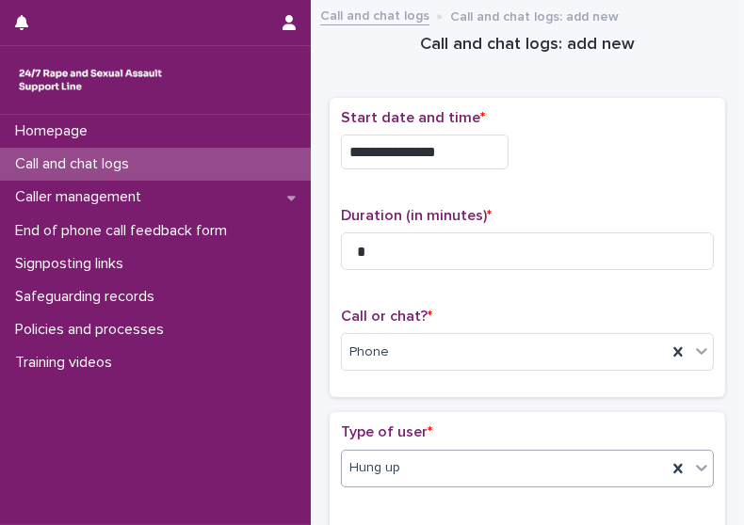
scroll to position [393, 0]
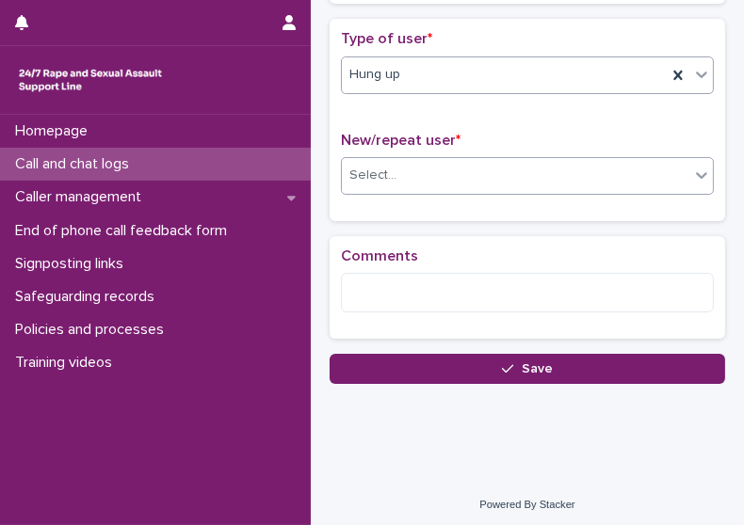
click at [600, 176] on div "Select..." at bounding box center [515, 175] width 347 height 31
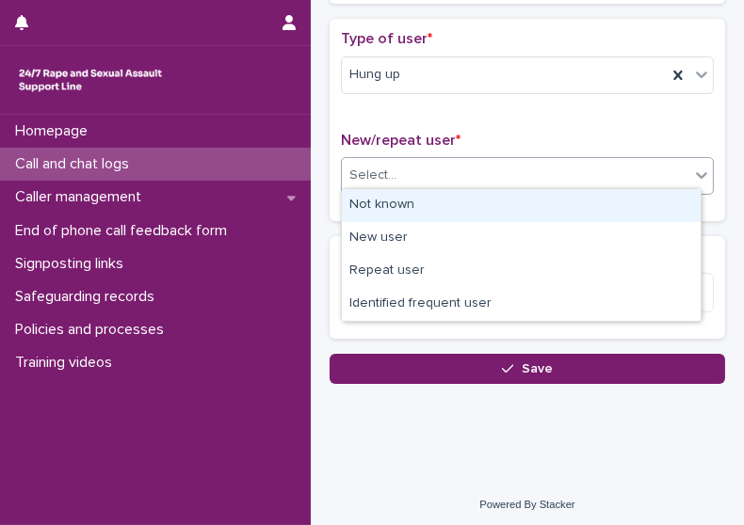
click at [553, 204] on div "Not known" at bounding box center [521, 205] width 359 height 33
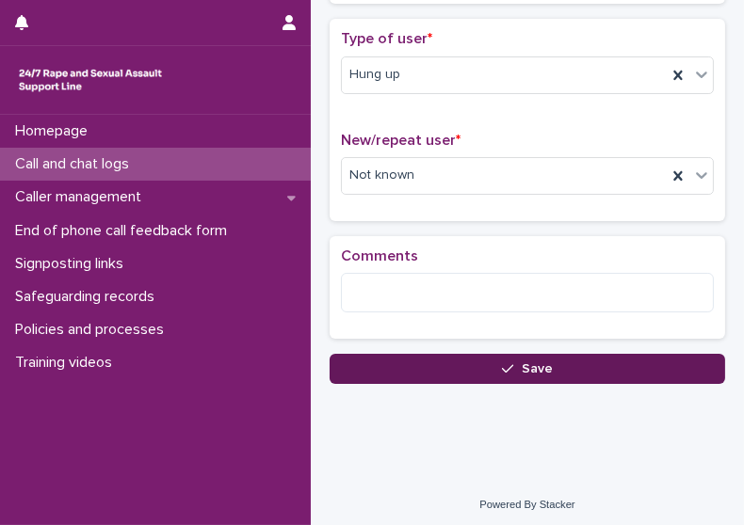
click at [505, 362] on icon "button" at bounding box center [507, 368] width 11 height 13
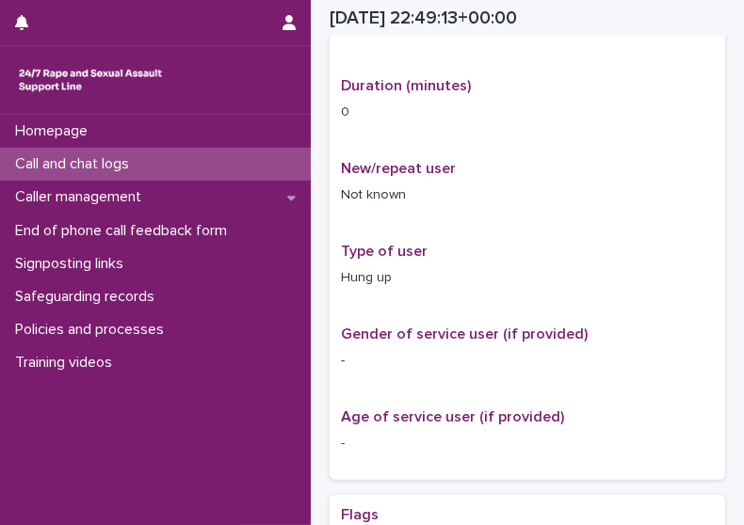
scroll to position [414, 0]
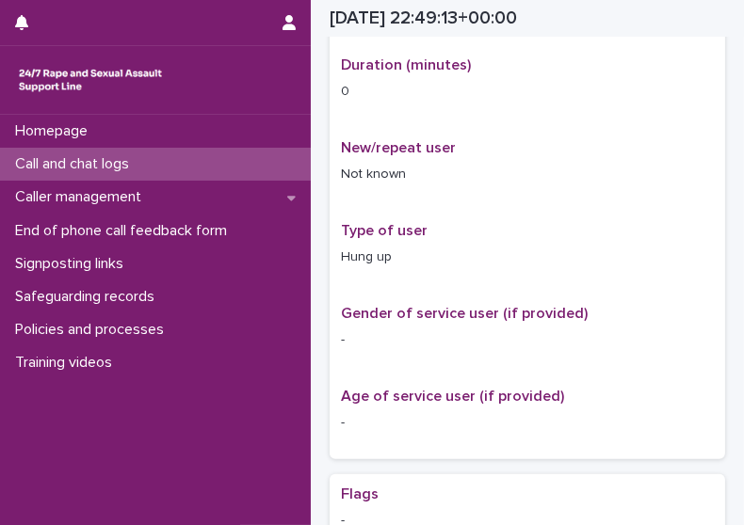
click at [162, 156] on div "Call and chat logs" at bounding box center [155, 164] width 311 height 33
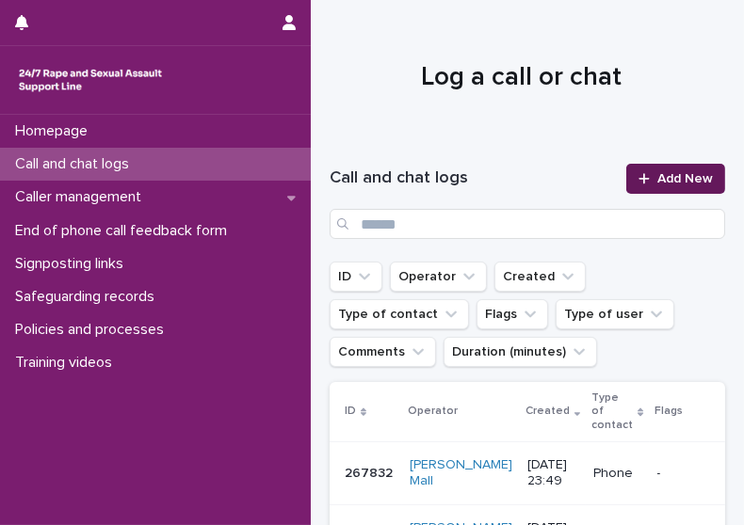
click at [668, 186] on link "Add New" at bounding box center [675, 179] width 99 height 30
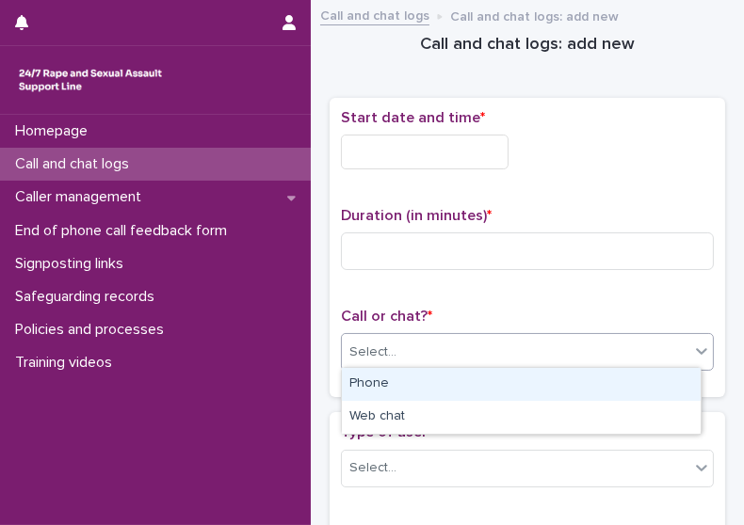
click at [500, 360] on div "Select..." at bounding box center [515, 352] width 347 height 31
click at [475, 382] on div "Phone" at bounding box center [521, 384] width 359 height 33
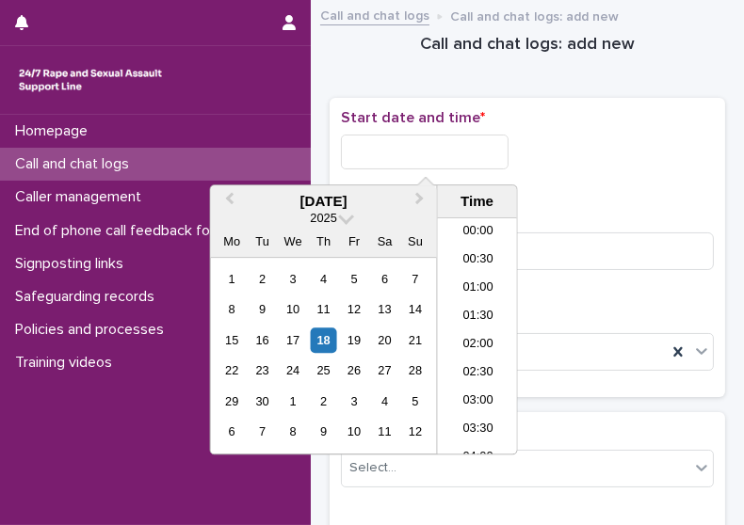
click at [405, 156] on input "text" at bounding box center [425, 152] width 168 height 35
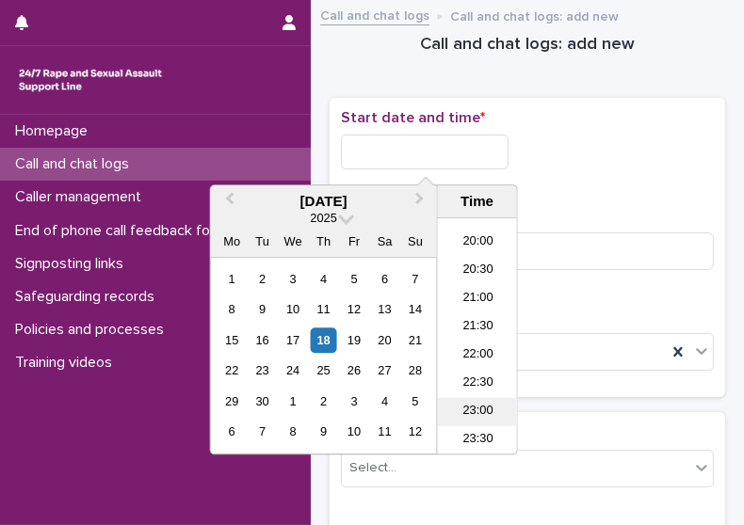
click at [485, 404] on li "23:00" at bounding box center [478, 412] width 80 height 28
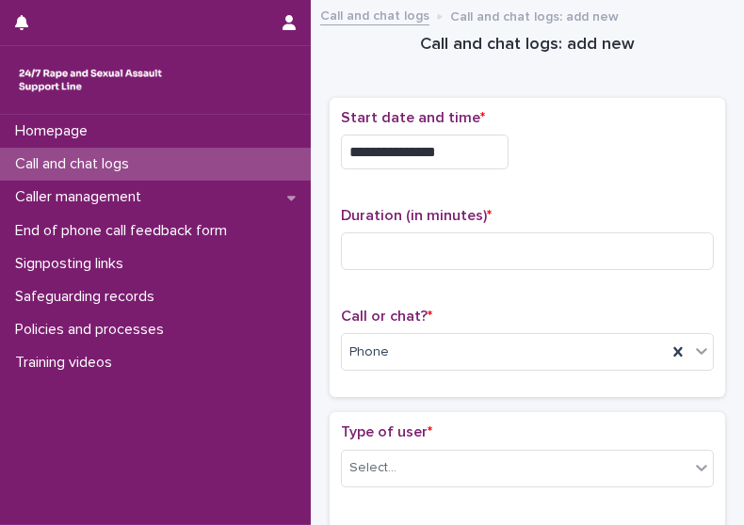
click at [451, 157] on input "**********" at bounding box center [425, 152] width 168 height 35
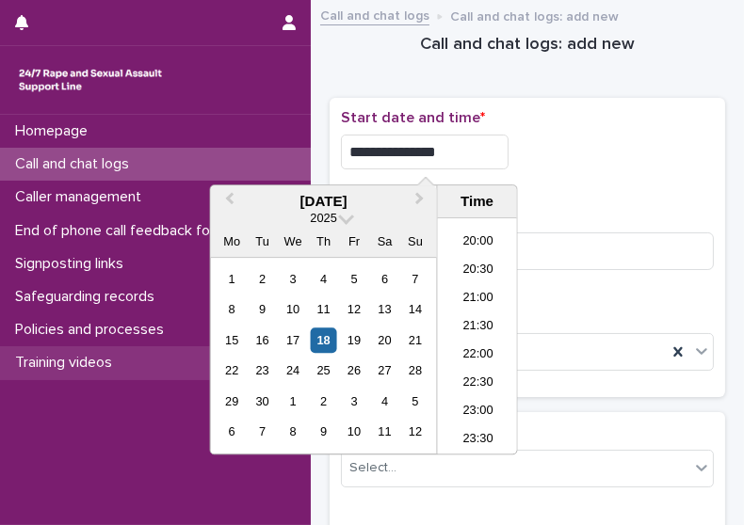
type input "**********"
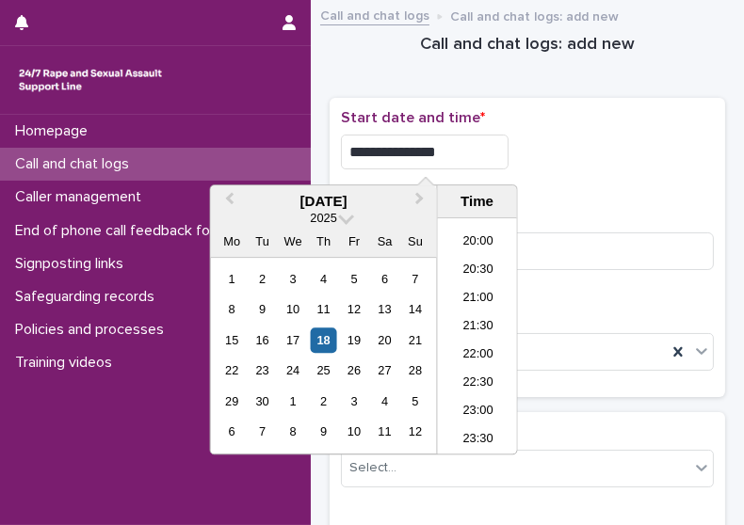
click at [583, 146] on div "**********" at bounding box center [527, 152] width 373 height 35
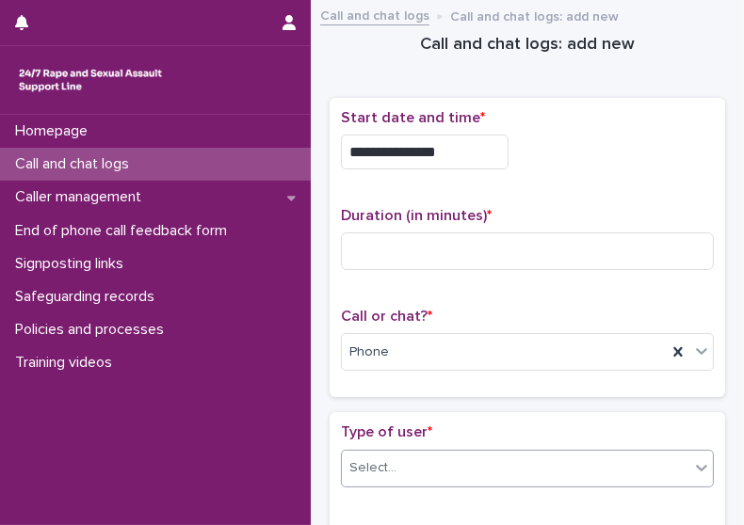
click at [508, 456] on div "Select..." at bounding box center [515, 468] width 347 height 31
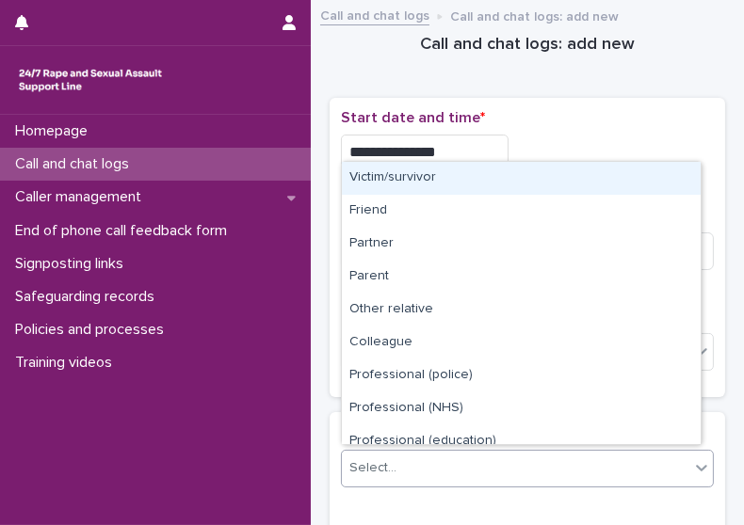
click at [489, 177] on div "Victim/survivor" at bounding box center [521, 178] width 359 height 33
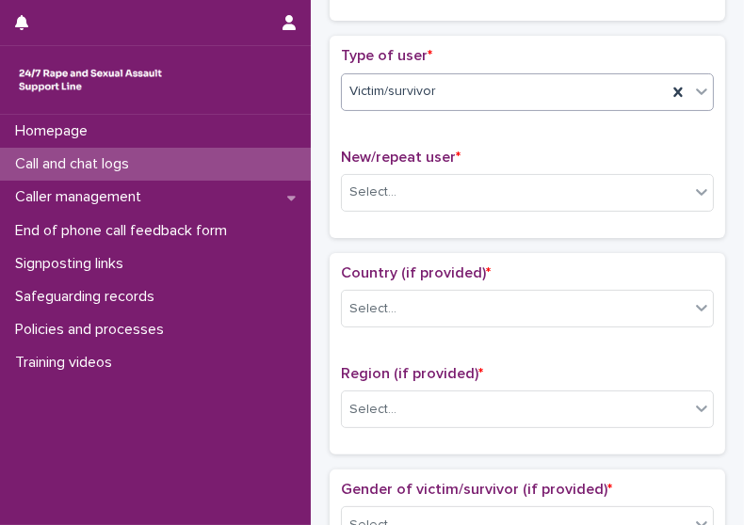
scroll to position [379, 0]
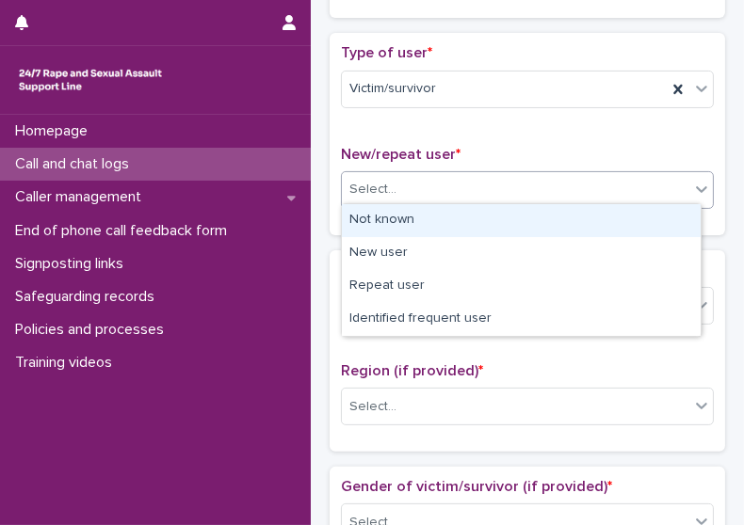
click at [617, 171] on div "Select..." at bounding box center [527, 190] width 373 height 38
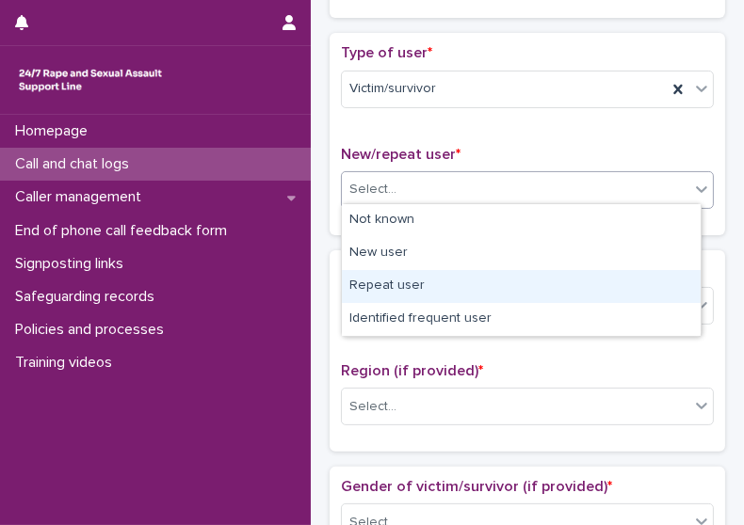
click at [592, 275] on div "Repeat user" at bounding box center [521, 286] width 359 height 33
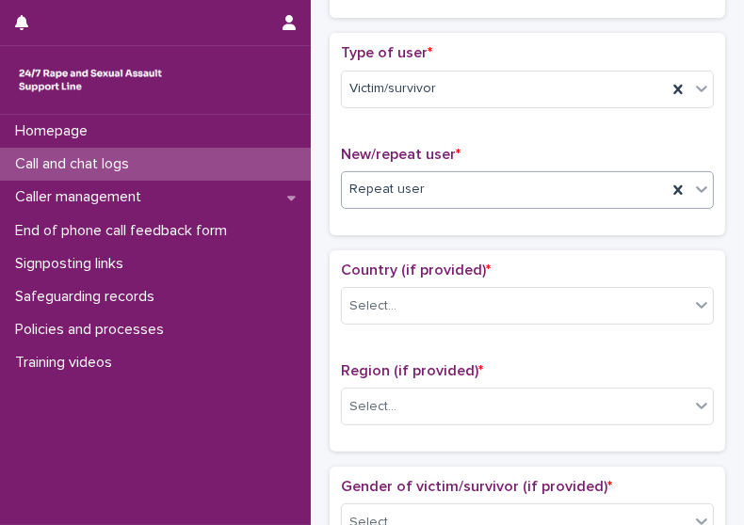
scroll to position [1153, 0]
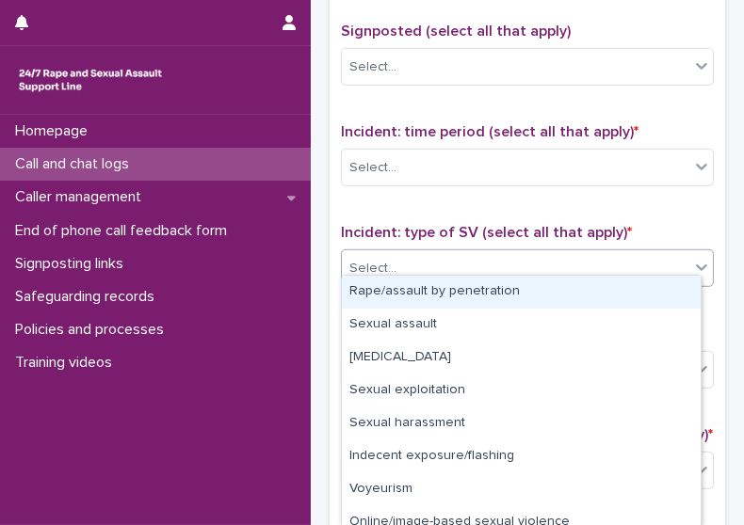
click at [657, 259] on div "Select..." at bounding box center [515, 268] width 347 height 31
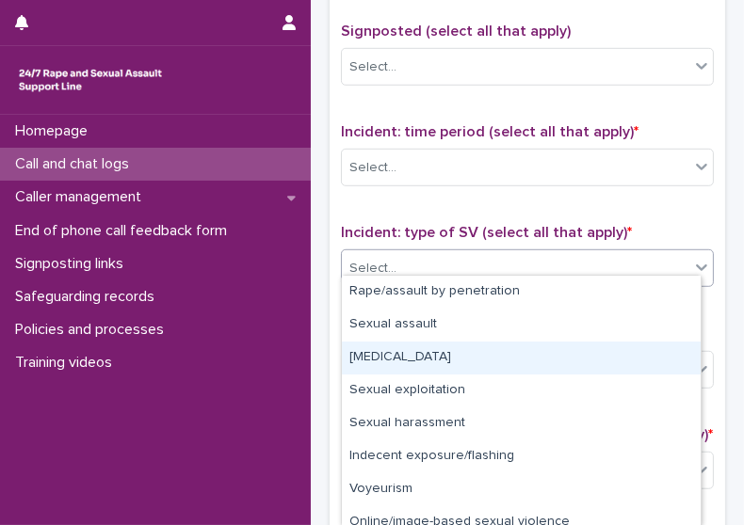
click at [577, 344] on div "Child sexual abuse" at bounding box center [521, 358] width 359 height 33
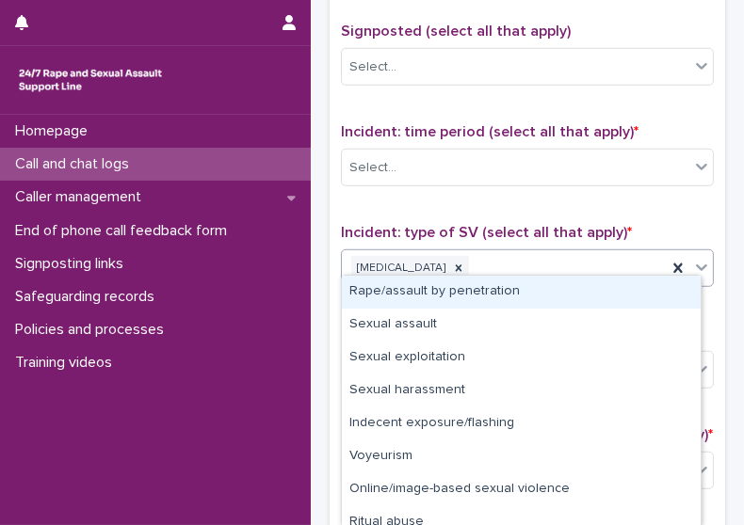
click at [569, 256] on div "Child sexual abuse" at bounding box center [504, 268] width 325 height 33
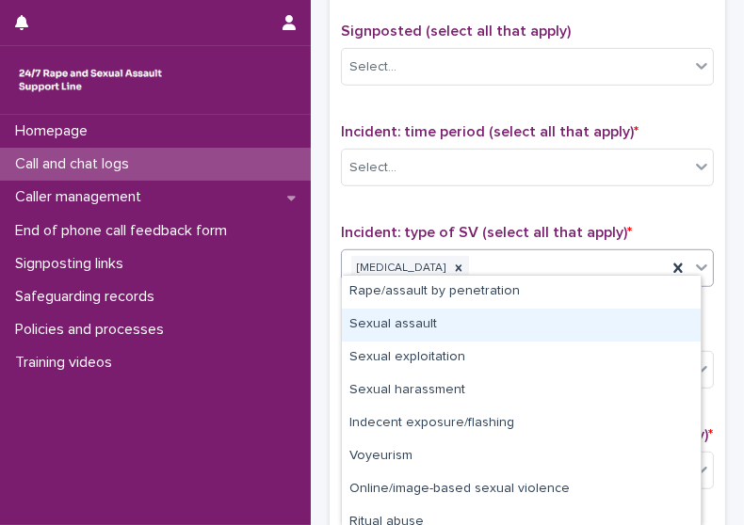
click at [533, 330] on div "Sexual assault" at bounding box center [521, 325] width 359 height 33
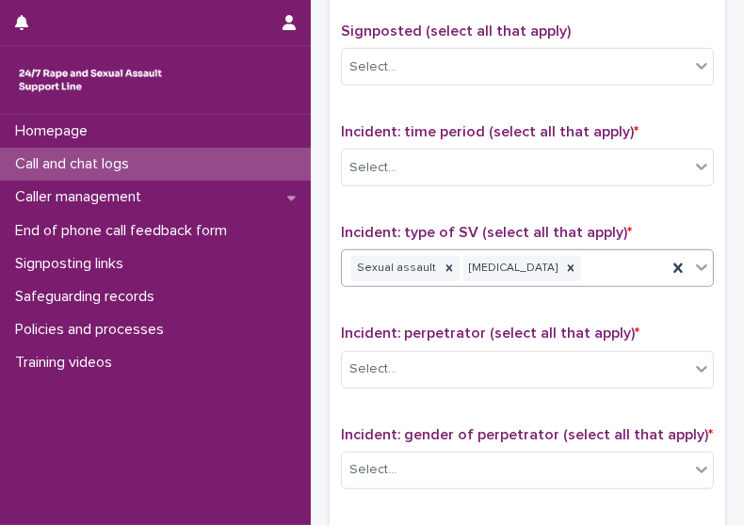
click at [618, 252] on div "Sexual assault Child sexual abuse" at bounding box center [504, 268] width 325 height 33
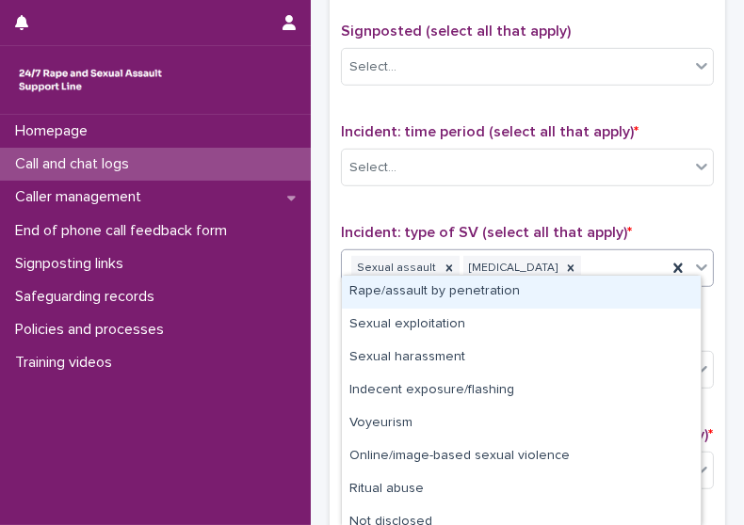
click at [577, 302] on div "Rape/assault by penetration" at bounding box center [521, 292] width 359 height 33
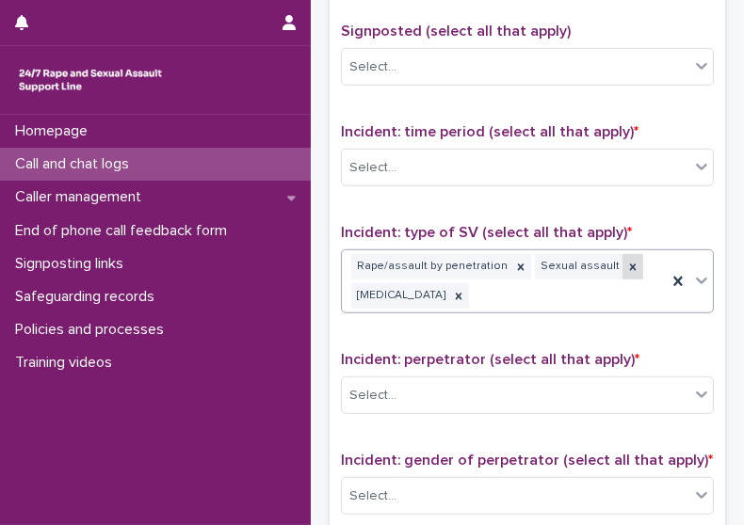
click at [626, 261] on icon at bounding box center [632, 267] width 13 height 13
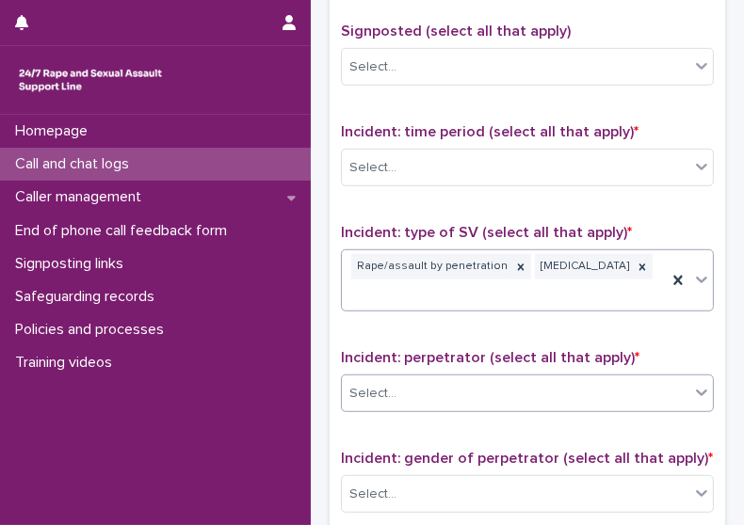
click at [562, 389] on div "Select..." at bounding box center [515, 393] width 347 height 31
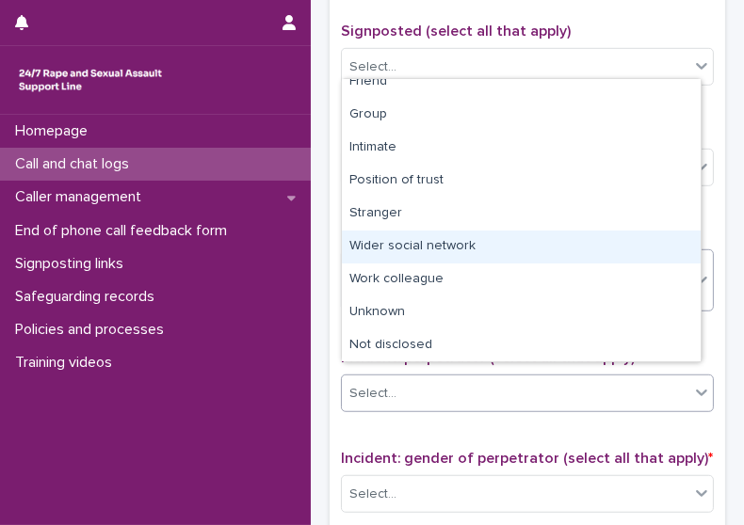
scroll to position [79, 0]
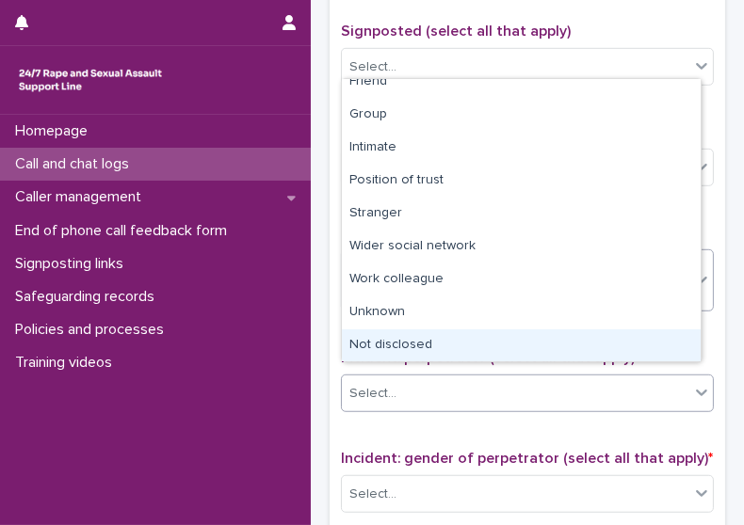
click at [650, 344] on div "Not disclosed" at bounding box center [521, 345] width 359 height 33
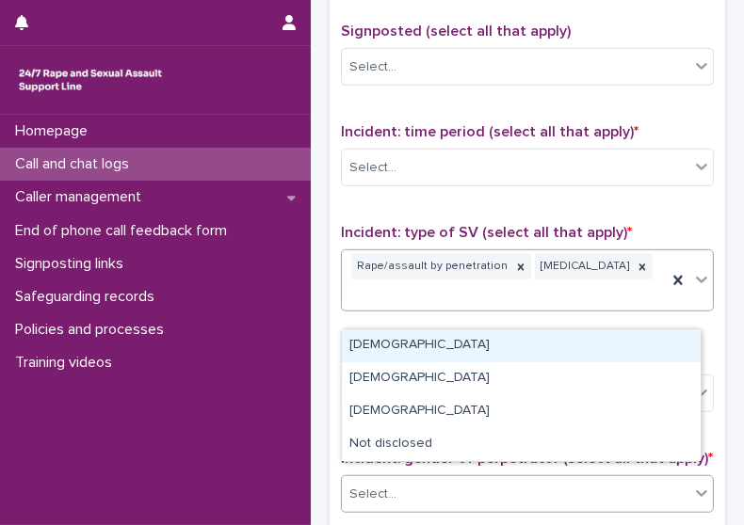
click at [636, 479] on div "Select..." at bounding box center [515, 494] width 347 height 31
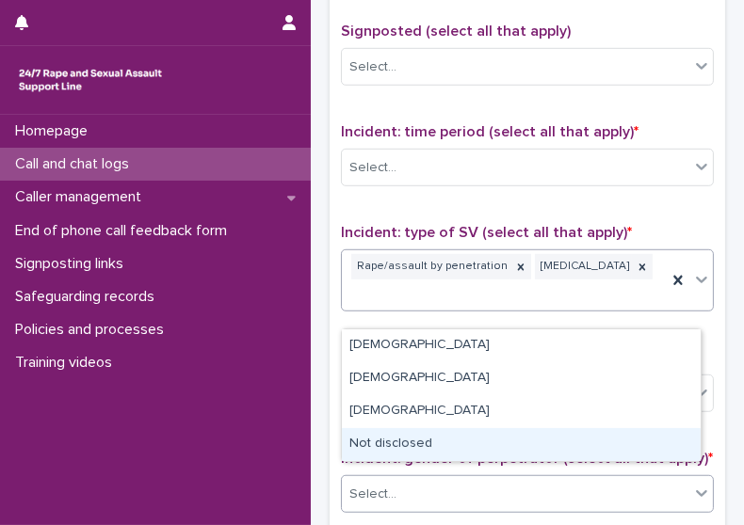
click at [634, 438] on div "Not disclosed" at bounding box center [521, 444] width 359 height 33
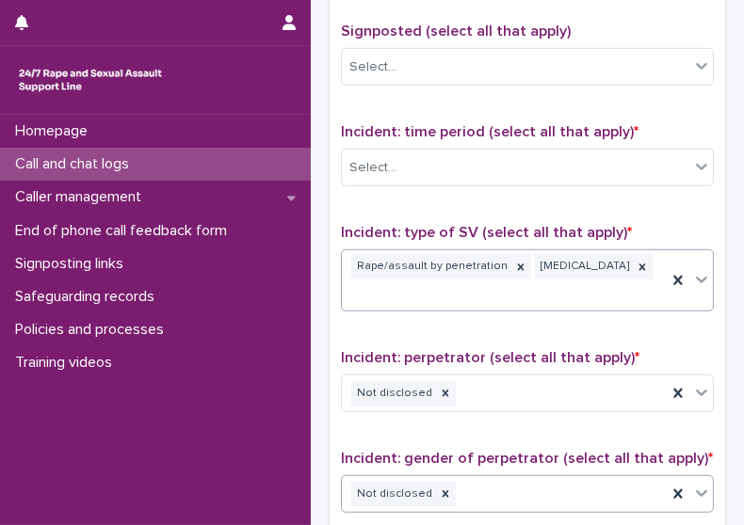
scroll to position [1515, 0]
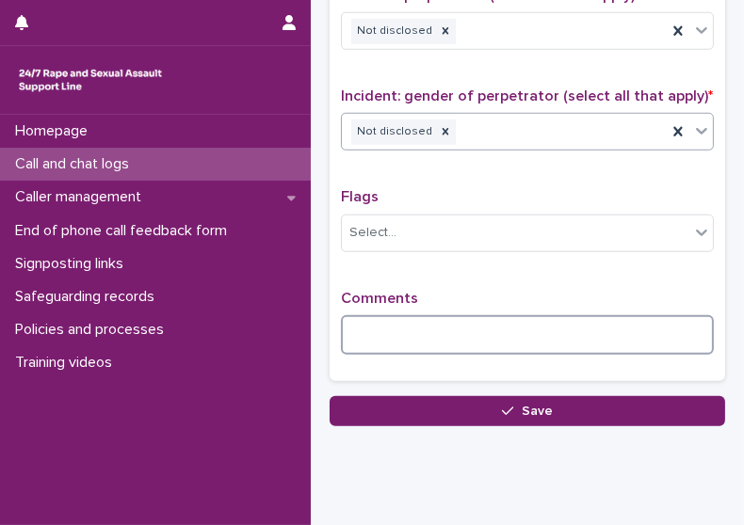
click at [397, 325] on textarea at bounding box center [527, 335] width 373 height 40
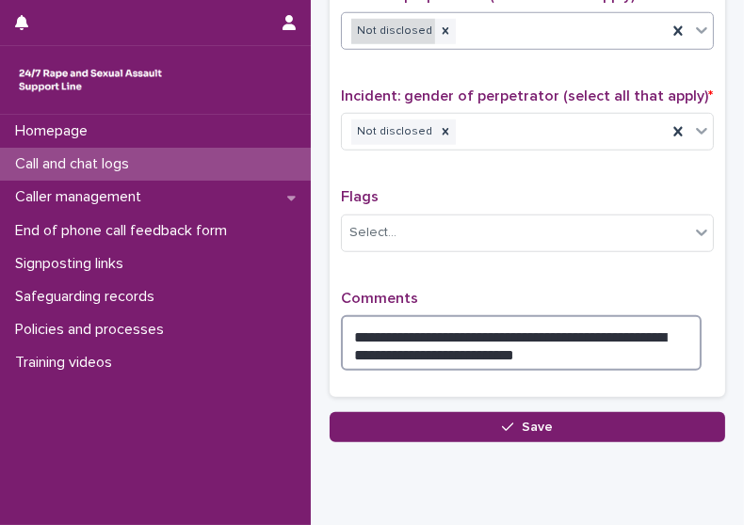
type textarea "**********"
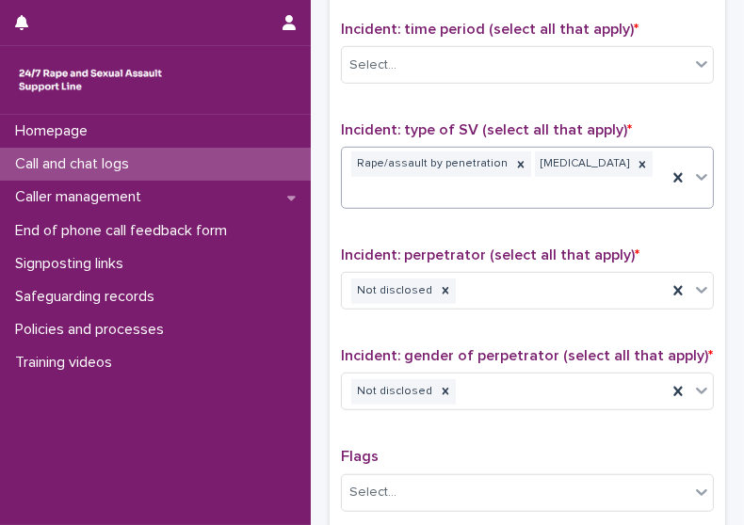
scroll to position [0, 0]
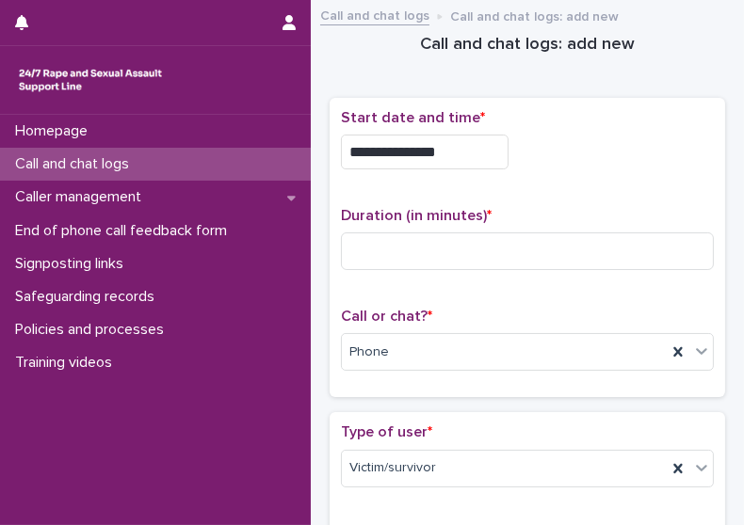
click at [470, 135] on input "**********" at bounding box center [425, 152] width 168 height 35
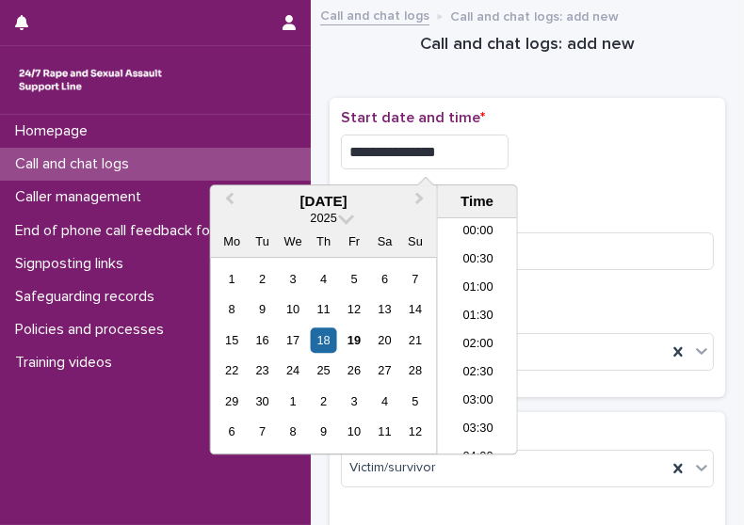
scroll to position [1119, 0]
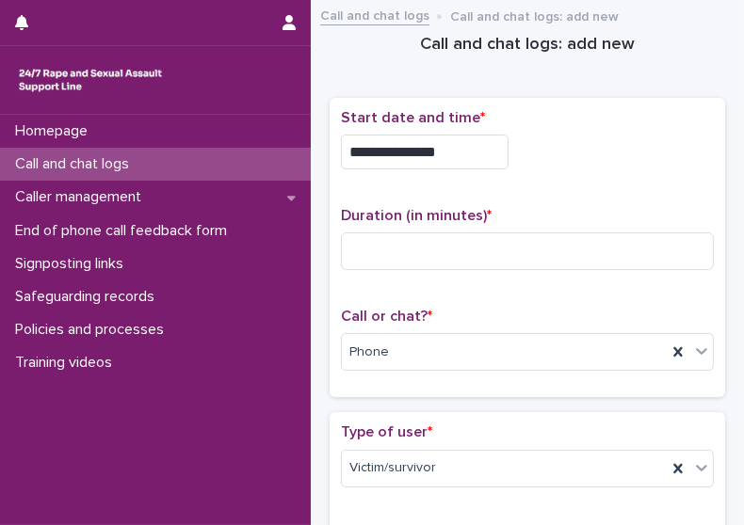
click at [668, 131] on div "**********" at bounding box center [527, 146] width 373 height 75
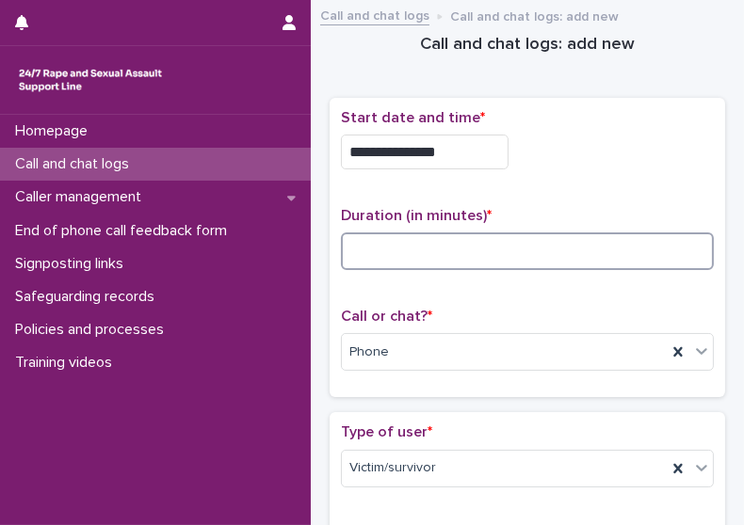
click at [428, 232] on input at bounding box center [527, 251] width 373 height 38
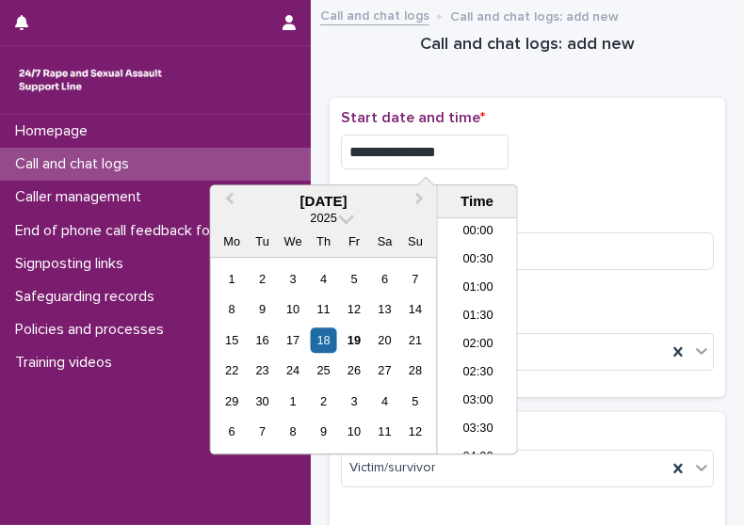
click at [450, 151] on input "**********" at bounding box center [425, 152] width 168 height 35
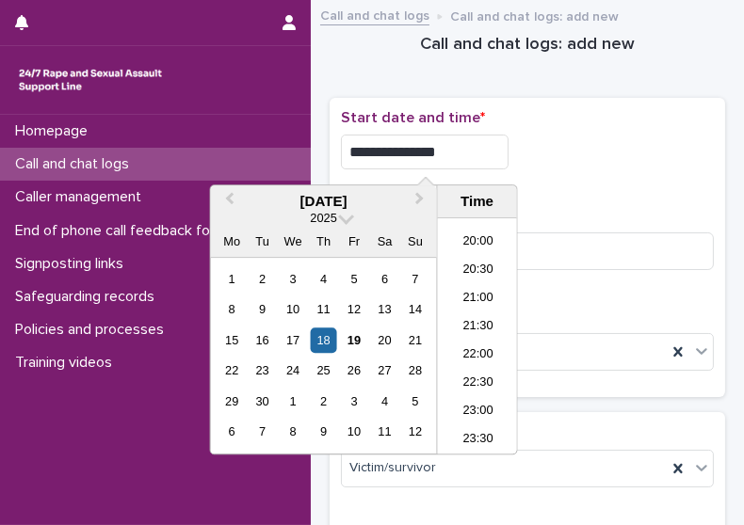
type input "**********"
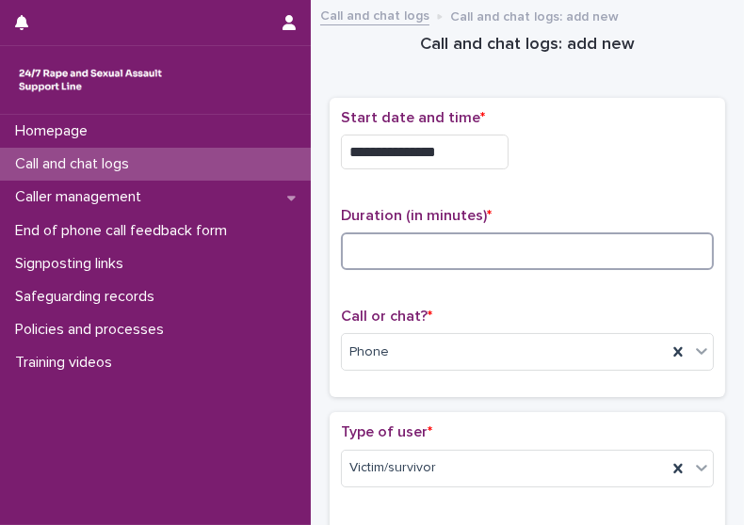
click at [561, 258] on input at bounding box center [527, 251] width 373 height 38
type input "**"
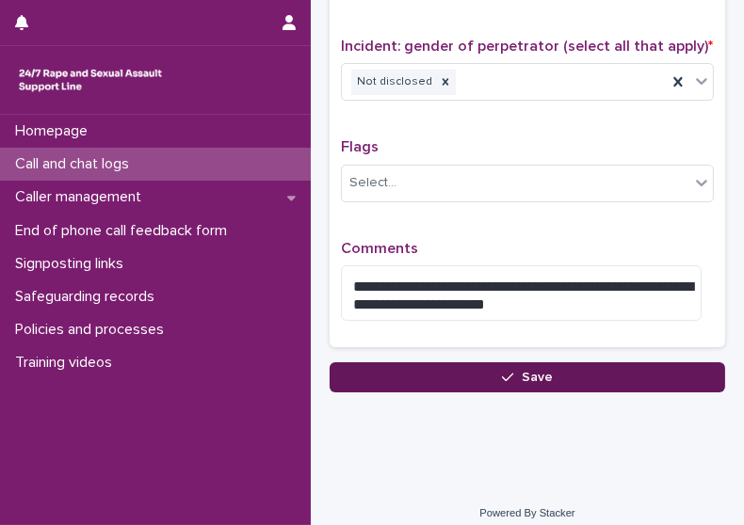
click at [495, 362] on button "Save" at bounding box center [526, 377] width 395 height 30
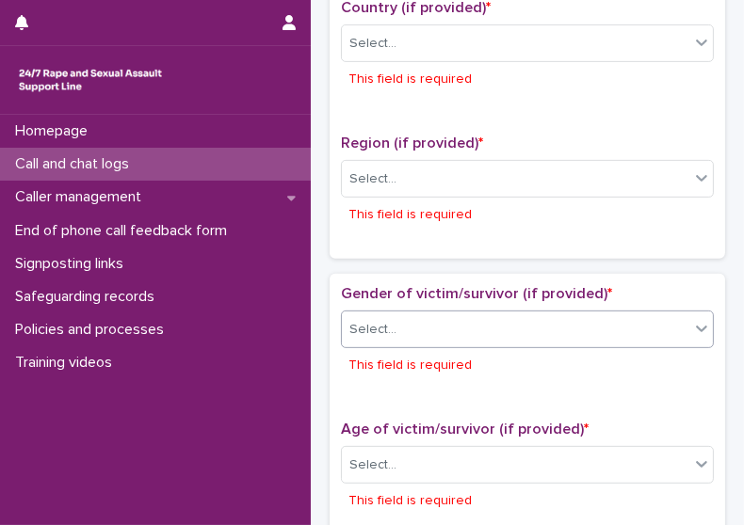
scroll to position [649, 0]
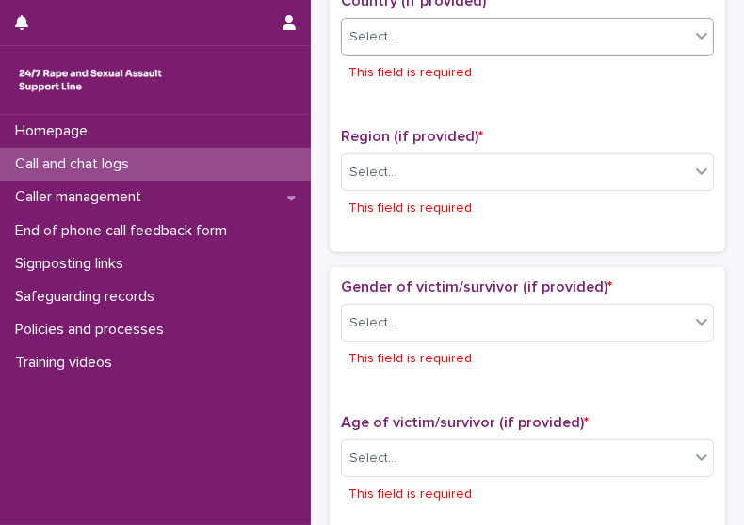
click at [476, 39] on div "Select..." at bounding box center [515, 37] width 347 height 31
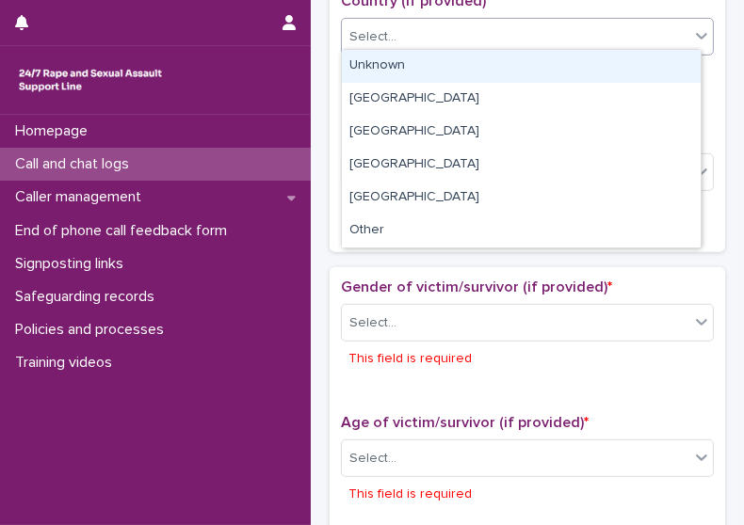
click at [455, 75] on div "Unknown" at bounding box center [521, 66] width 359 height 33
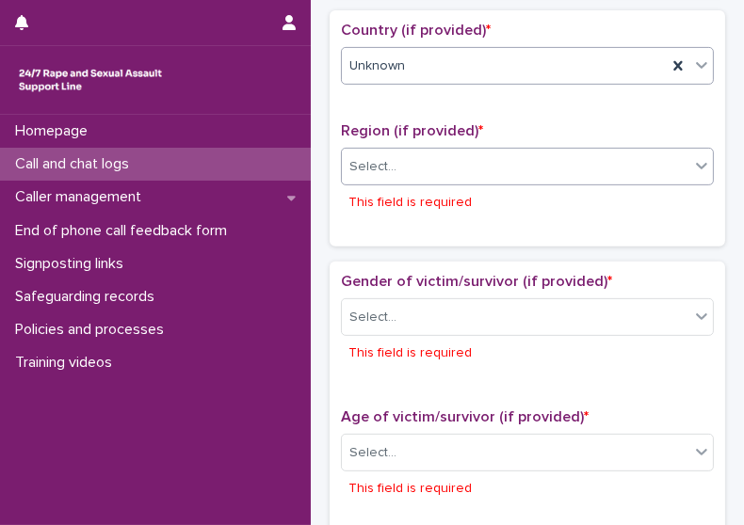
scroll to position [617, 0]
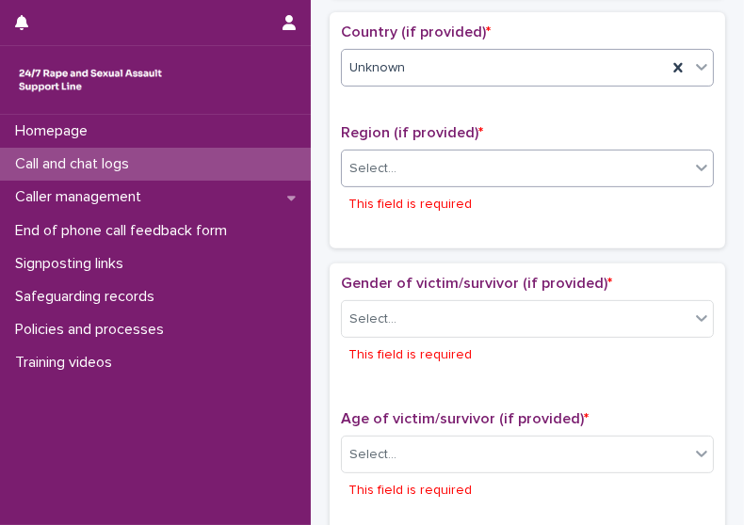
click at [445, 159] on div "Select..." at bounding box center [515, 168] width 347 height 31
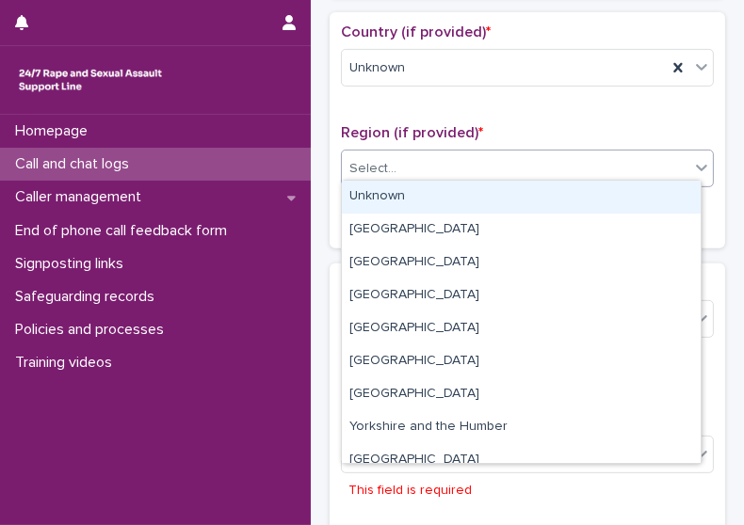
click at [429, 198] on div "Unknown" at bounding box center [521, 197] width 359 height 33
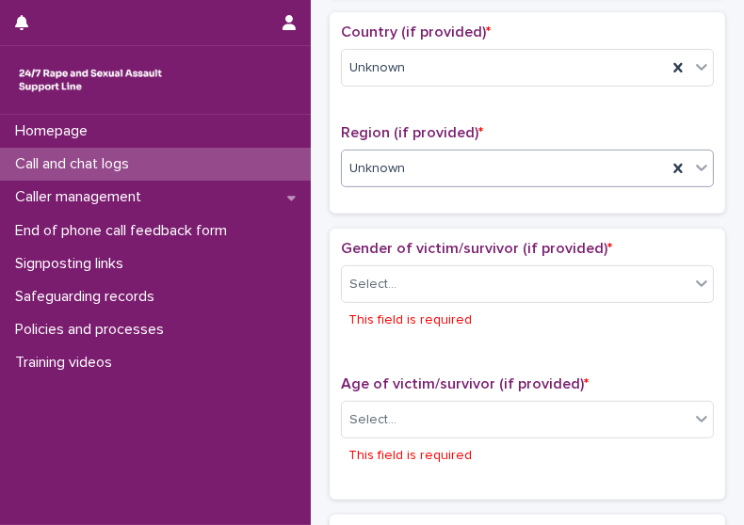
scroll to position [601, 0]
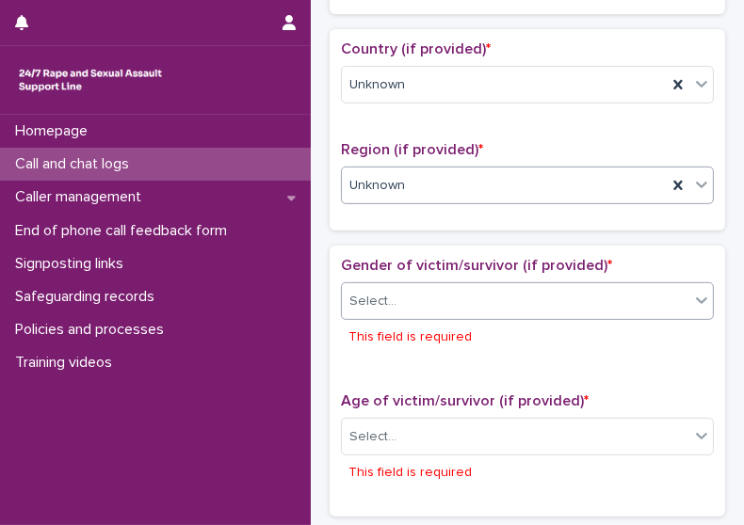
click at [467, 289] on div "Select..." at bounding box center [515, 301] width 347 height 31
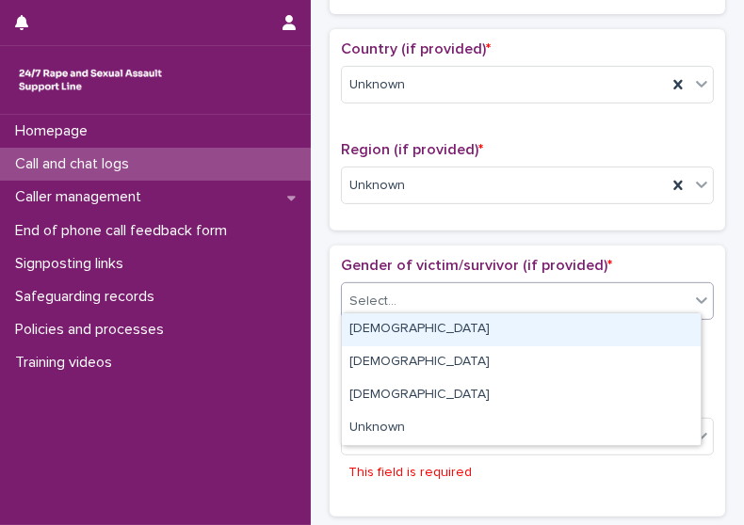
click at [433, 330] on div "Female" at bounding box center [521, 329] width 359 height 33
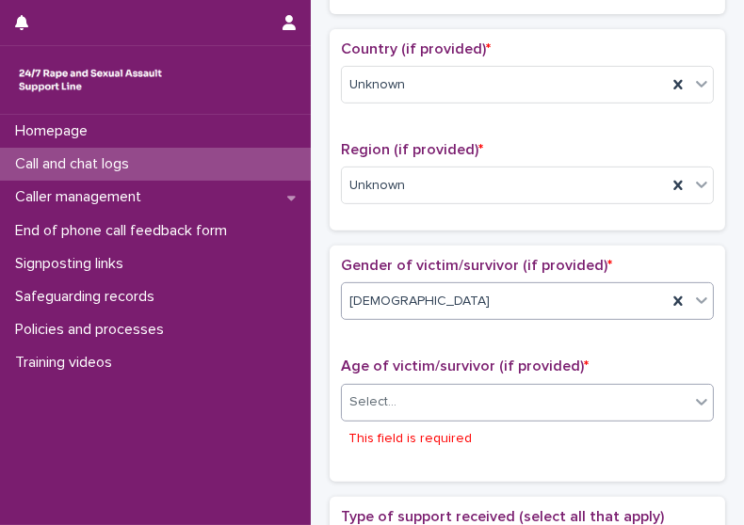
scroll to position [583, 0]
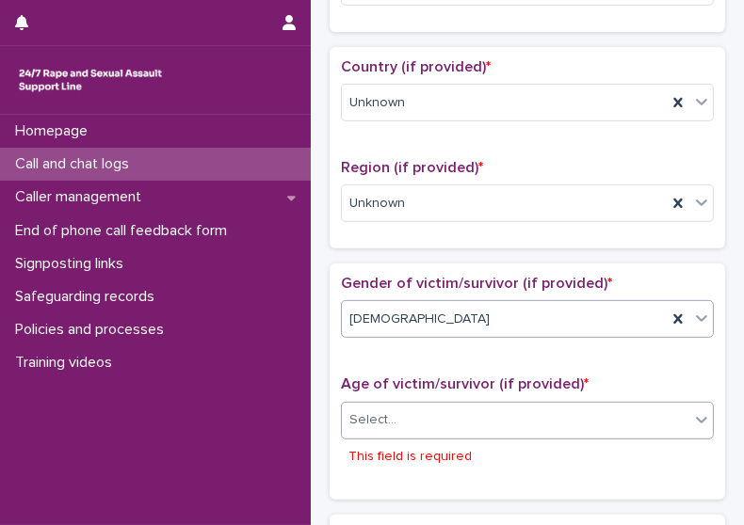
click at [435, 410] on div "Select..." at bounding box center [515, 420] width 347 height 31
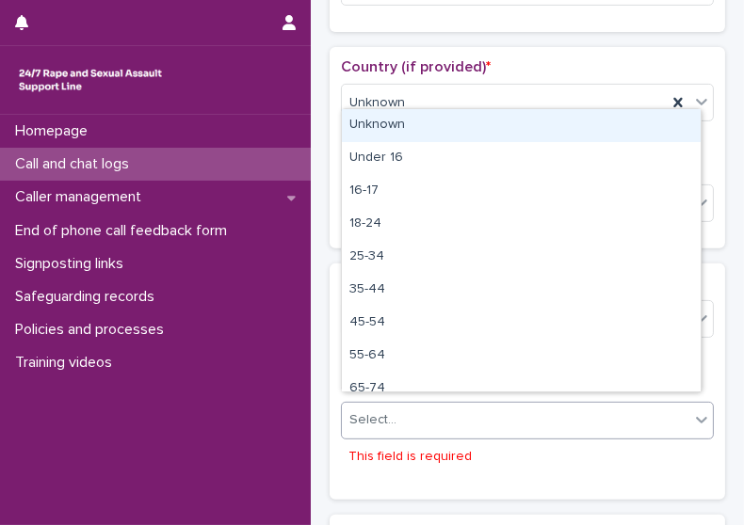
click at [478, 127] on div "Unknown" at bounding box center [521, 125] width 359 height 33
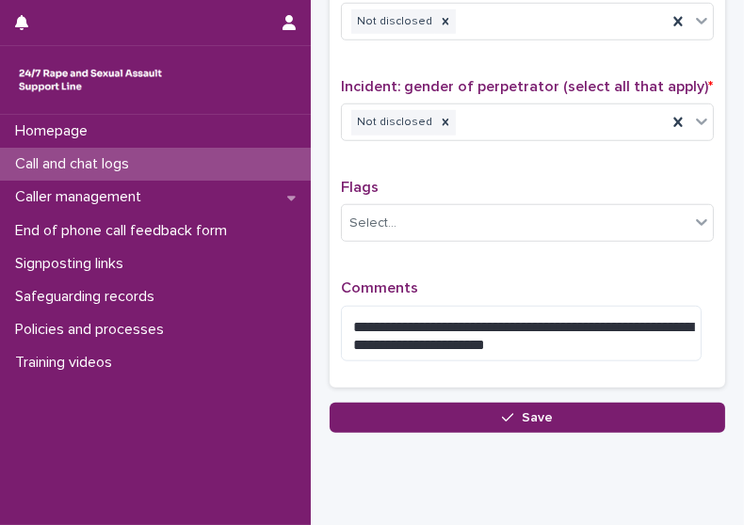
scroll to position [1600, 0]
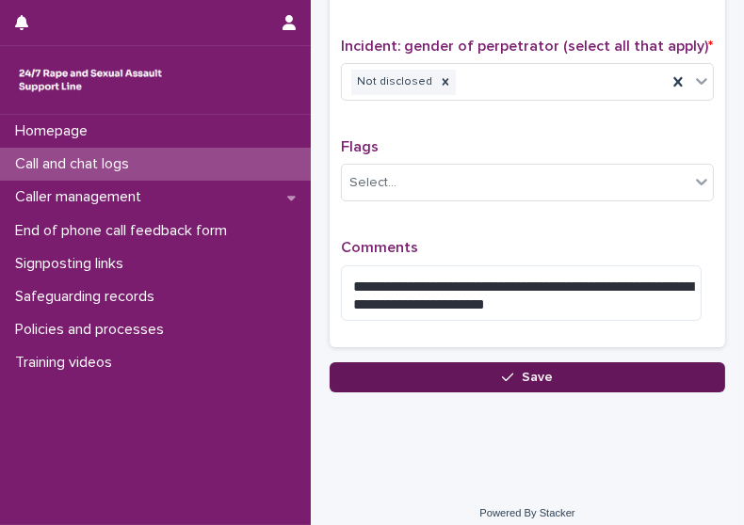
click at [647, 362] on button "Save" at bounding box center [526, 377] width 395 height 30
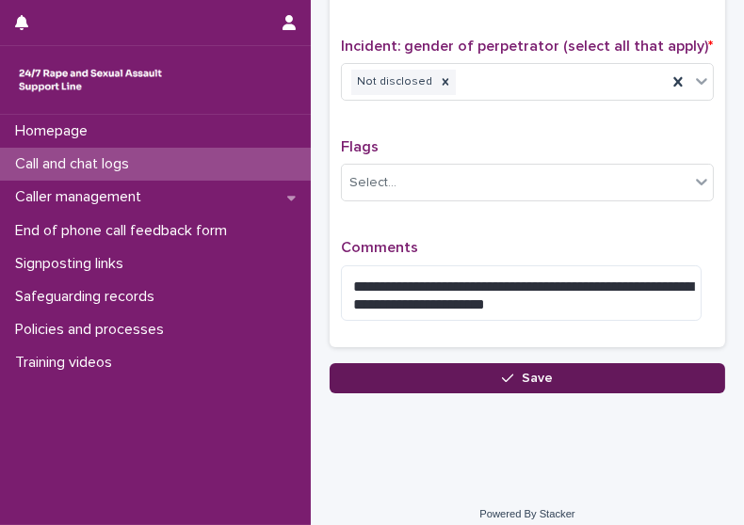
scroll to position [1266, 0]
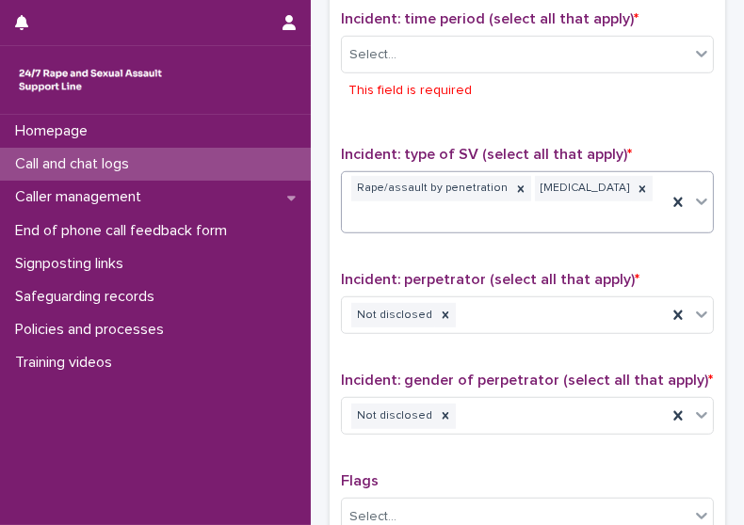
click at [441, 63] on div "Select... This field is required" at bounding box center [527, 72] width 373 height 72
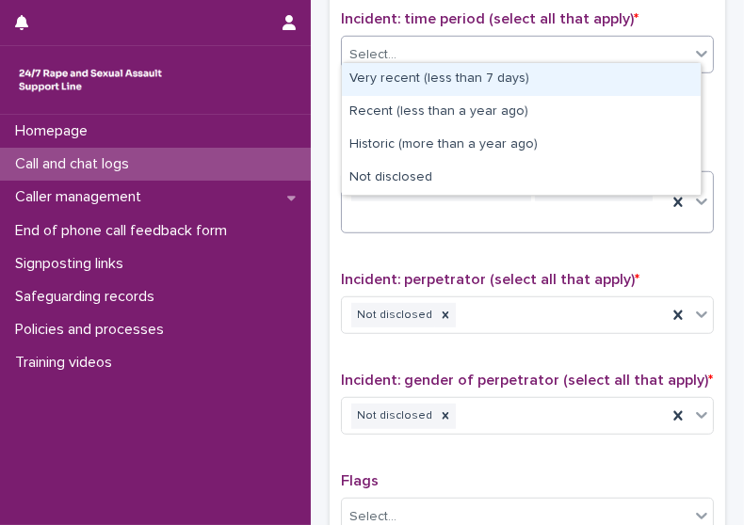
click at [440, 45] on div "Select..." at bounding box center [515, 55] width 347 height 31
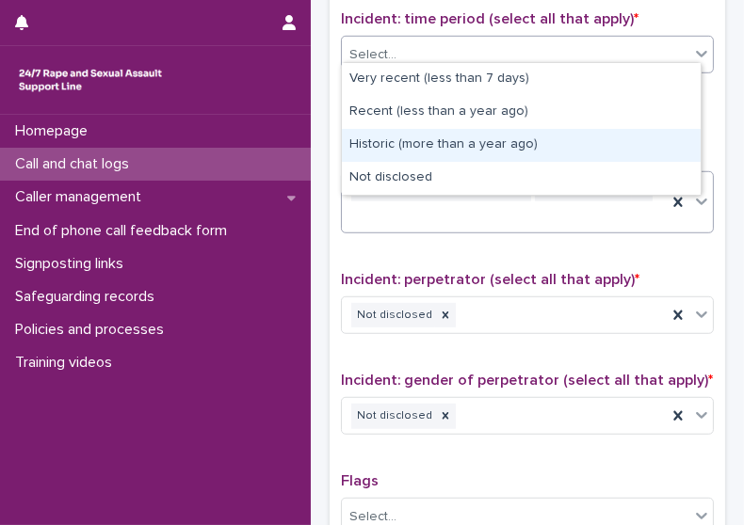
click at [456, 144] on div "Historic (more than a year ago)" at bounding box center [521, 145] width 359 height 33
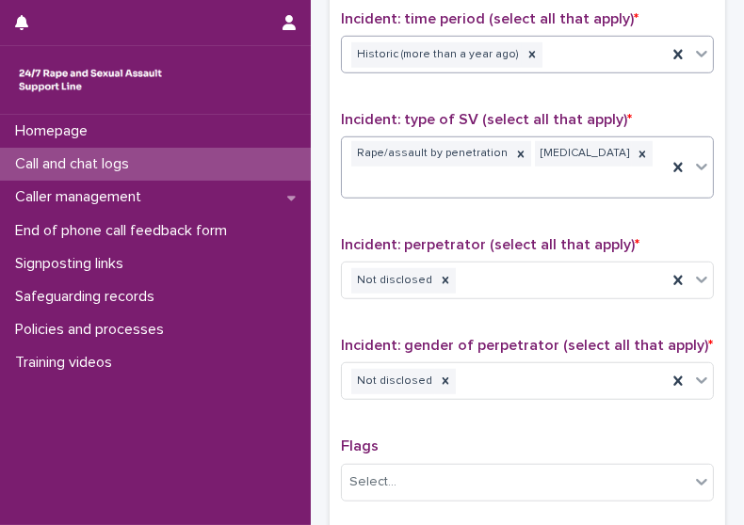
scroll to position [1565, 0]
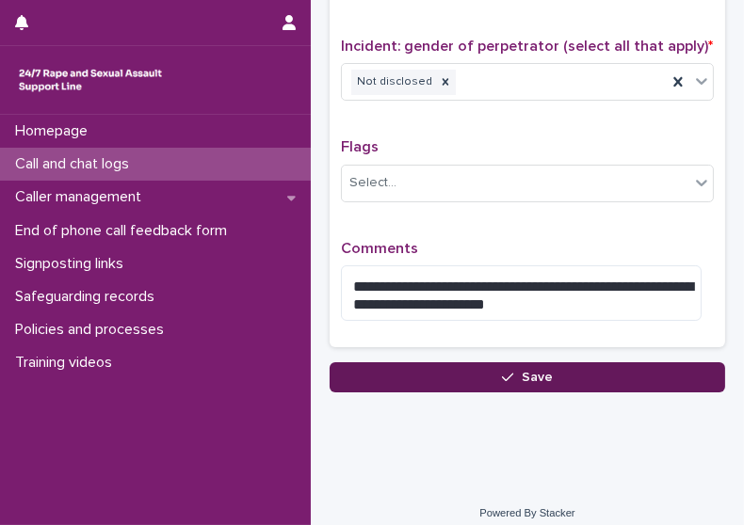
click at [633, 362] on button "Save" at bounding box center [526, 377] width 395 height 30
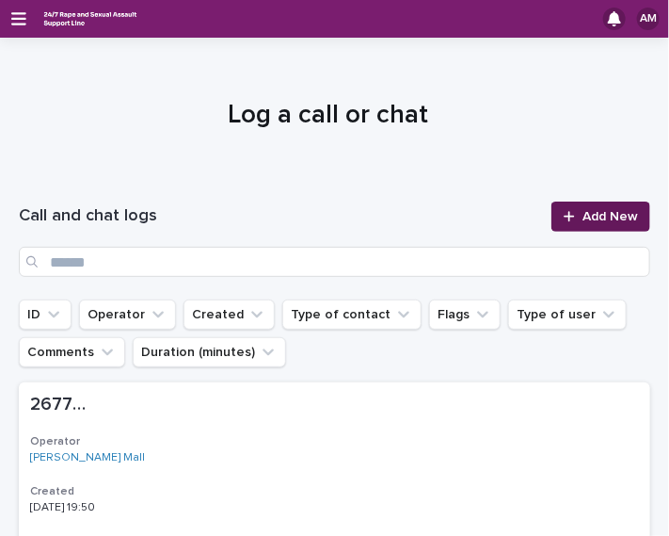
click at [617, 203] on link "Add New" at bounding box center [601, 216] width 99 height 30
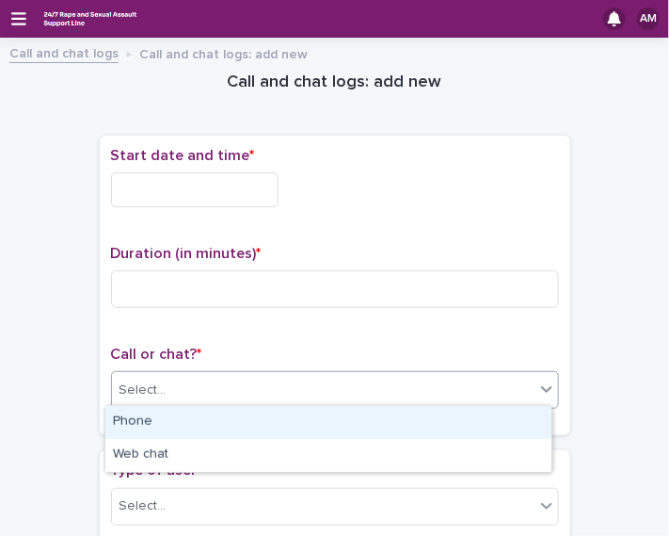
click at [206, 399] on div "Select..." at bounding box center [323, 390] width 423 height 31
click at [190, 419] on div "Phone" at bounding box center [328, 422] width 446 height 33
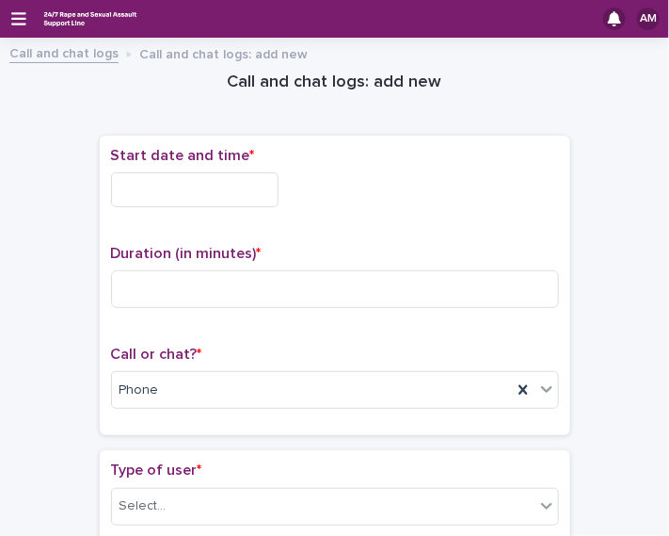
click at [223, 185] on input "text" at bounding box center [195, 189] width 168 height 35
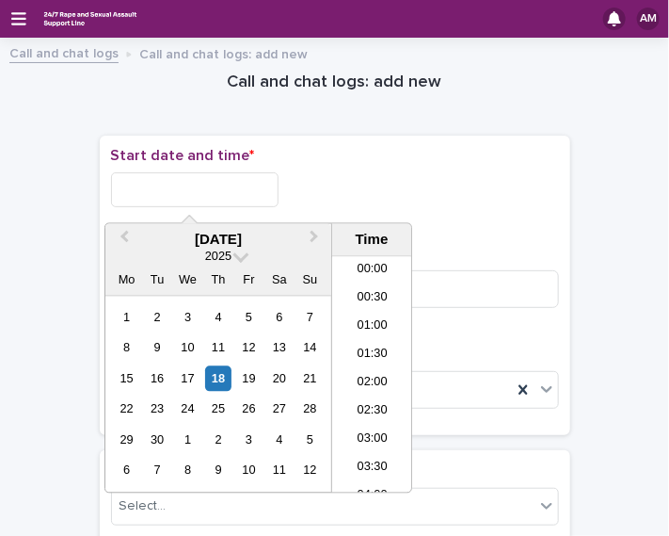
scroll to position [1110, 0]
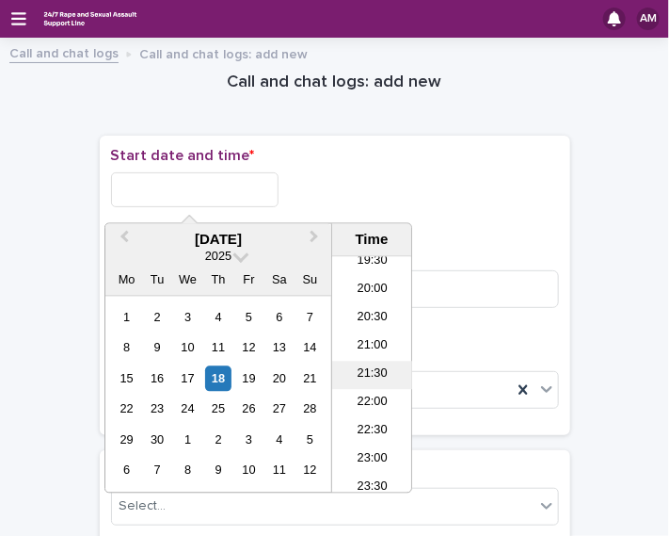
click at [385, 370] on li "21:30" at bounding box center [372, 375] width 80 height 28
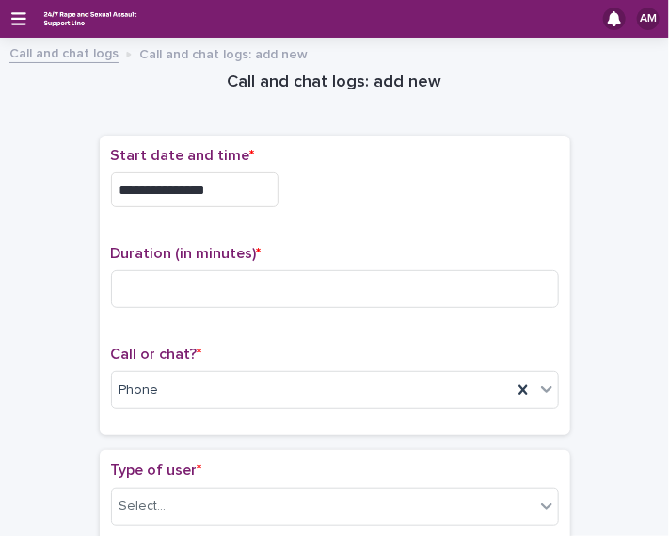
click at [241, 189] on input "**********" at bounding box center [195, 189] width 168 height 35
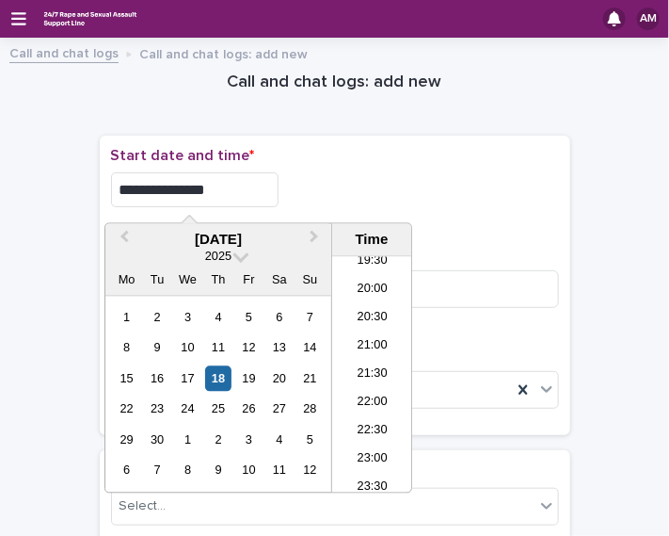
type input "**********"
click at [24, 6] on div "AM" at bounding box center [334, 19] width 669 height 38
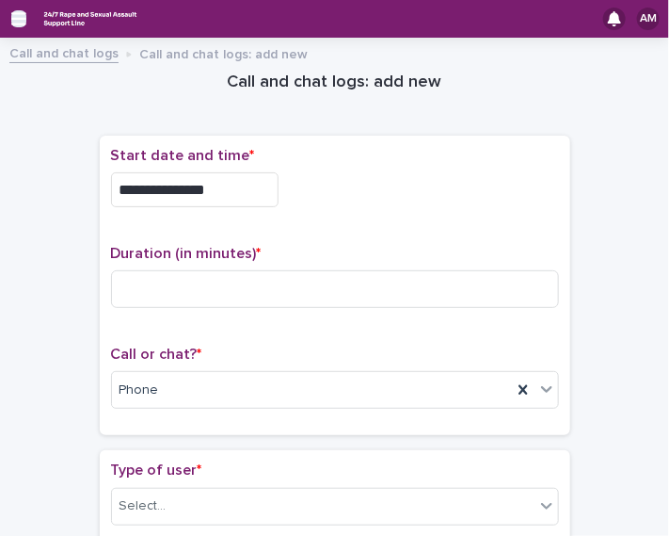
click at [24, 22] on icon "button" at bounding box center [18, 18] width 15 height 17
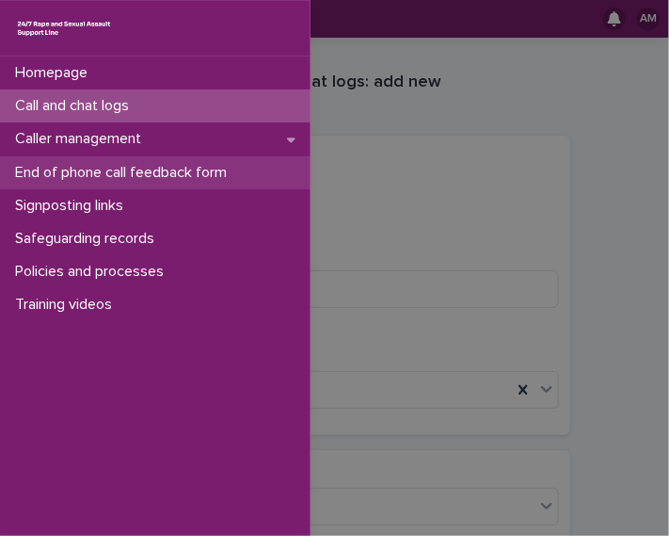
click at [149, 169] on p "End of phone call feedback form" at bounding box center [125, 173] width 234 height 18
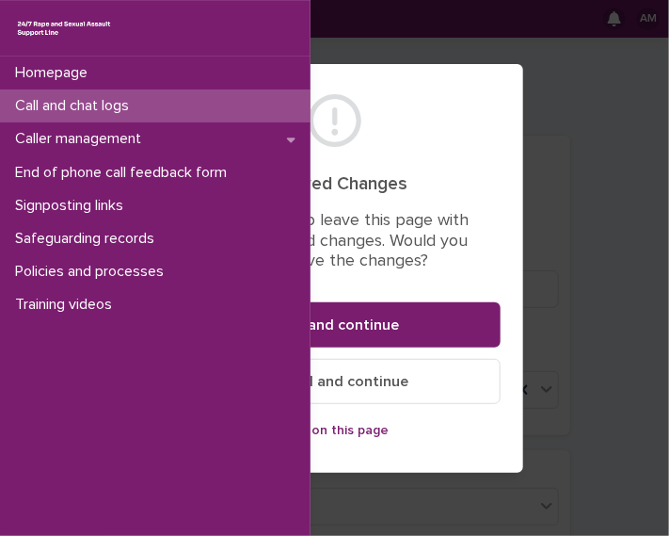
click at [368, 328] on div "Homepage Call and chat logs Caller management End of phone call feedback form S…" at bounding box center [334, 268] width 669 height 536
click at [359, 425] on div "Homepage Call and chat logs Caller management End of phone call feedback form S…" at bounding box center [334, 268] width 669 height 536
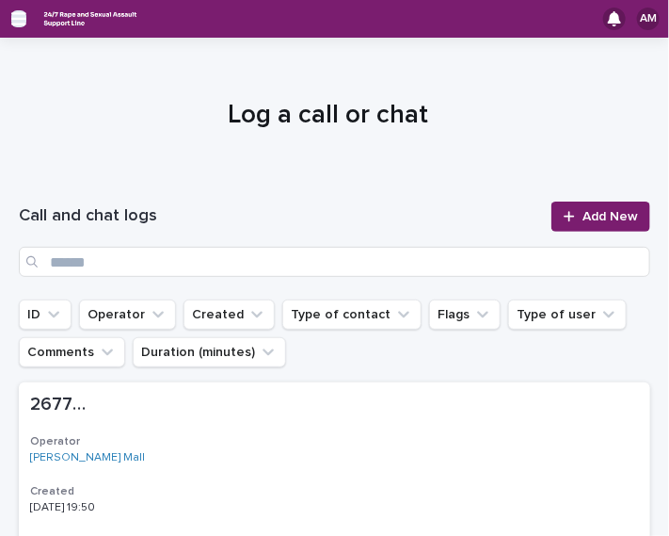
click at [19, 13] on icon "button" at bounding box center [18, 18] width 15 height 13
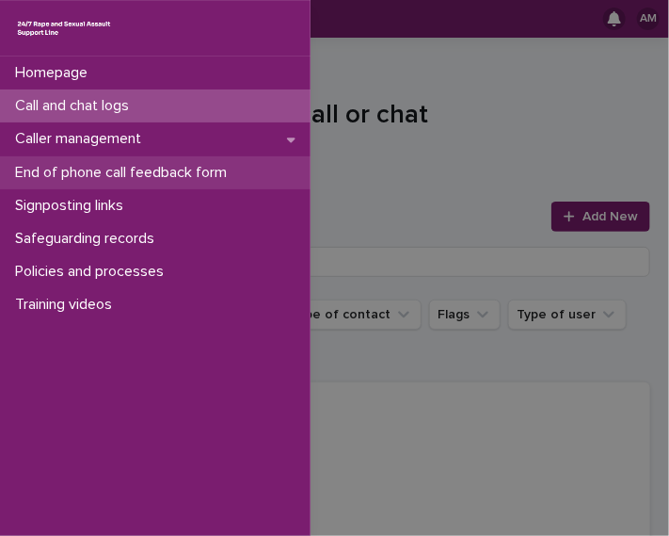
click at [136, 184] on div "End of phone call feedback form" at bounding box center [155, 172] width 311 height 33
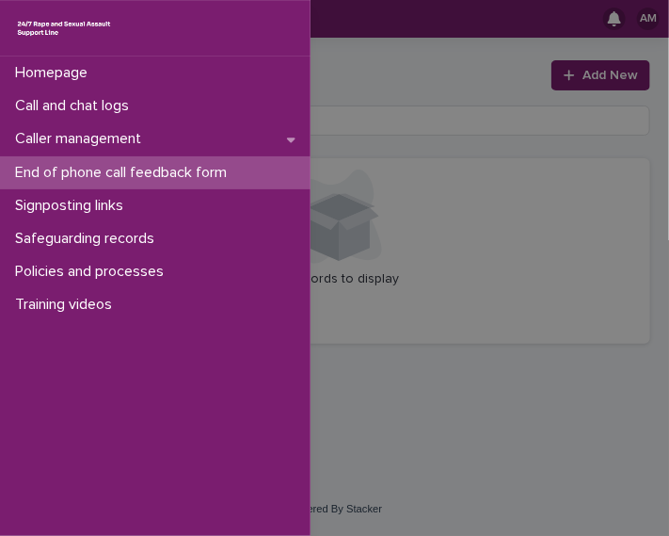
click at [492, 141] on div "Homepage Call and chat logs Caller management End of phone call feedback form S…" at bounding box center [334, 268] width 669 height 536
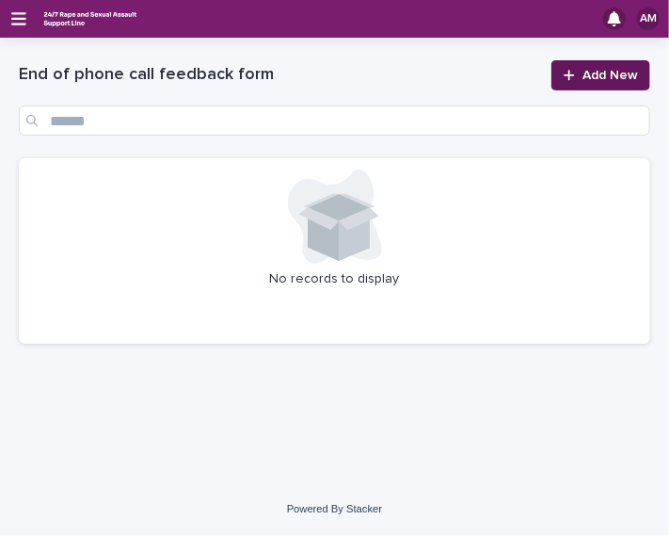
click at [584, 85] on link "Add New" at bounding box center [601, 75] width 99 height 30
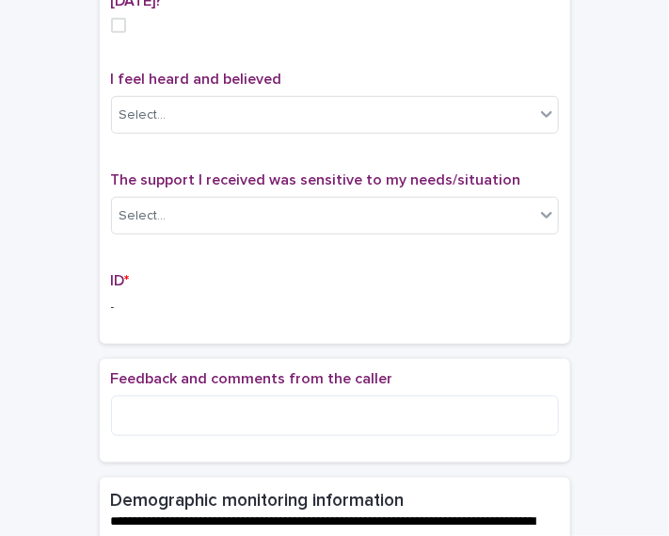
scroll to position [166, 0]
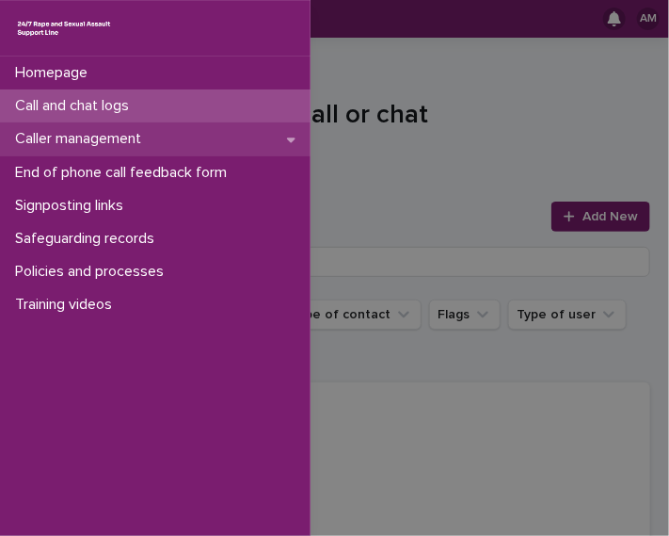
click at [178, 137] on div "Caller management" at bounding box center [155, 138] width 311 height 33
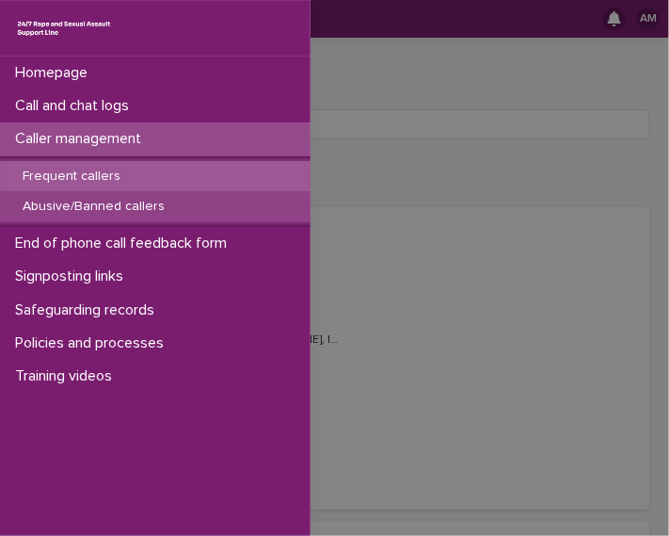
click at [168, 199] on p "Abusive/Banned callers" at bounding box center [94, 207] width 172 height 16
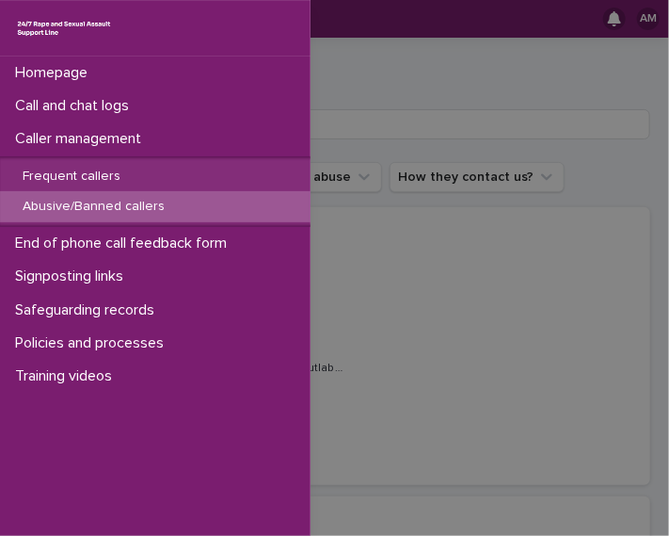
click at [428, 187] on div "Homepage Call and chat logs Caller management Frequent callers Abusive/Banned c…" at bounding box center [334, 268] width 669 height 536
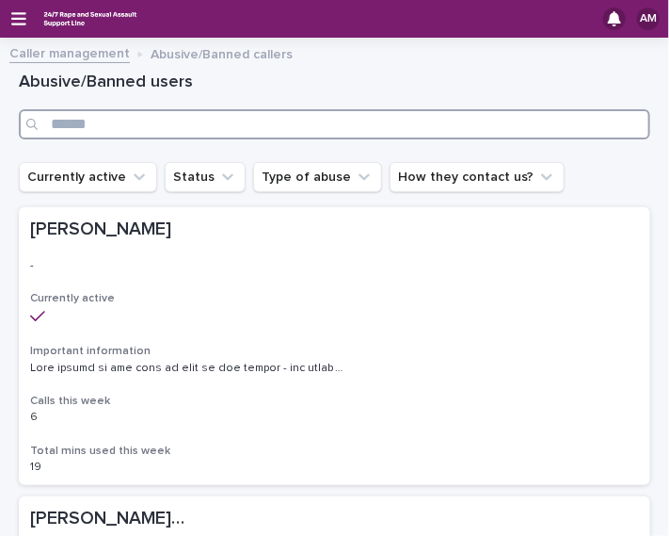
click at [384, 130] on input "Search" at bounding box center [335, 124] width 632 height 30
type input "*"
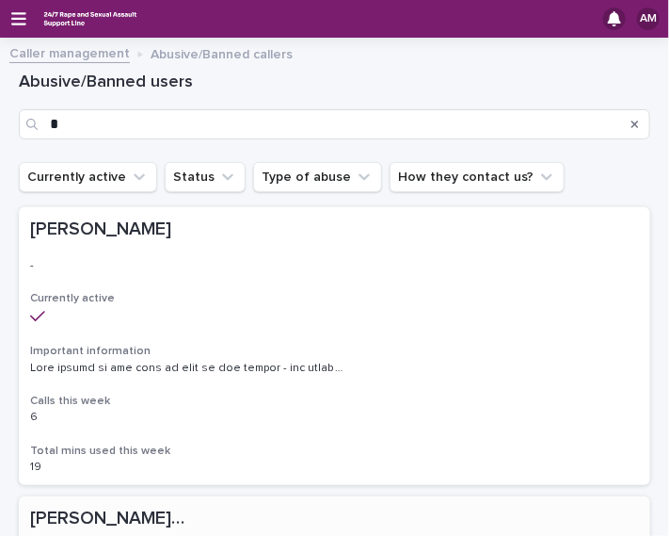
click at [209, 511] on h2 "[PERSON_NAME] (New caller) [PERSON_NAME] (New caller)" at bounding box center [334, 518] width 609 height 22
